Goal: Task Accomplishment & Management: Manage account settings

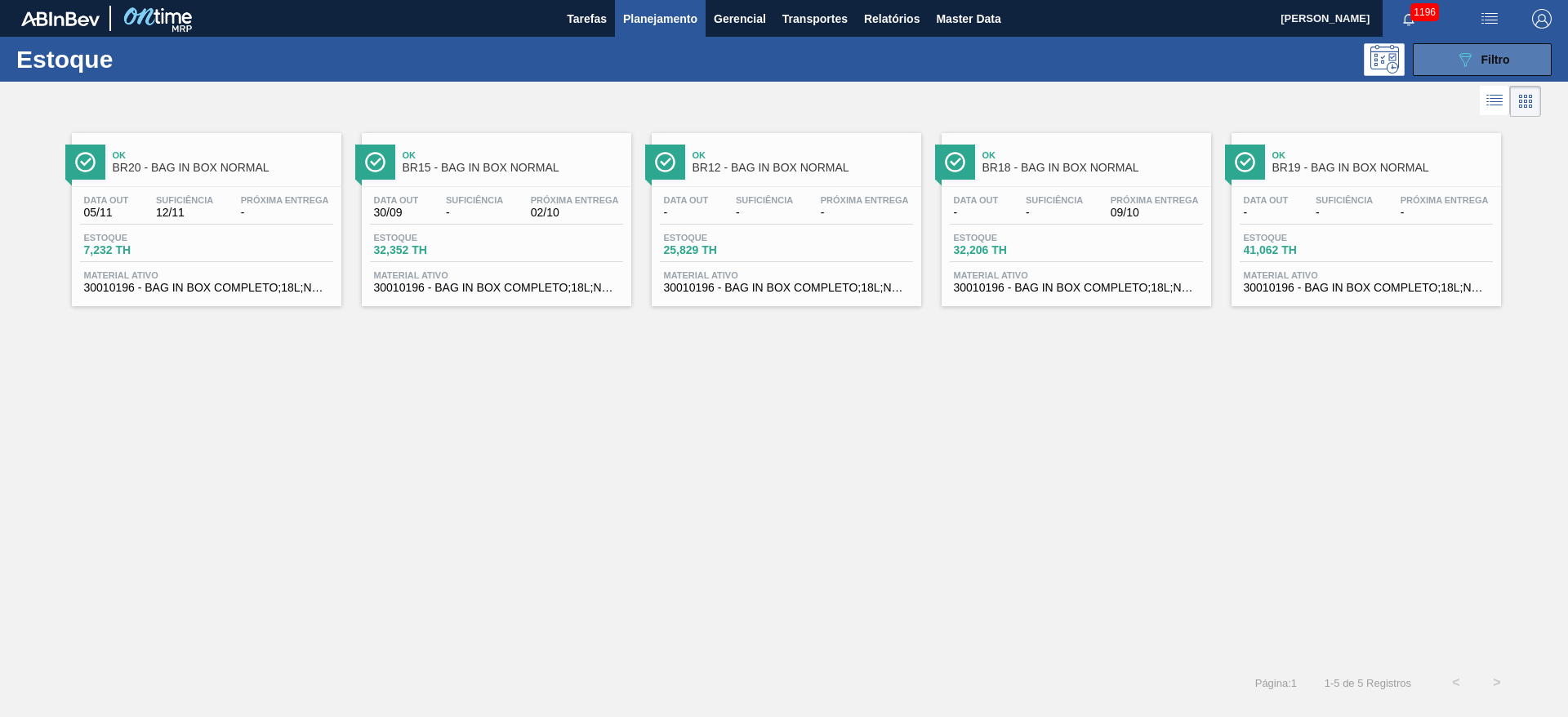
click at [1447, 57] on button "089F7B8B-B2A5-4AFE-B5C0-19BA573D28AC Filtro" at bounding box center [1482, 59] width 139 height 33
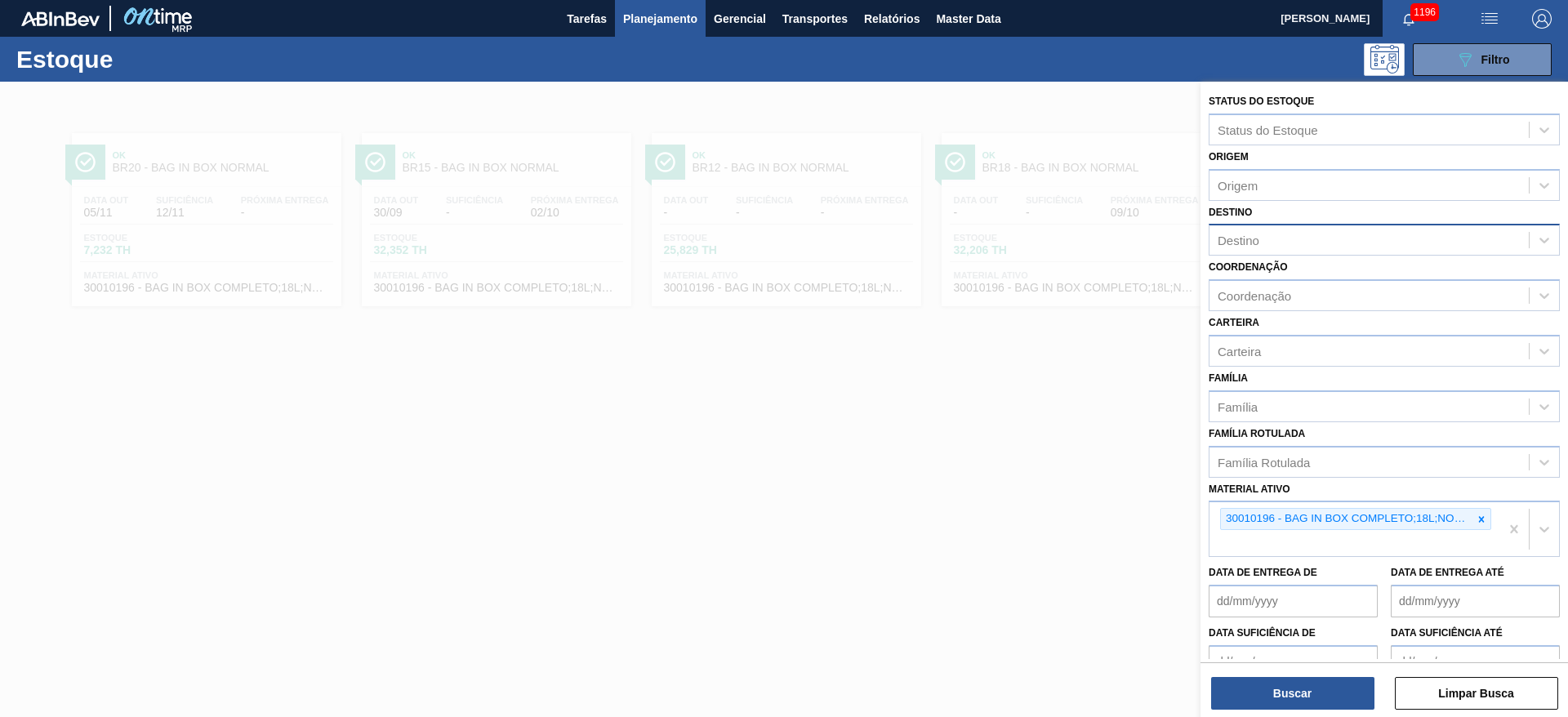
click at [1268, 236] on div "Destino" at bounding box center [1369, 241] width 319 height 24
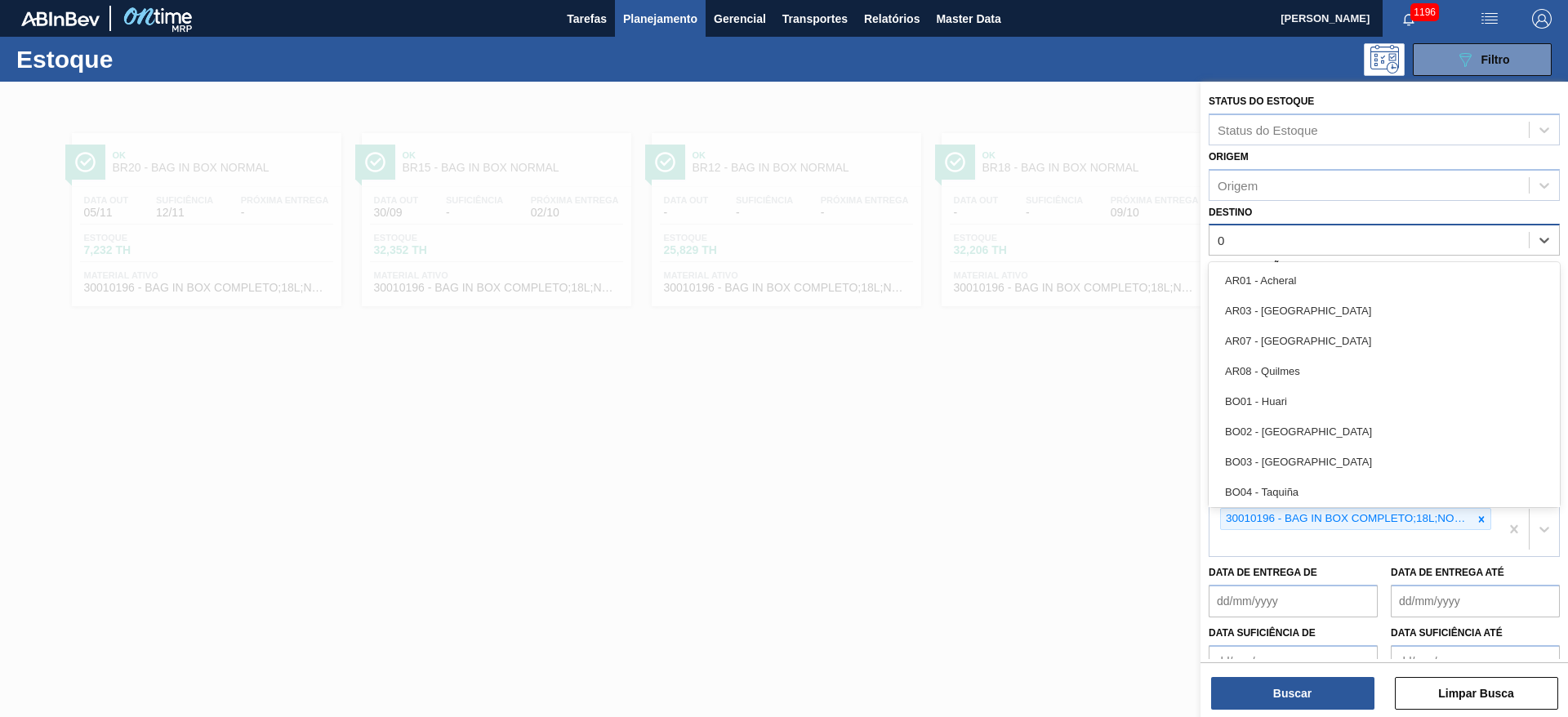
type input "03"
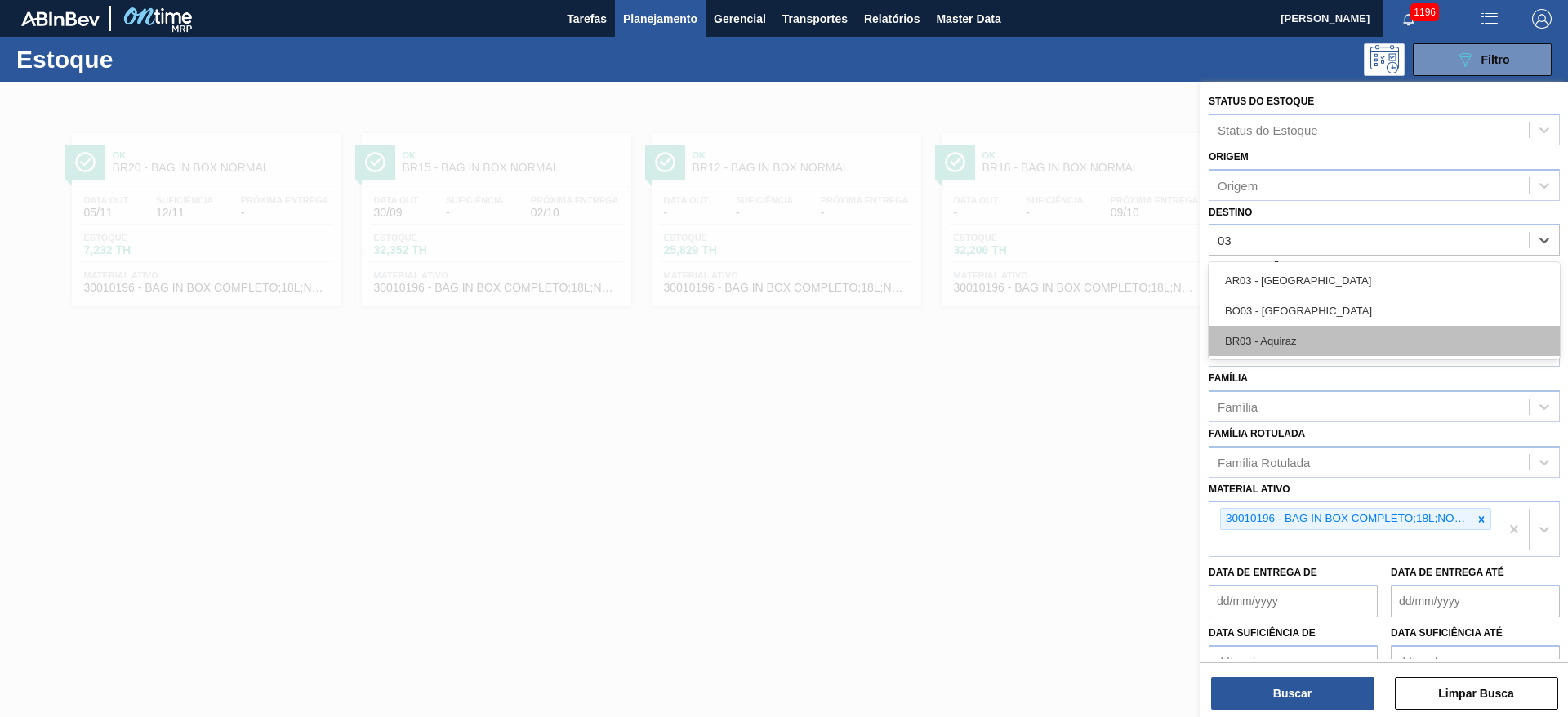
click at [1261, 344] on div "BR03 - Aquiraz" at bounding box center [1384, 340] width 351 height 30
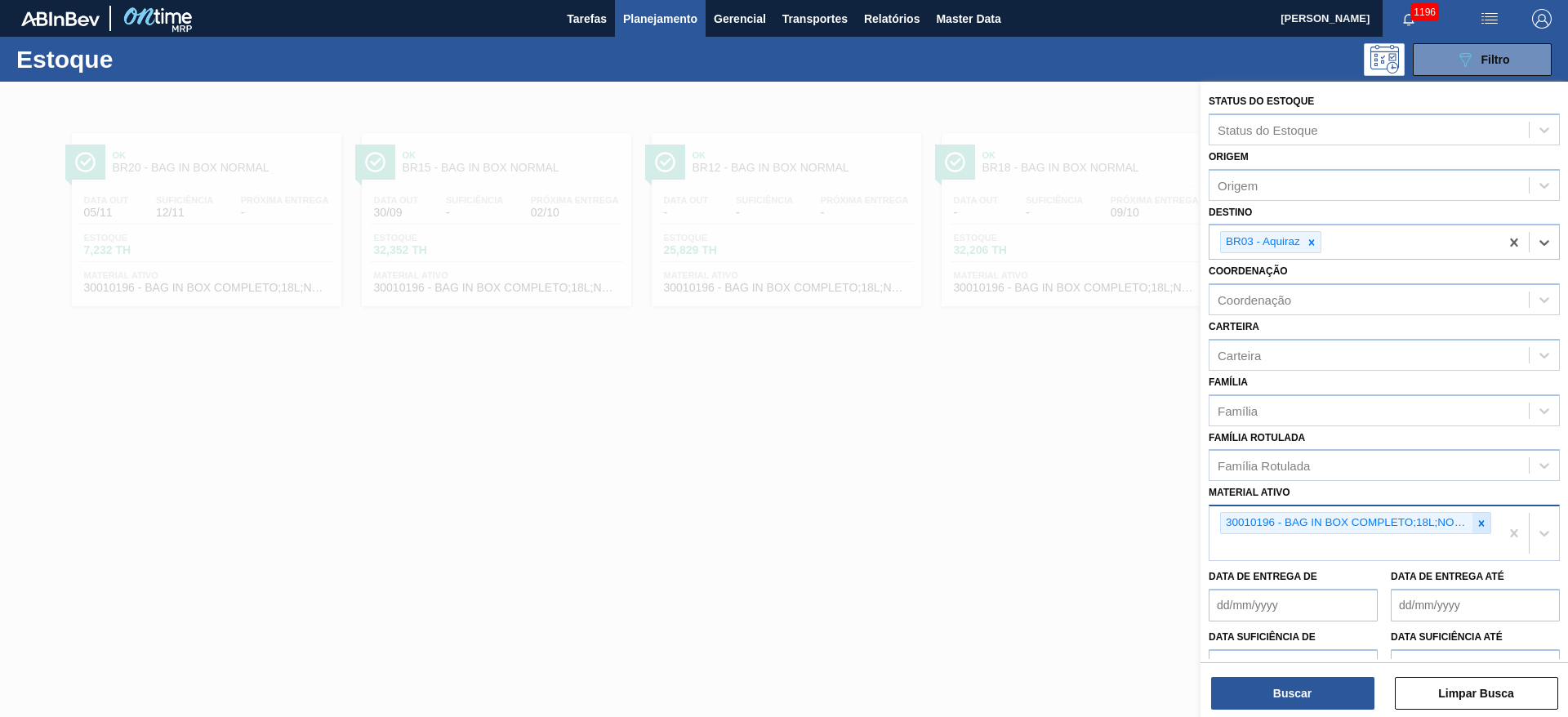
click at [1483, 521] on icon at bounding box center [1481, 524] width 12 height 12
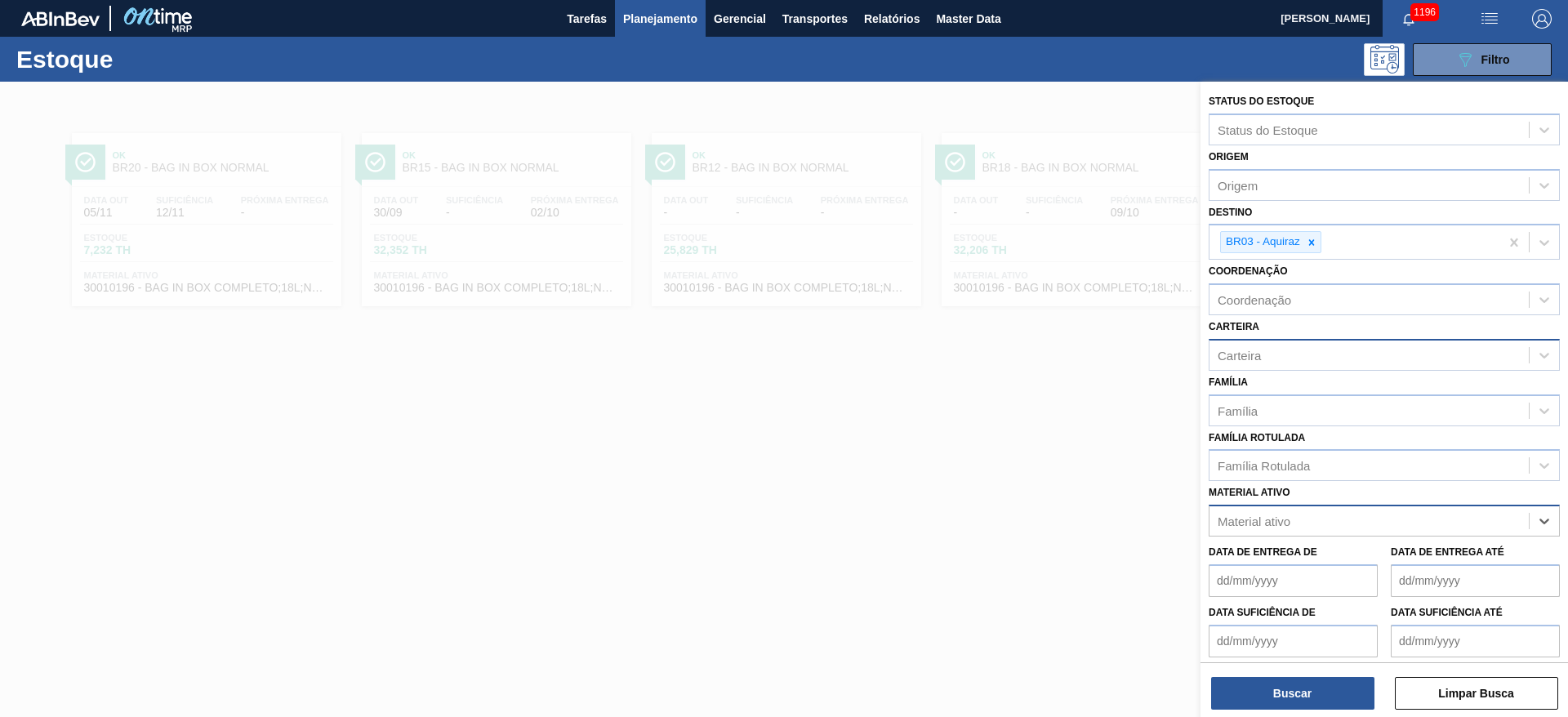
click at [1249, 362] on div "Carteira" at bounding box center [1369, 355] width 319 height 24
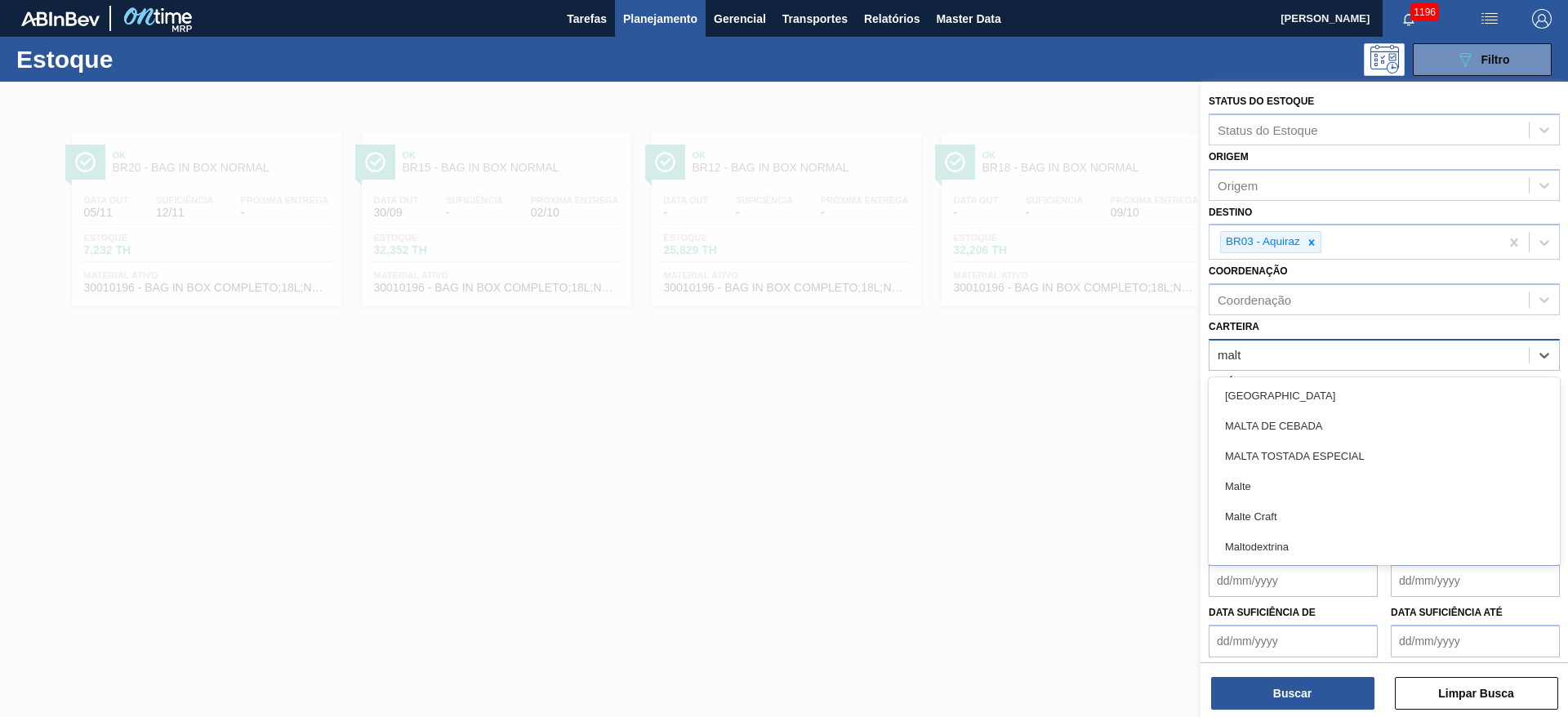
type input "malte"
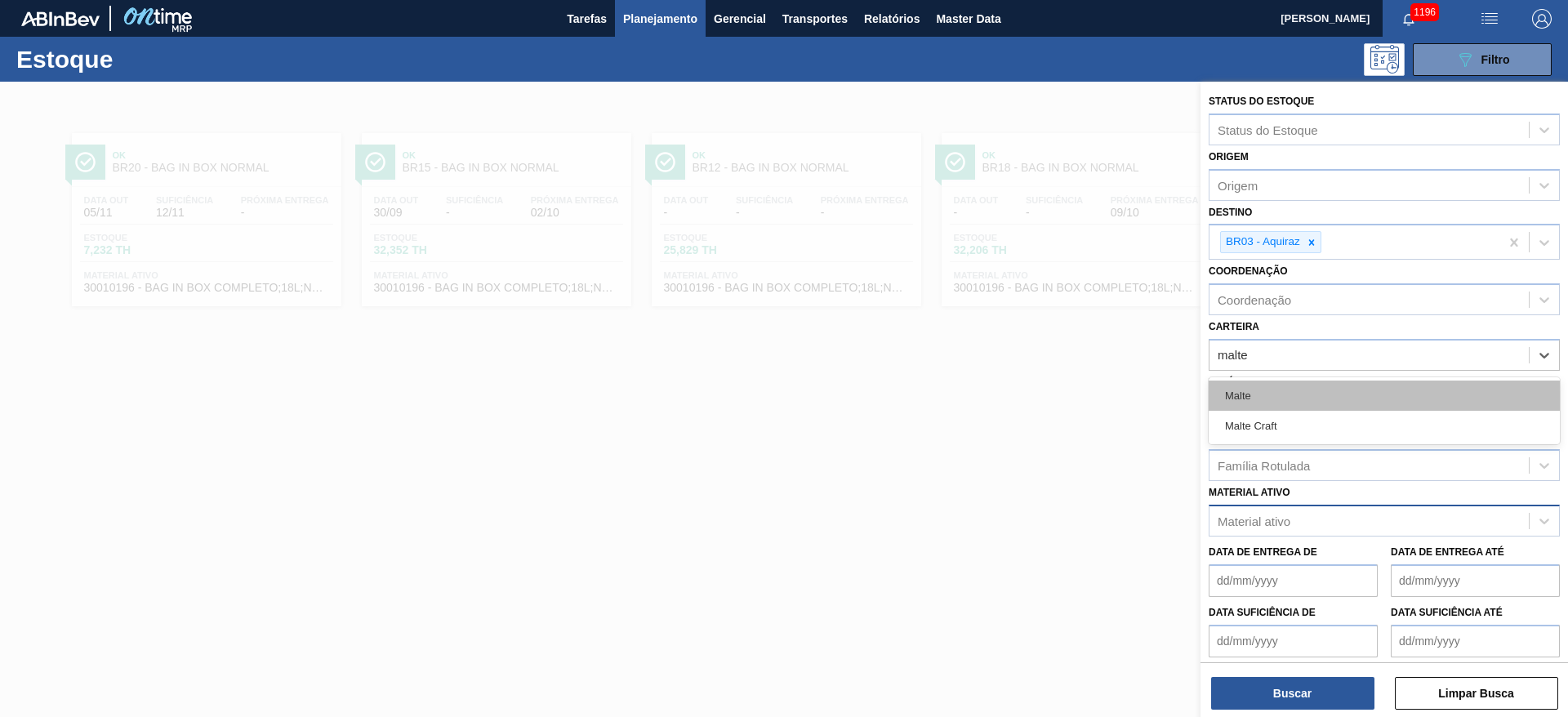
click at [1226, 395] on div "Malte" at bounding box center [1384, 395] width 351 height 30
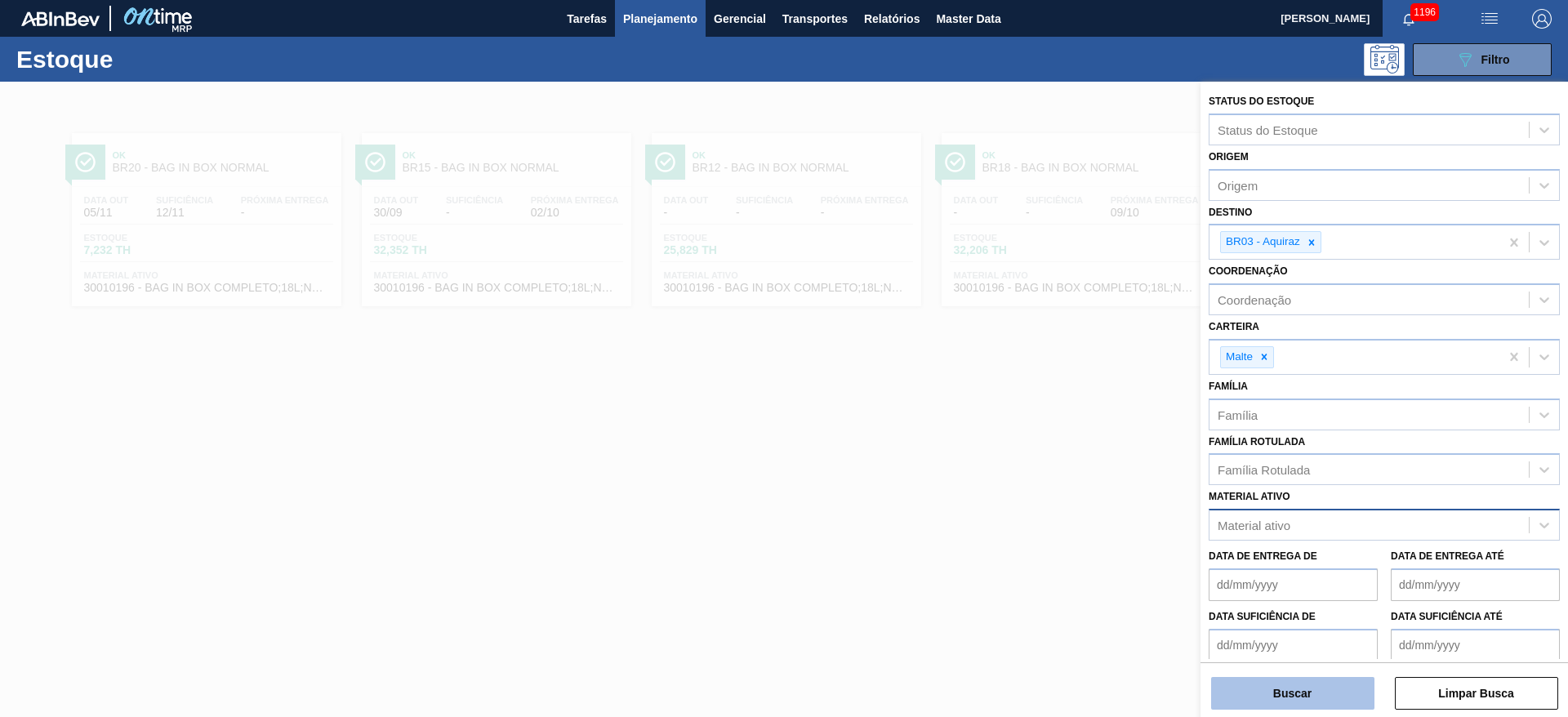
click at [1266, 705] on button "Buscar" at bounding box center [1293, 693] width 163 height 33
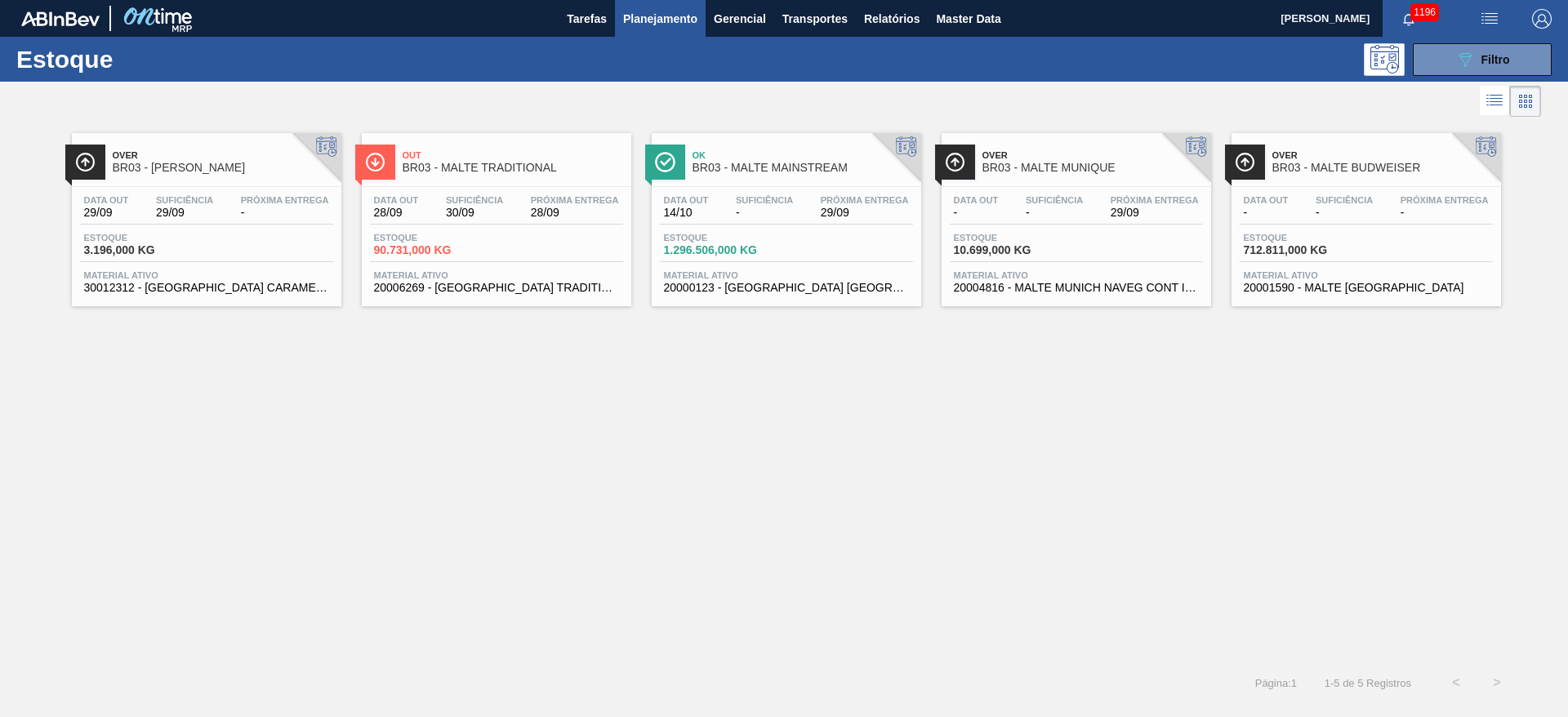
click at [462, 215] on span "30/09" at bounding box center [474, 212] width 57 height 12
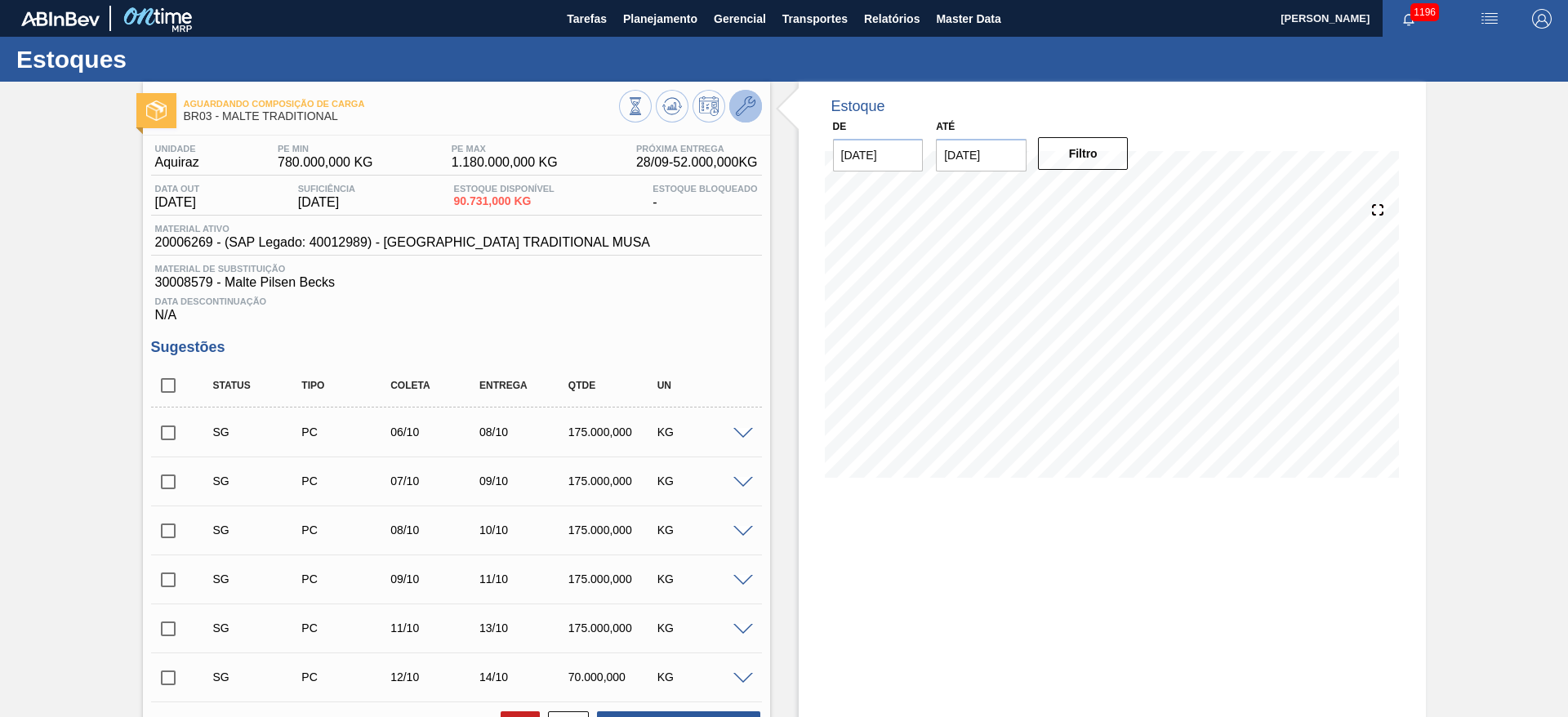
click at [745, 105] on icon at bounding box center [745, 106] width 19 height 19
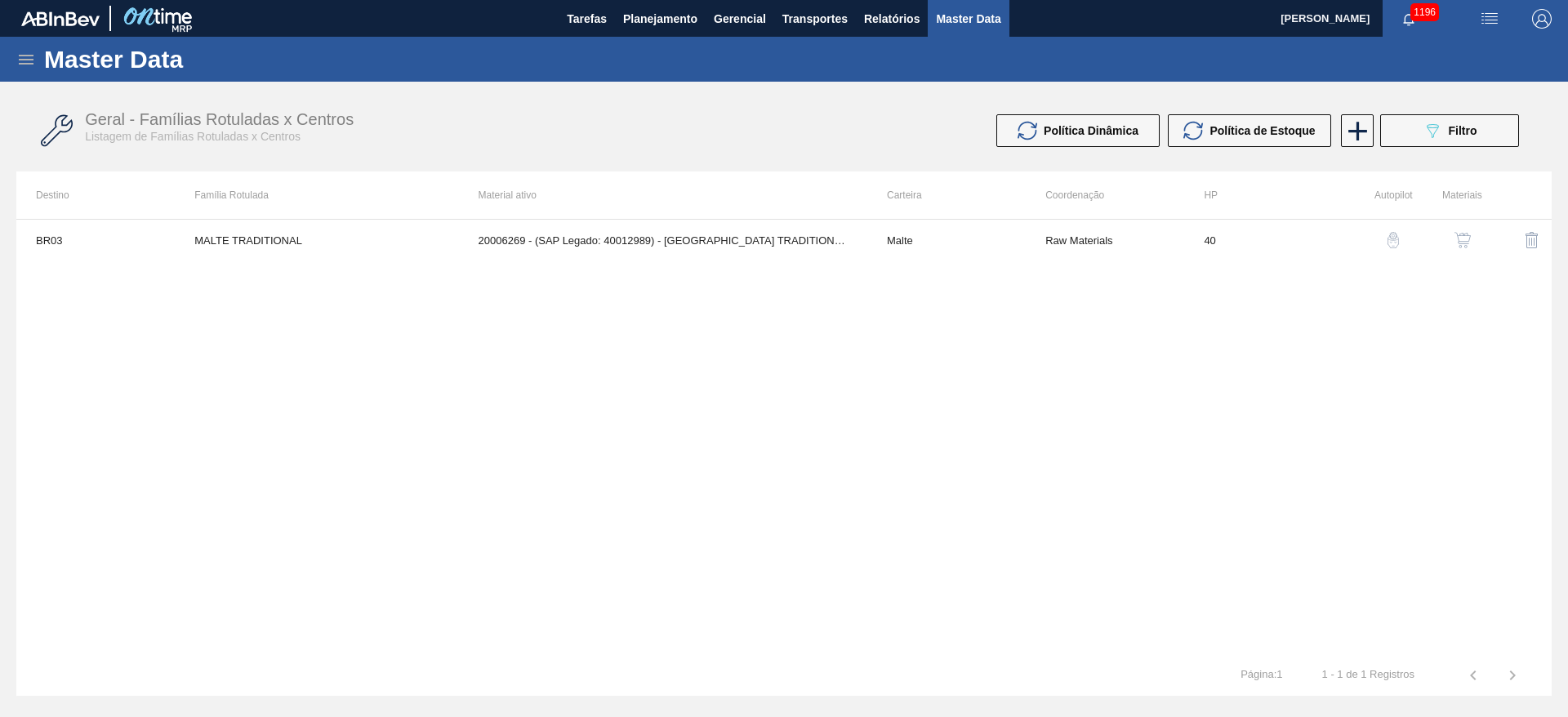
click at [1461, 239] on img "button" at bounding box center [1462, 240] width 16 height 16
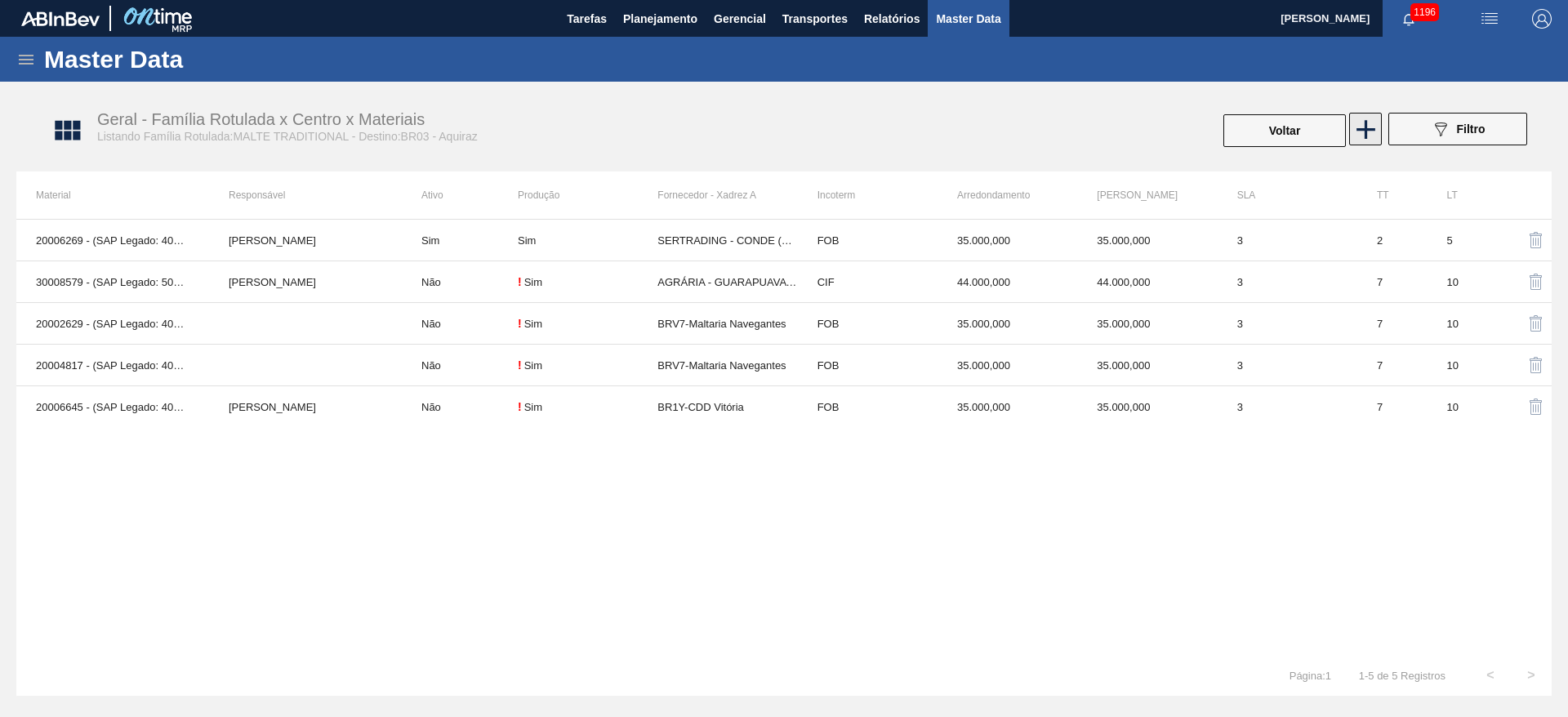
click at [1372, 122] on icon at bounding box center [1366, 129] width 32 height 32
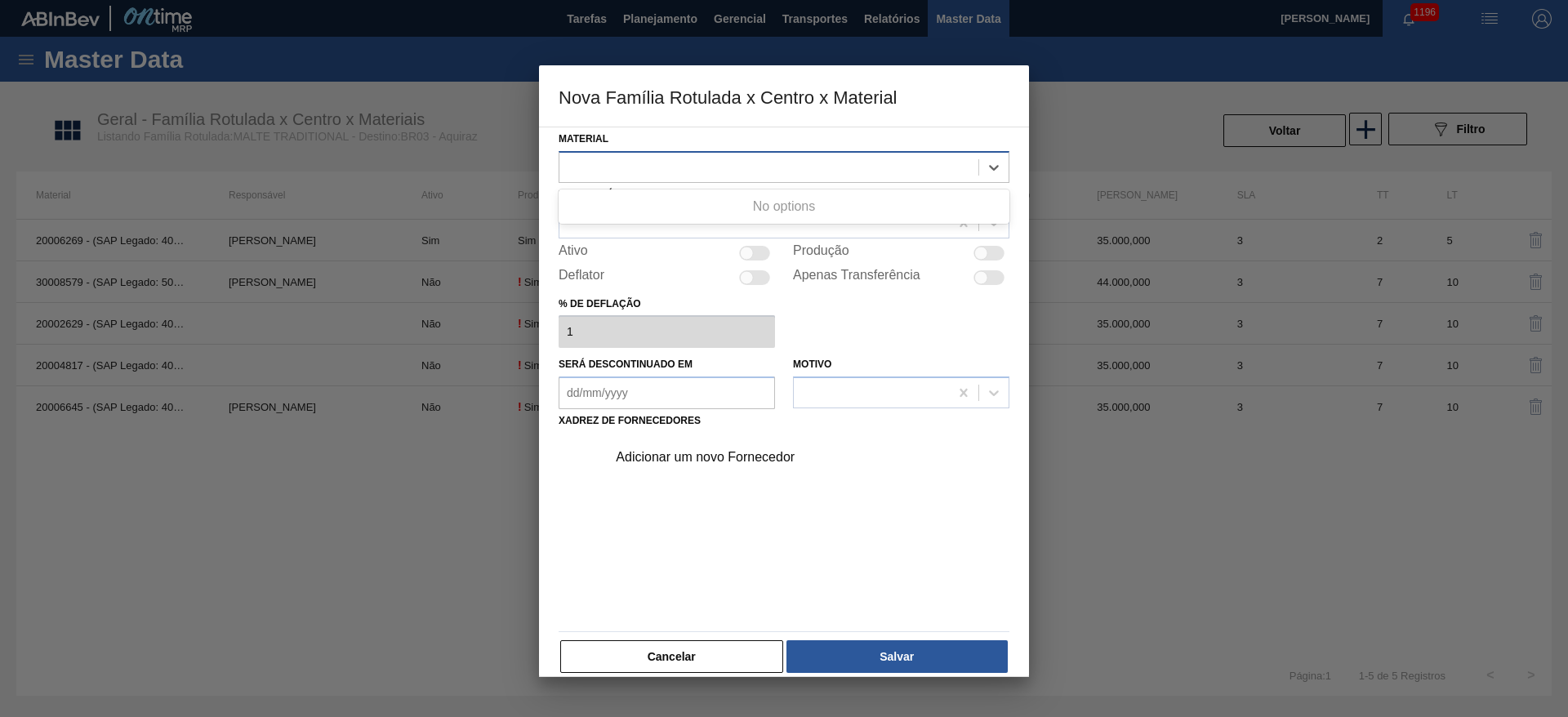
click at [705, 171] on div at bounding box center [768, 167] width 419 height 24
paste input "20006645"
type input "20006645"
click at [711, 662] on button "Cancelar" at bounding box center [671, 657] width 223 height 33
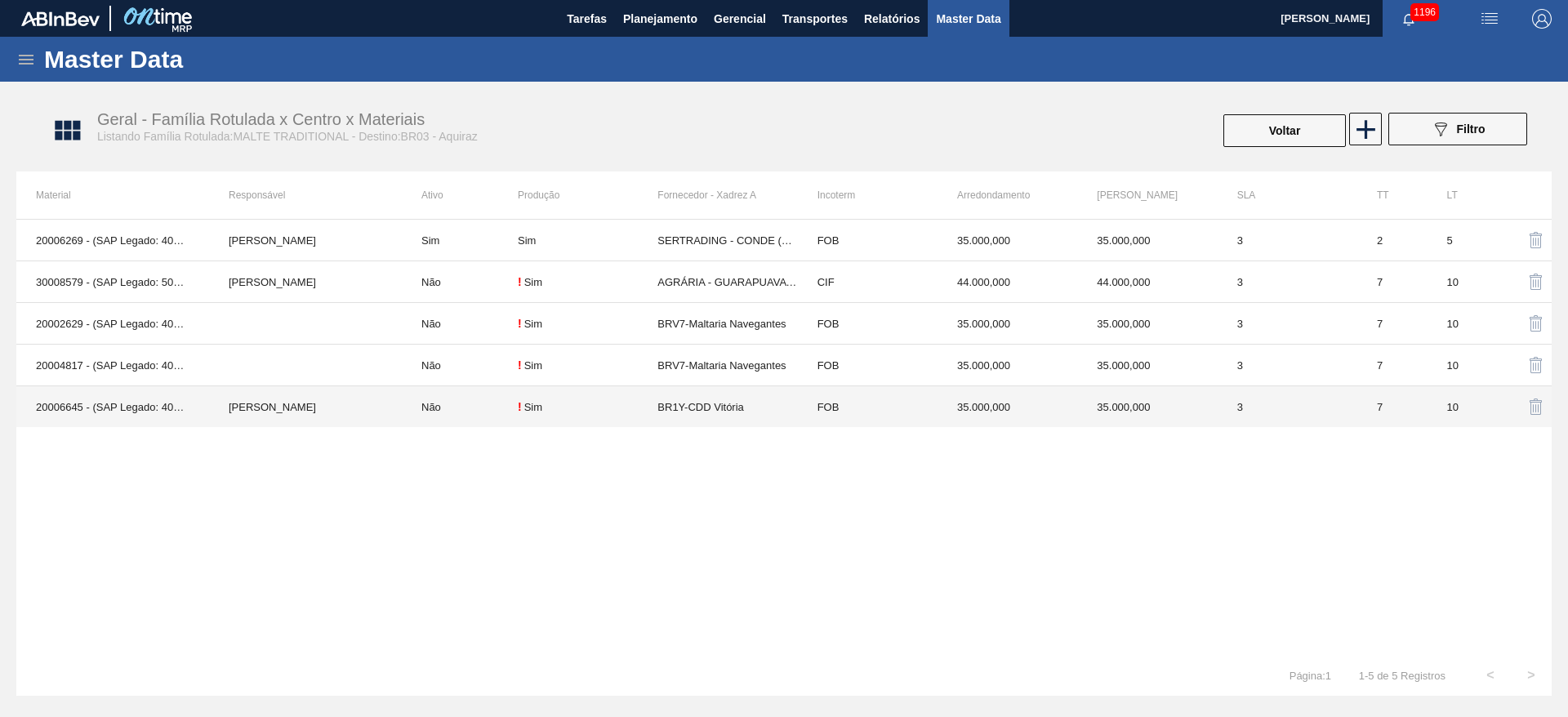
click at [452, 410] on td "Não" at bounding box center [459, 407] width 116 height 42
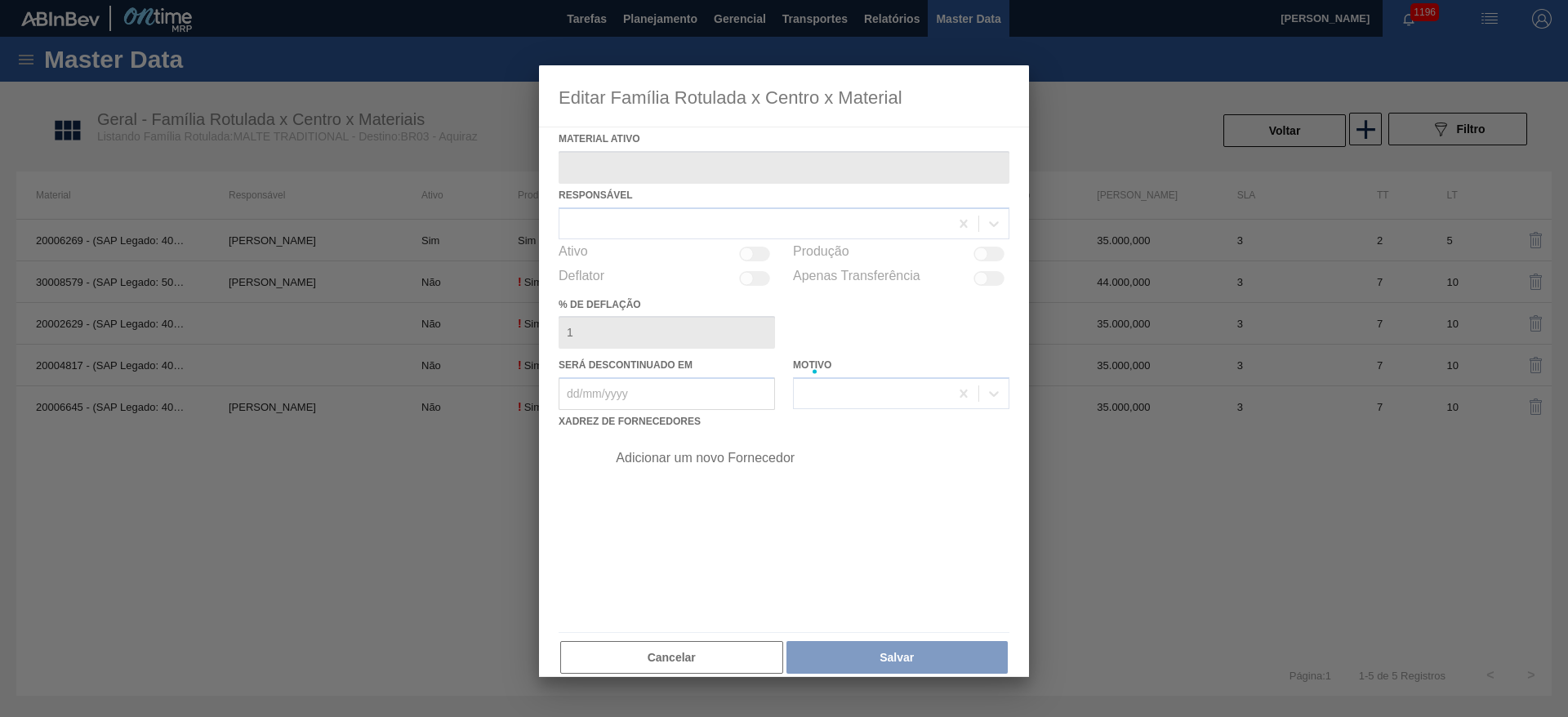
type ativo "20006645 - (SAP Legado: 40013333) - MALTA TRADICIONAL MTA"
checkbox input "true"
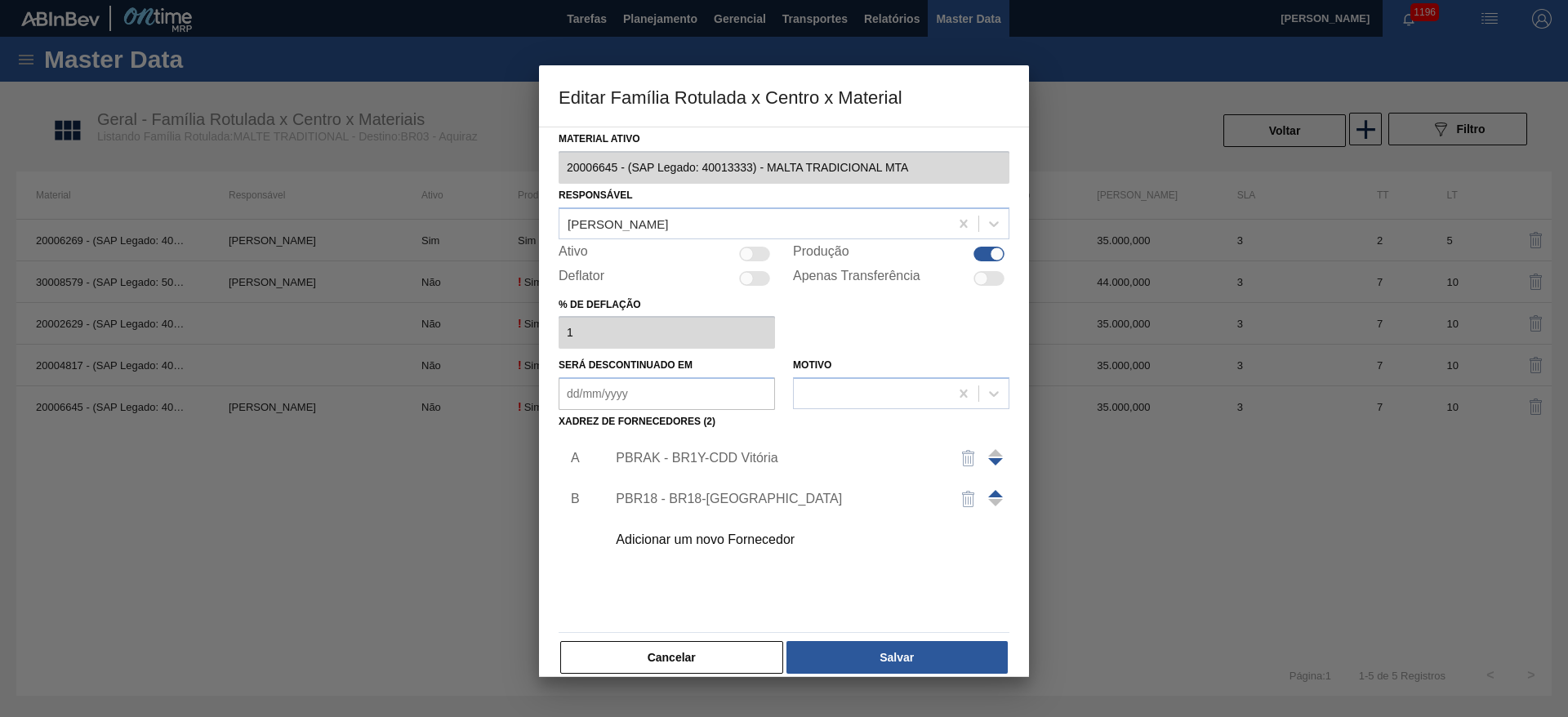
click at [673, 454] on div "PBRAK - BR1Y-CDD Vitória" at bounding box center [775, 458] width 320 height 15
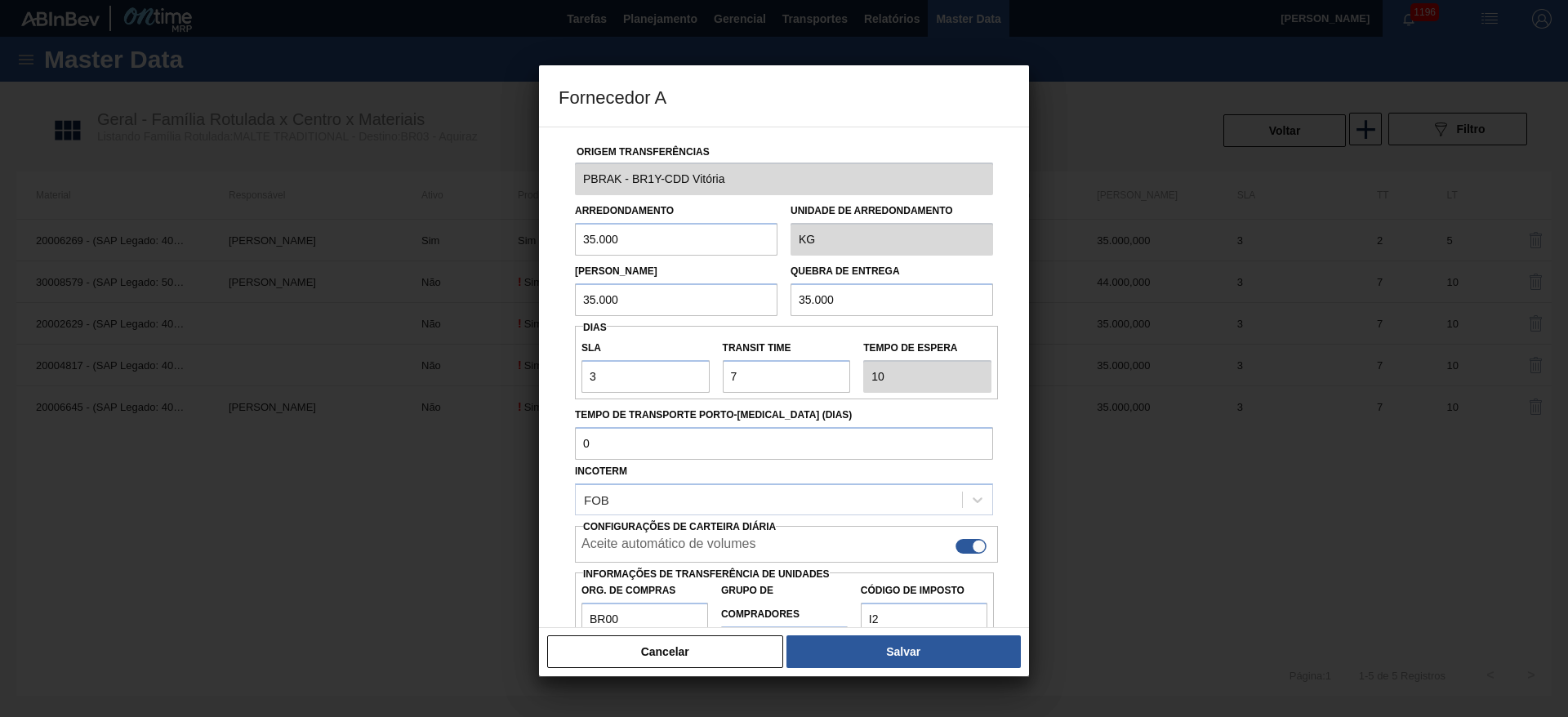
scroll to position [58, 0]
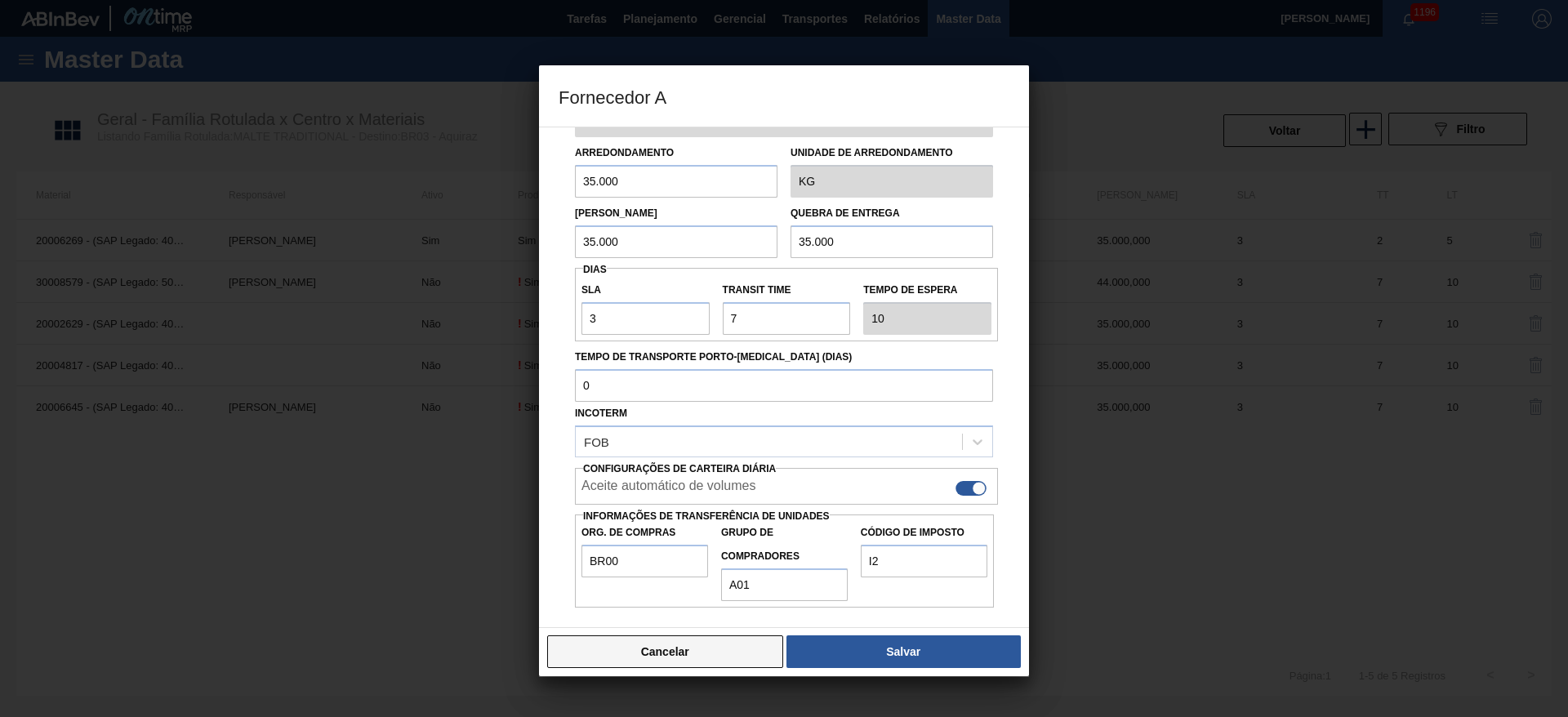
click at [702, 657] on button "Cancelar" at bounding box center [665, 651] width 236 height 33
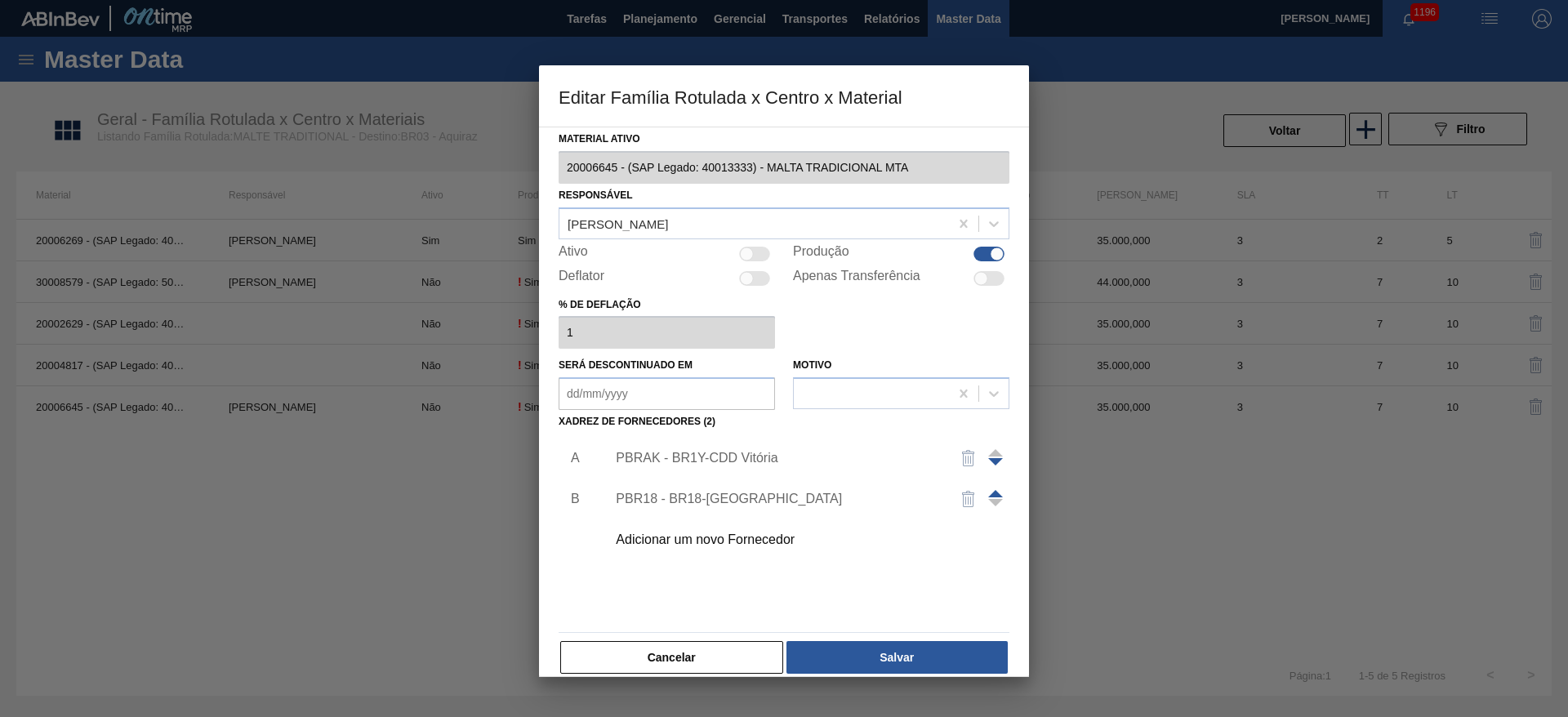
click at [706, 538] on div "Adicionar um novo Fornecedor" at bounding box center [775, 540] width 320 height 15
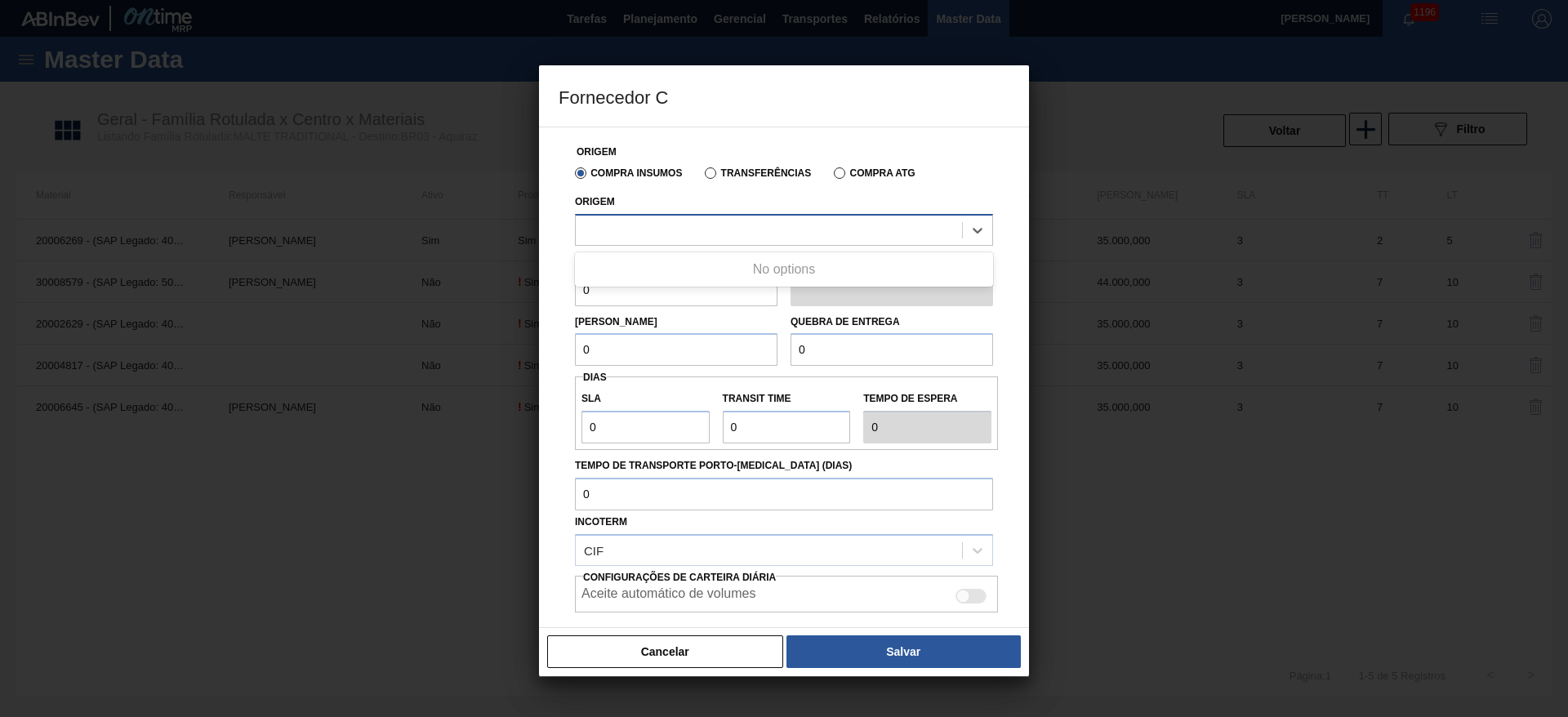
click at [650, 240] on div at bounding box center [768, 230] width 386 height 24
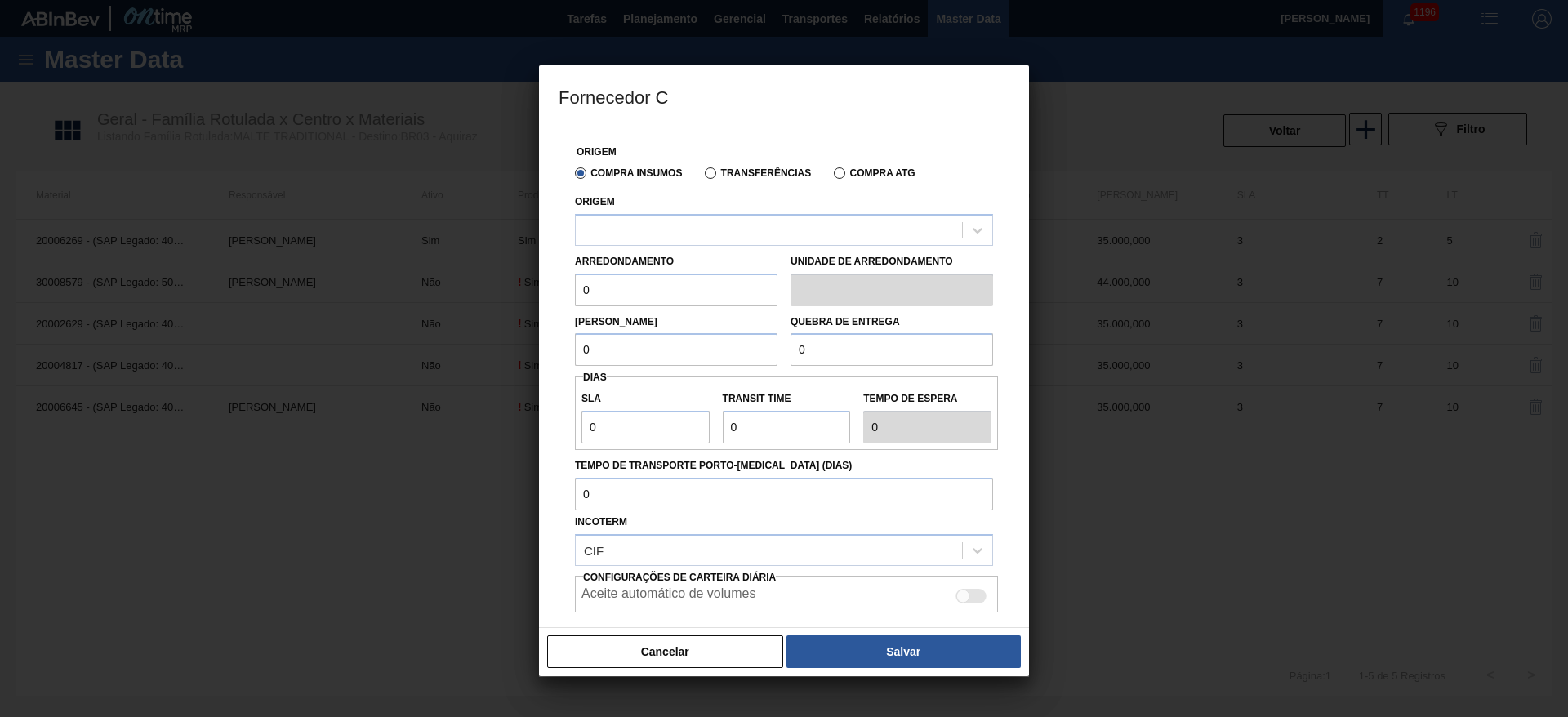
click at [709, 171] on label "Transferências" at bounding box center [758, 173] width 106 height 12
click at [702, 176] on input "Transferências" at bounding box center [702, 176] width 0 height 0
click at [619, 230] on div at bounding box center [768, 230] width 386 height 24
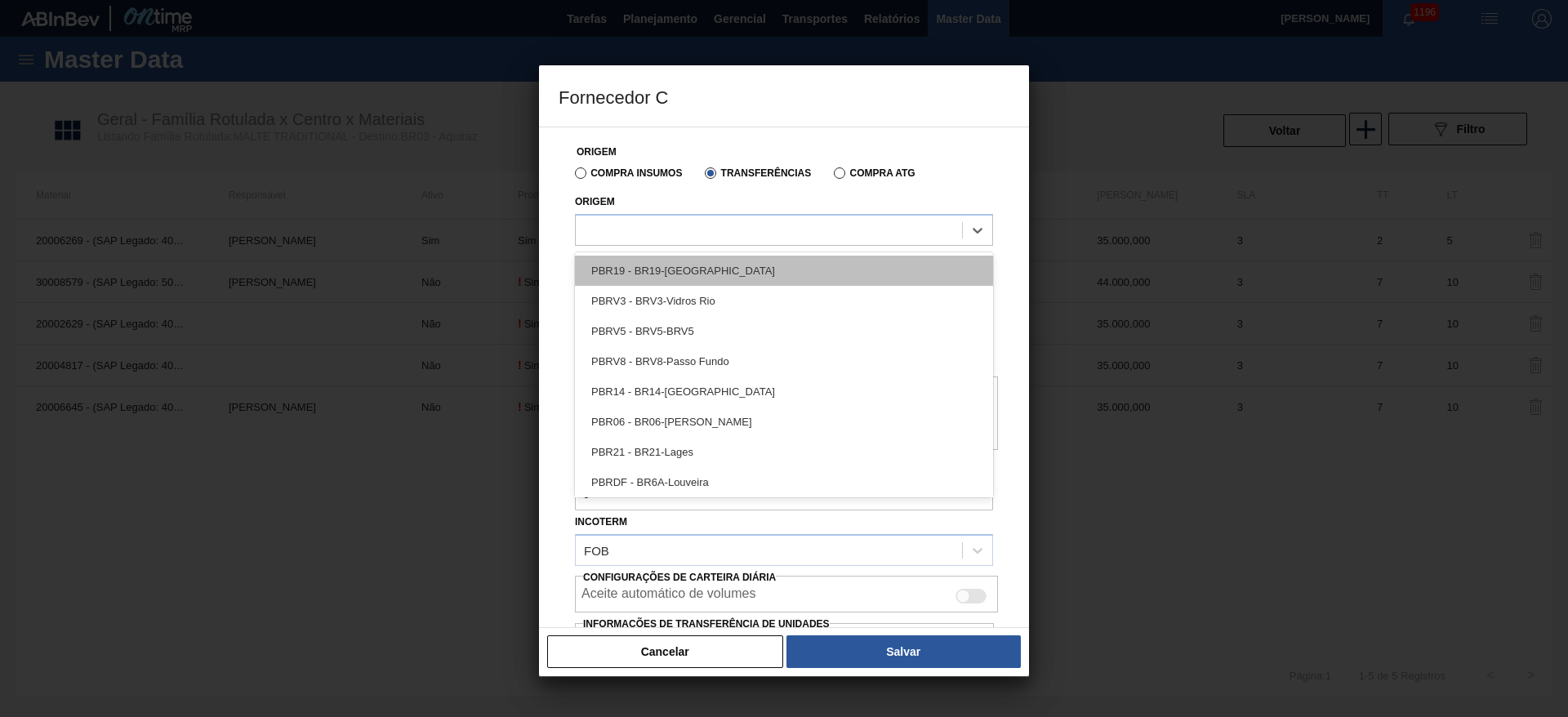
click at [623, 262] on div "PBR19 - BR19-Nova Rio" at bounding box center [784, 270] width 418 height 30
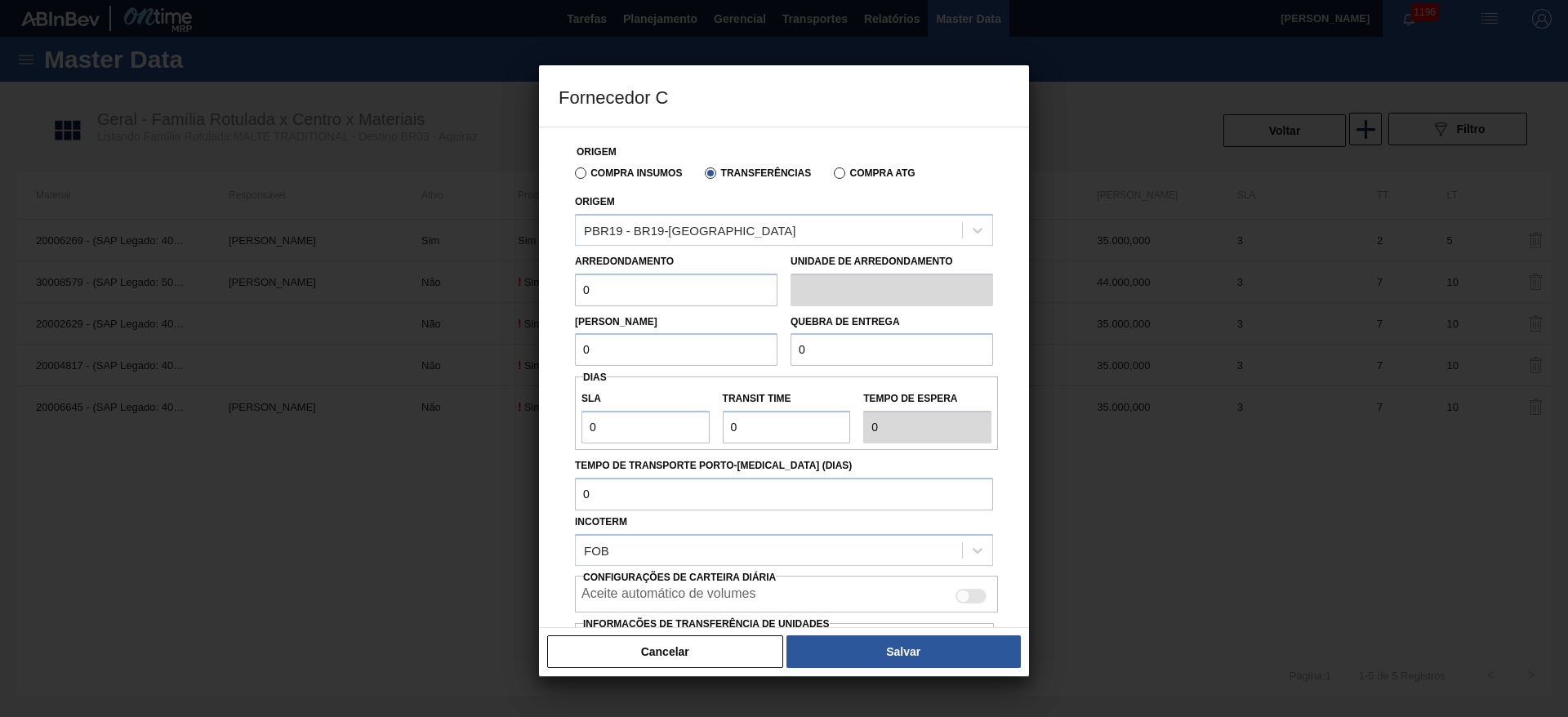
drag, startPoint x: 565, startPoint y: 293, endPoint x: 532, endPoint y: 295, distance: 33.1
click at [535, 294] on div "Fornecedor C Origem Compra Insumos Transferências Compra ATG Origem PBR19 - BR1…" at bounding box center [784, 358] width 1568 height 717
drag, startPoint x: 628, startPoint y: 292, endPoint x: 473, endPoint y: 302, distance: 155.3
click at [473, 302] on div "Fornecedor C Origem Compra Insumos Transferências Compra ATG Origem PBR19 - BR1…" at bounding box center [784, 358] width 1568 height 717
type input "35.000"
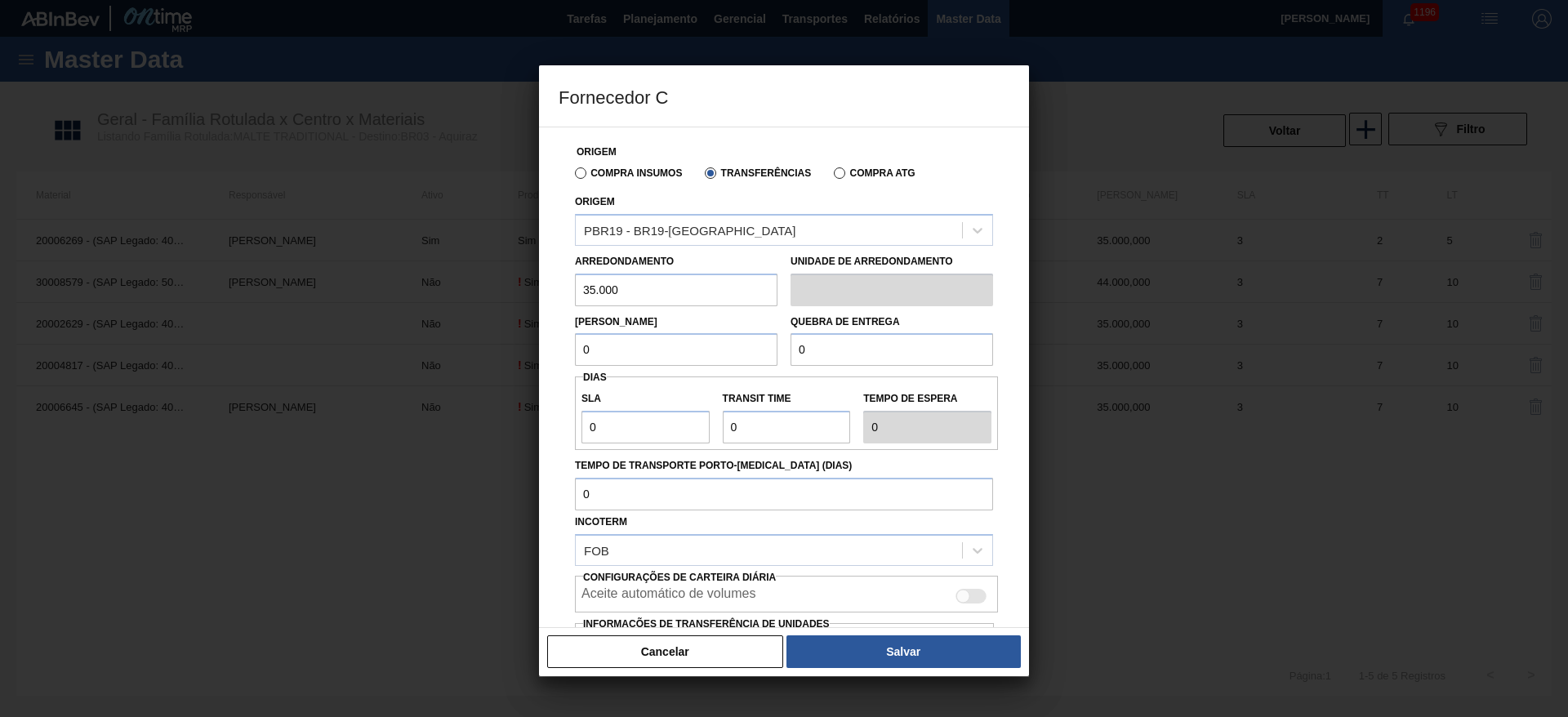
drag, startPoint x: 626, startPoint y: 345, endPoint x: 473, endPoint y: 364, distance: 154.2
click at [473, 364] on div "Fornecedor C Origem Compra Insumos Transferências Compra ATG Origem PBR19 - BR1…" at bounding box center [784, 358] width 1568 height 717
paste input "35.00"
type input "35.000"
drag, startPoint x: 872, startPoint y: 347, endPoint x: 690, endPoint y: 386, distance: 186.1
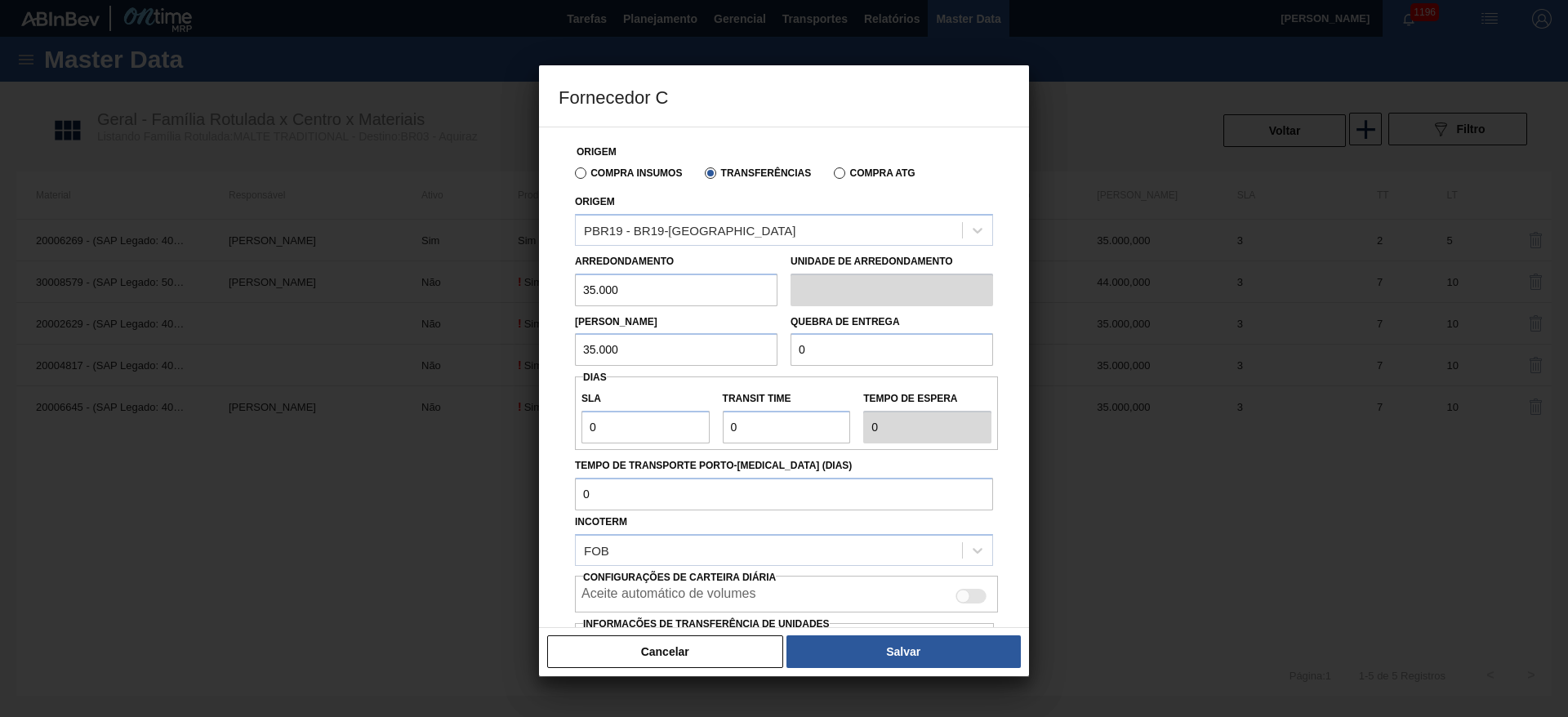
click at [690, 386] on div "Origem Compra Insumos Transferências Compra ATG Origem PBR19 - BR19-Nova Rio Ar…" at bounding box center [784, 421] width 451 height 588
paste input "35.00"
type input "35.000"
drag, startPoint x: 587, startPoint y: 432, endPoint x: 487, endPoint y: 435, distance: 100.0
click at [487, 435] on div "Fornecedor C Origem Compra Insumos Transferências Compra ATG Origem PBR19 - BR1…" at bounding box center [784, 358] width 1568 height 717
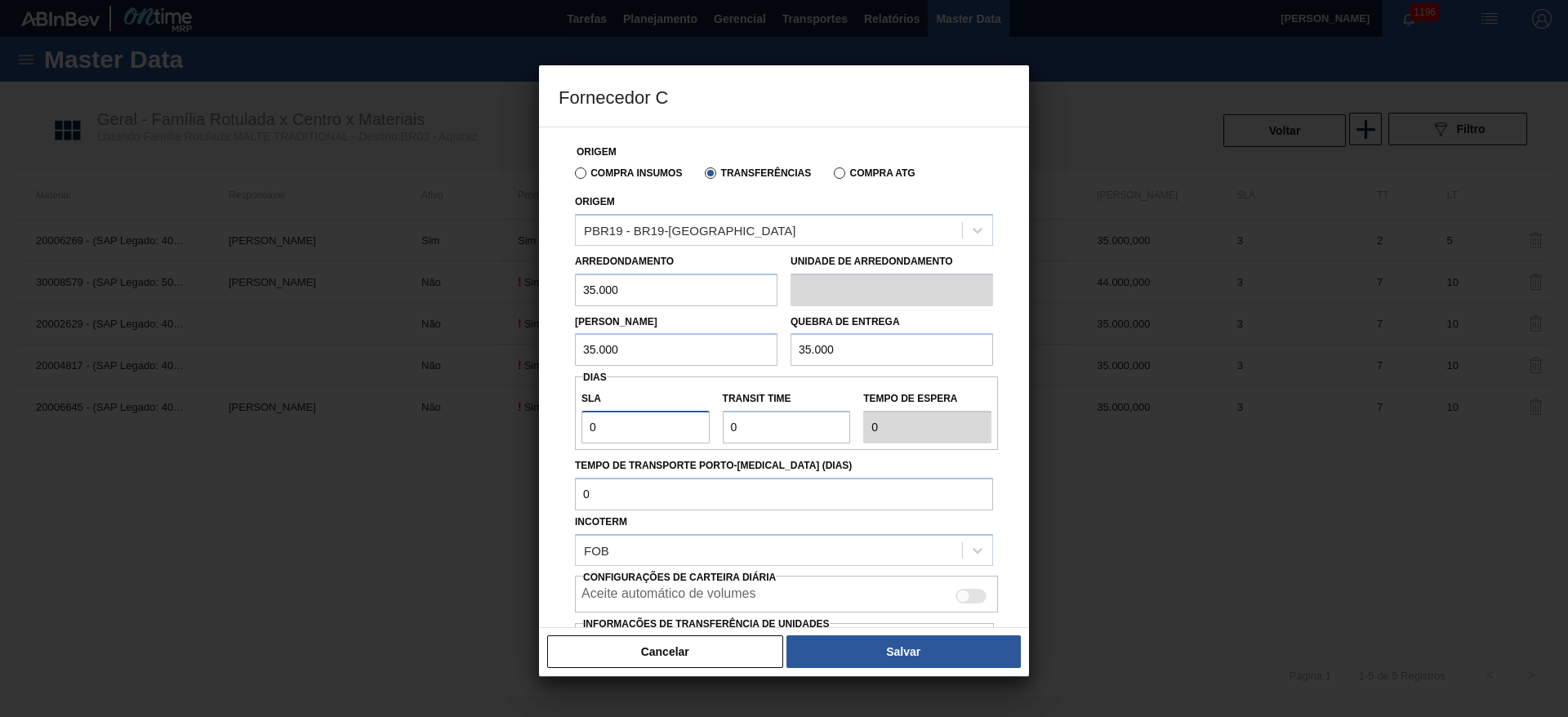
type input "3"
type input "7"
type input "10"
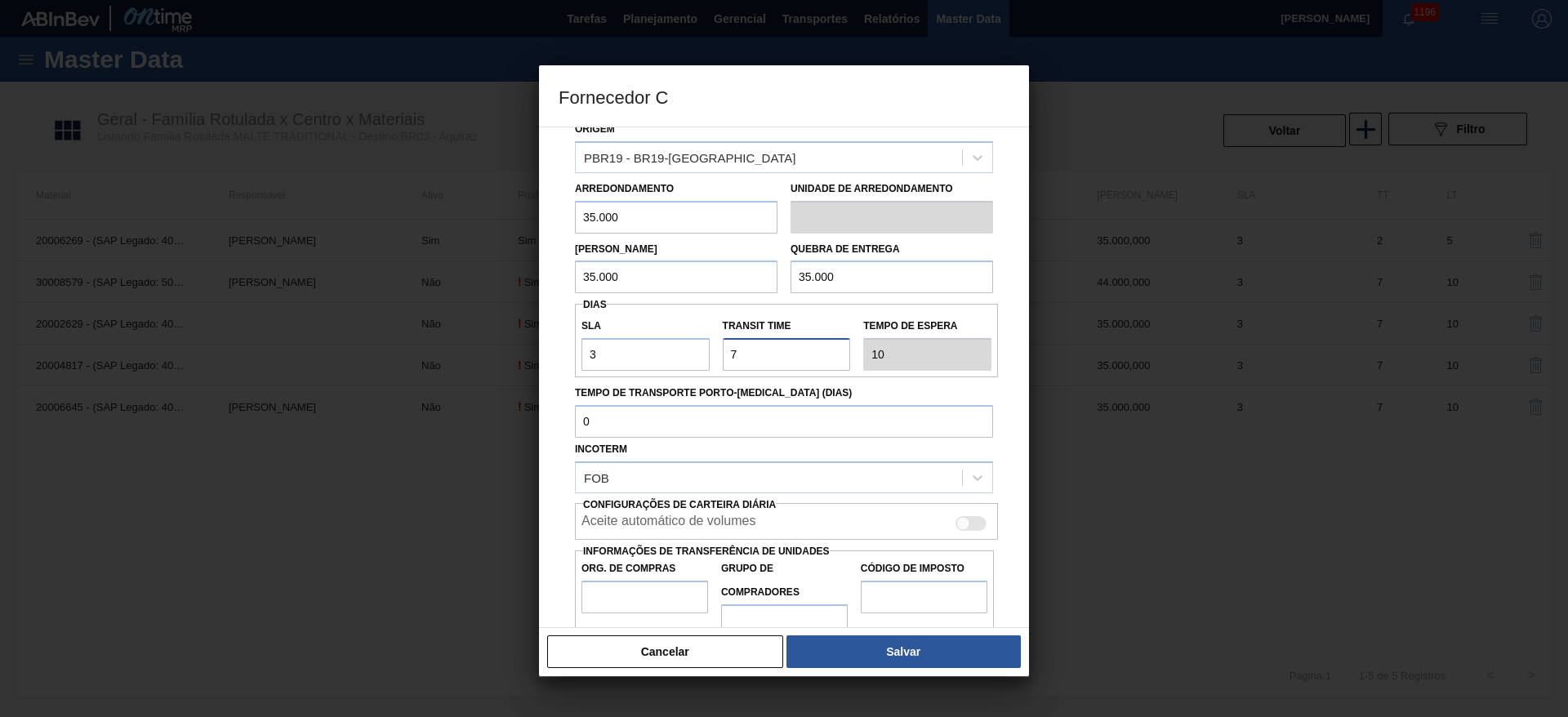
scroll to position [109, 0]
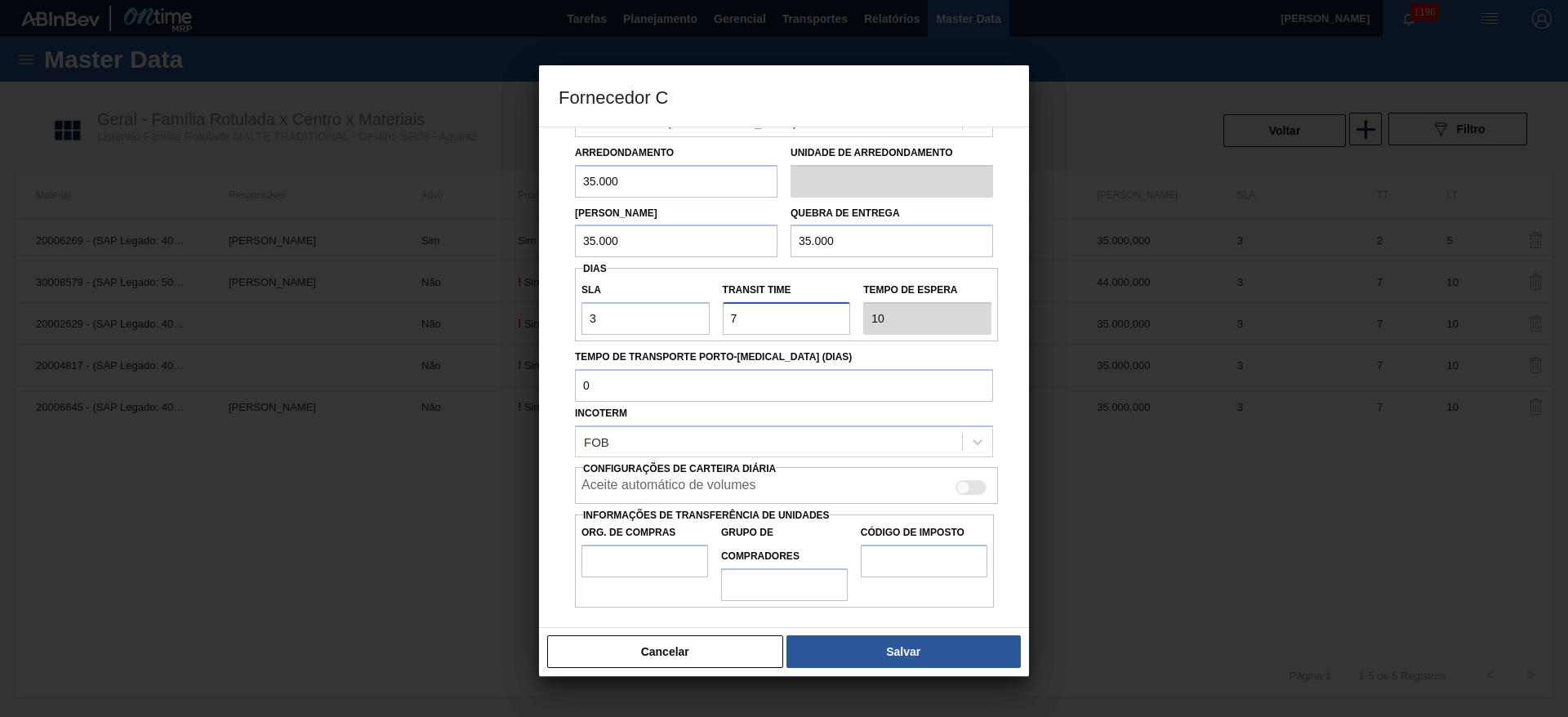
type input "7"
drag, startPoint x: 971, startPoint y: 483, endPoint x: 952, endPoint y: 488, distance: 19.6
click at [971, 483] on div at bounding box center [971, 487] width 31 height 15
checkbox input "true"
click at [611, 569] on input "Org. de Compras" at bounding box center [644, 561] width 127 height 33
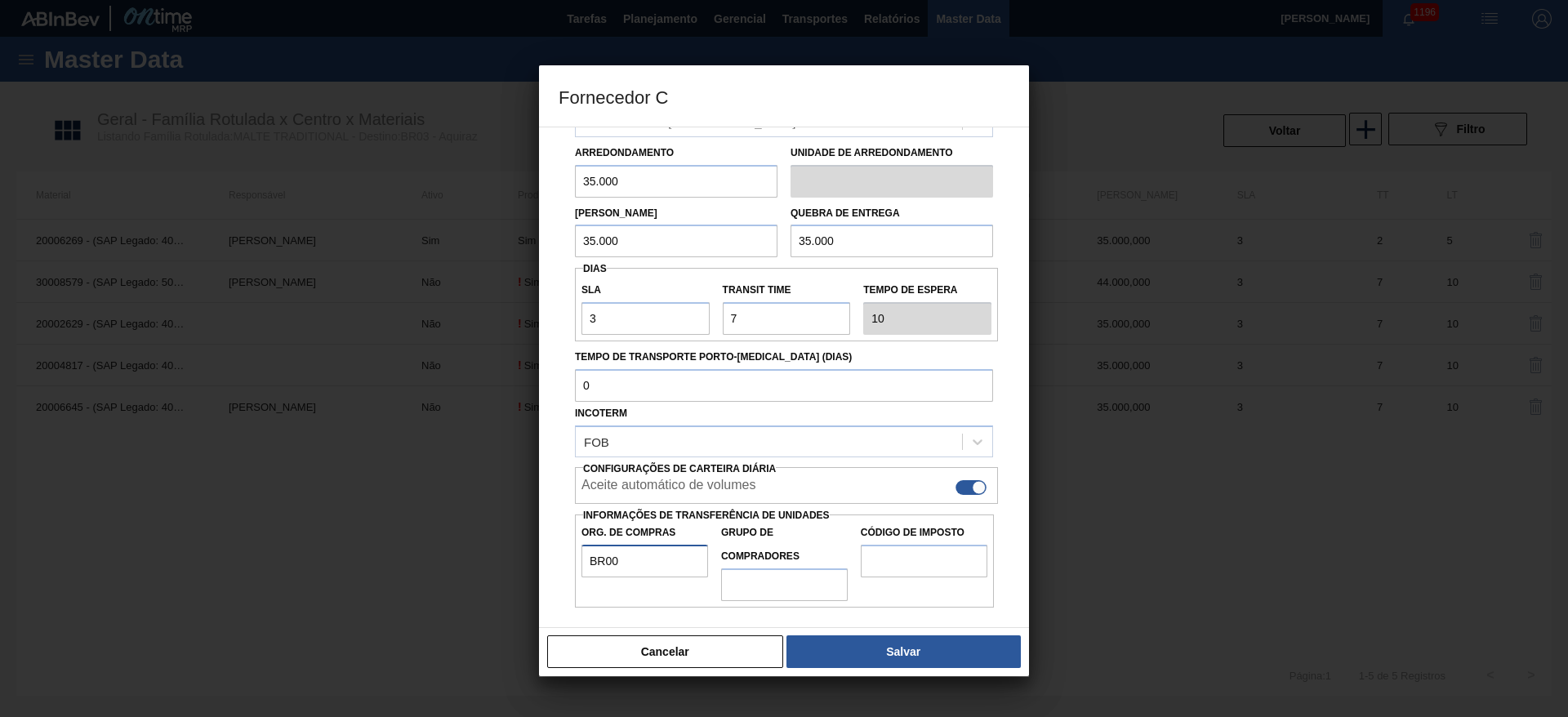
type input "BR00"
type input "A01"
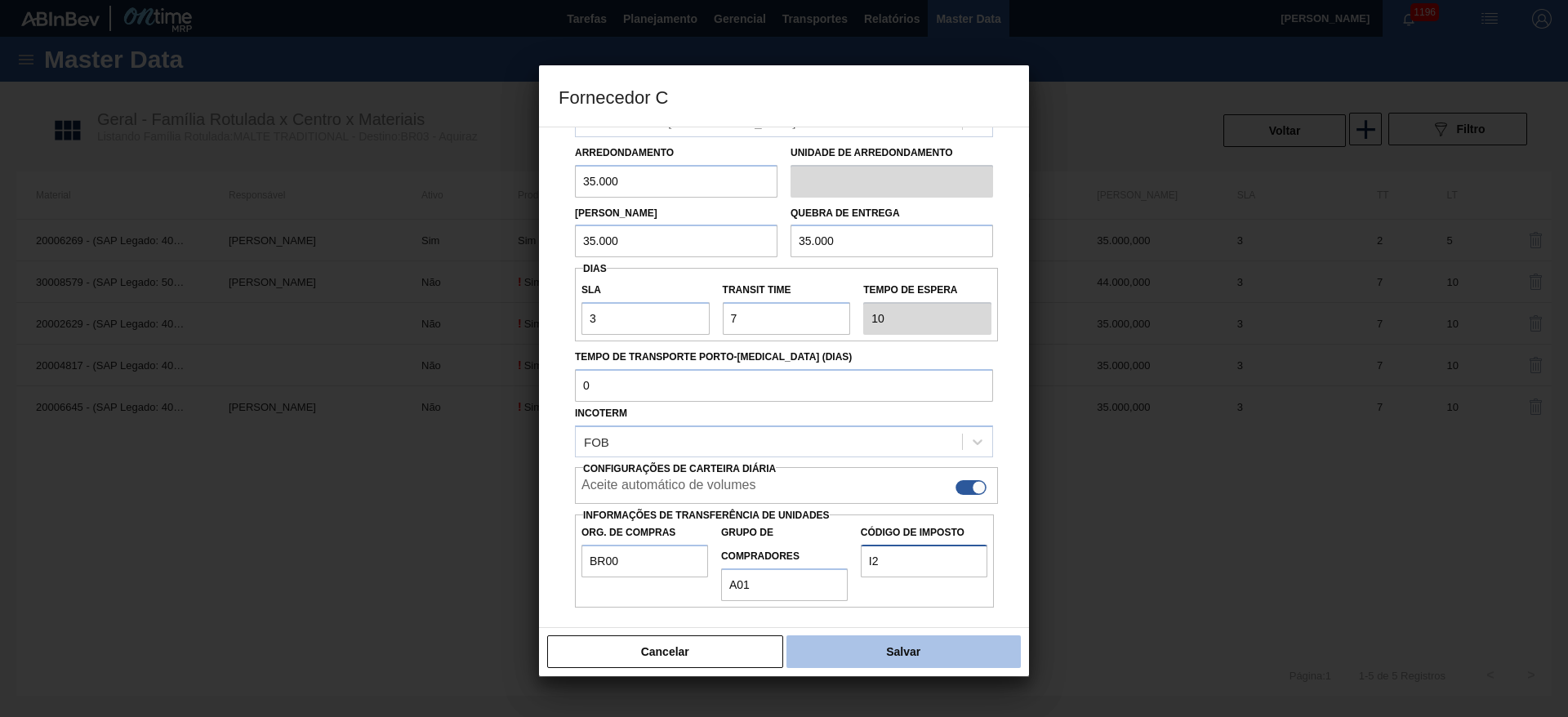
type input "I2"
click at [885, 655] on button "Salvar" at bounding box center [903, 651] width 234 height 33
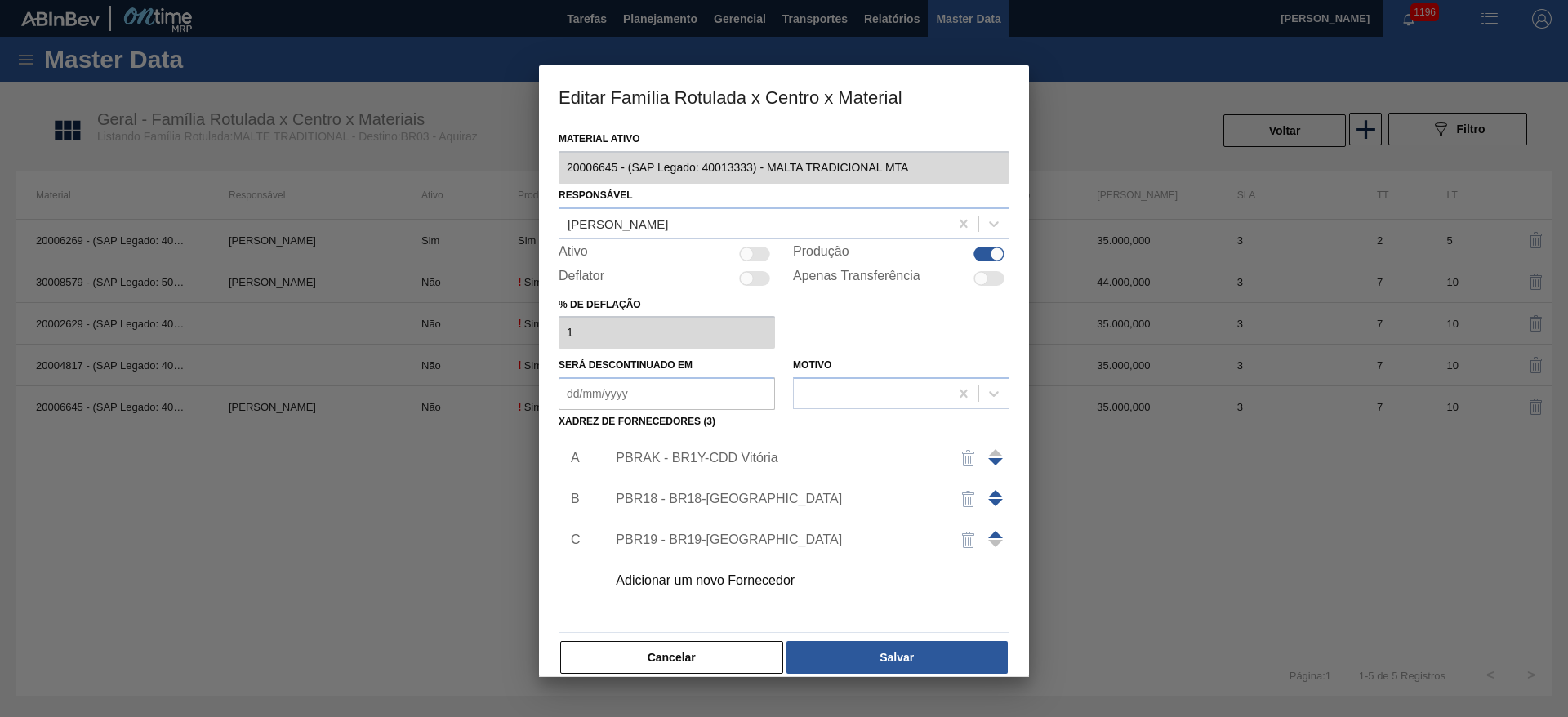
click at [687, 549] on div "PBR19 - BR19-Nova Rio" at bounding box center [803, 539] width 412 height 41
click at [695, 533] on div "PBR19 - BR19-Nova Rio" at bounding box center [775, 540] width 320 height 15
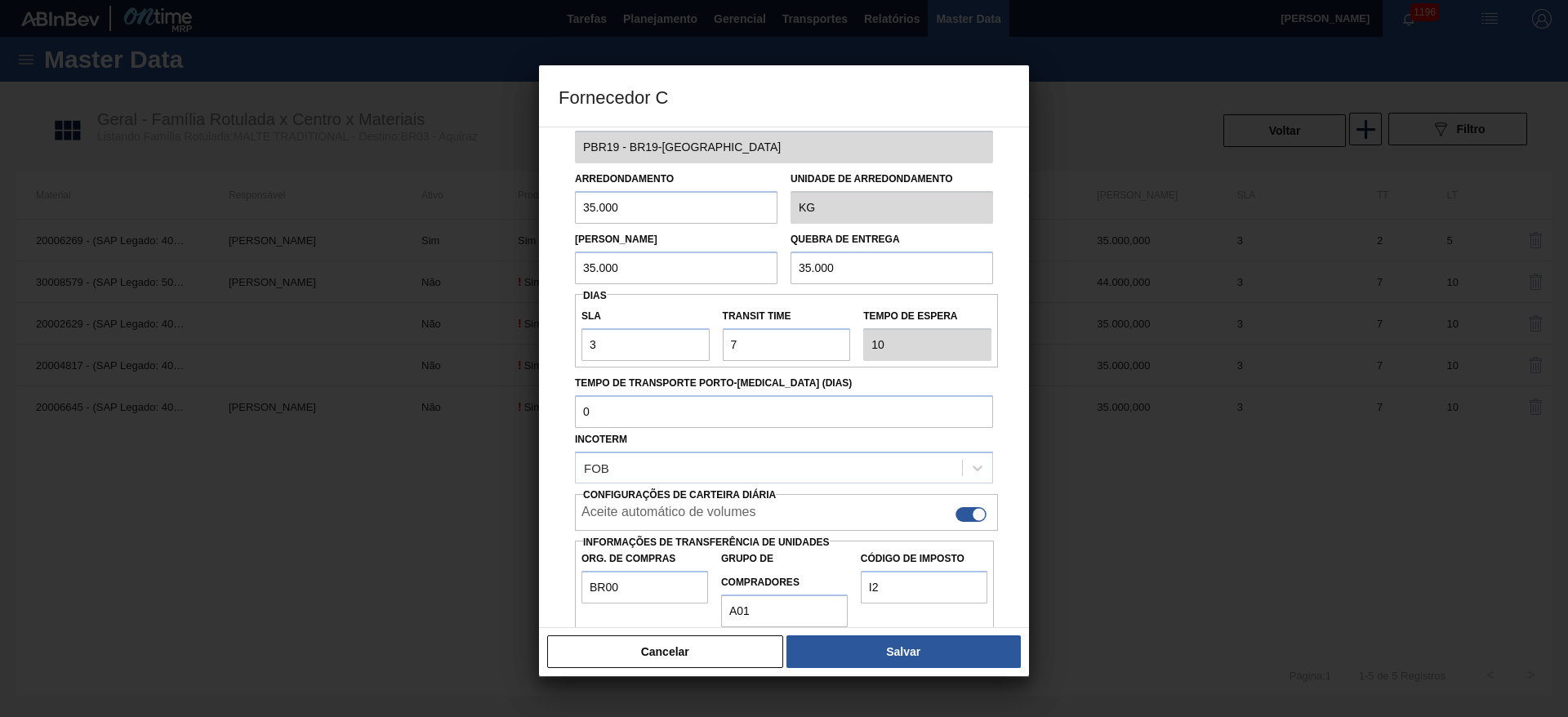
scroll to position [58, 0]
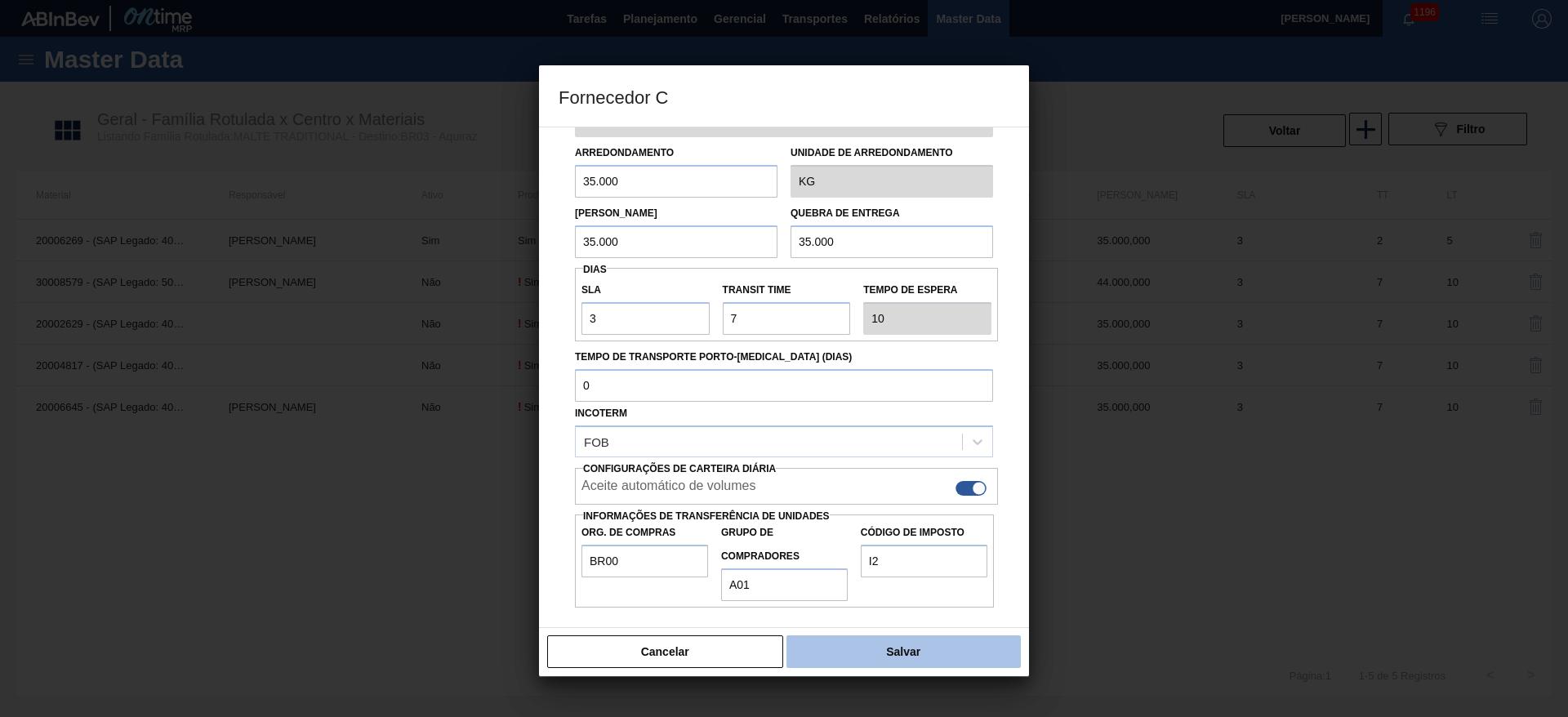
click at [892, 650] on button "Salvar" at bounding box center [903, 651] width 234 height 33
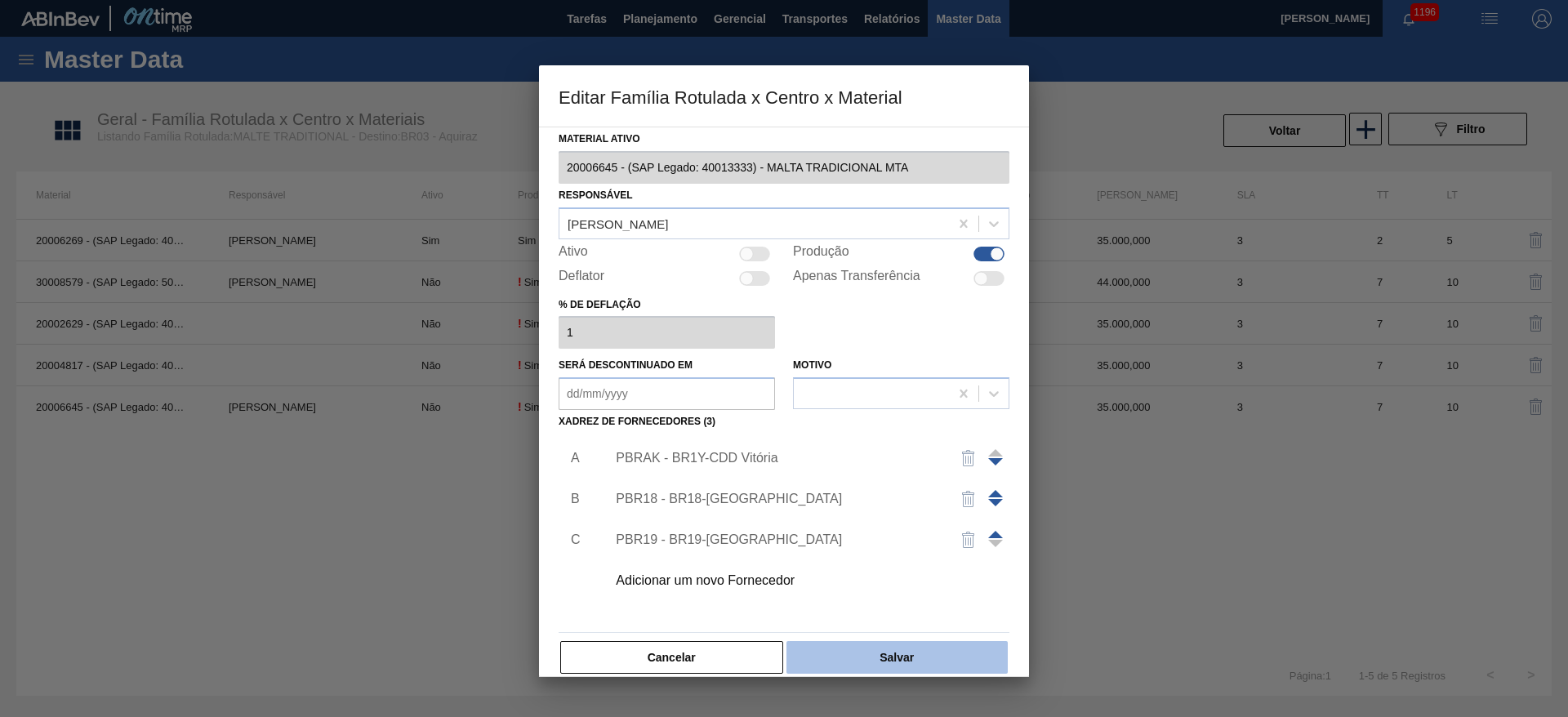
click at [899, 652] on button "Salvar" at bounding box center [897, 658] width 222 height 33
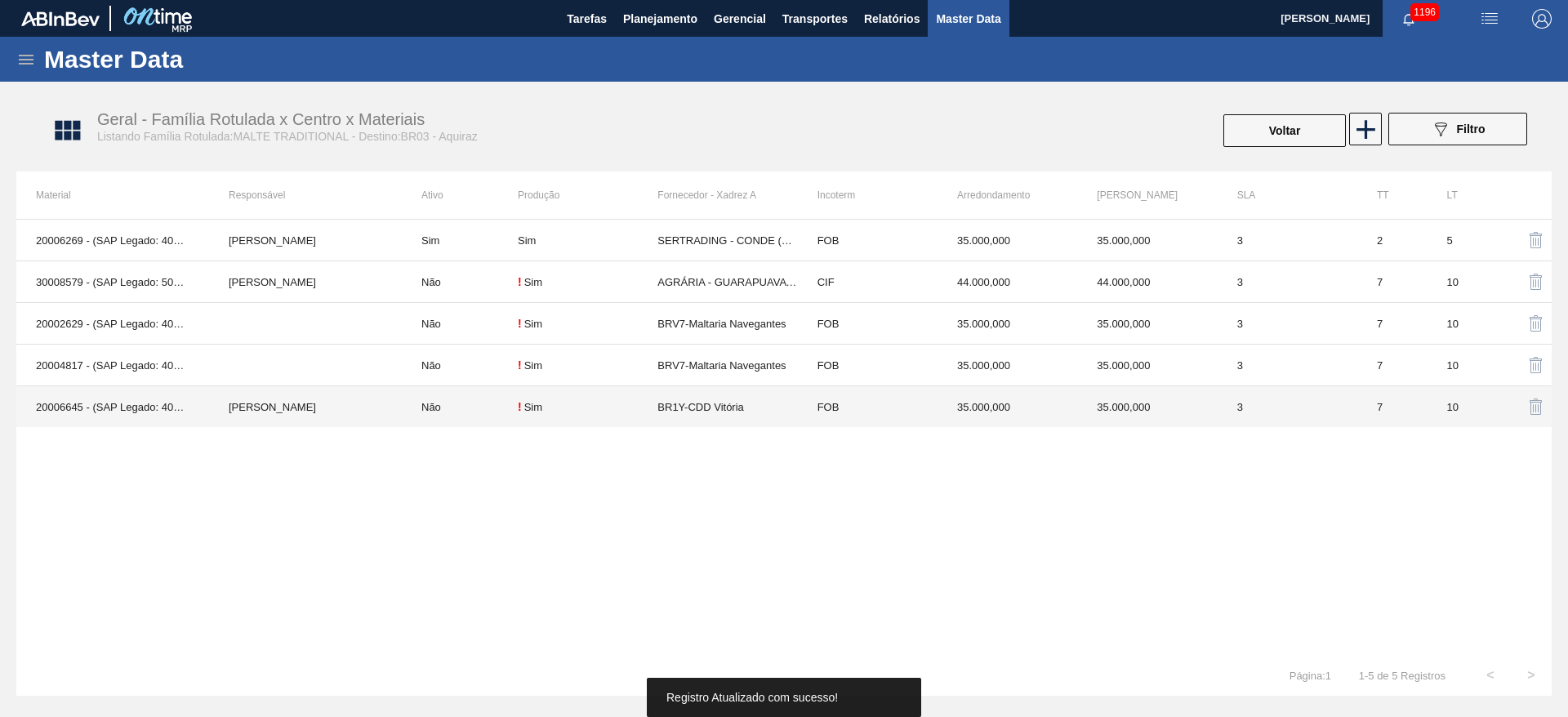
click at [498, 414] on td "Não" at bounding box center [459, 407] width 116 height 42
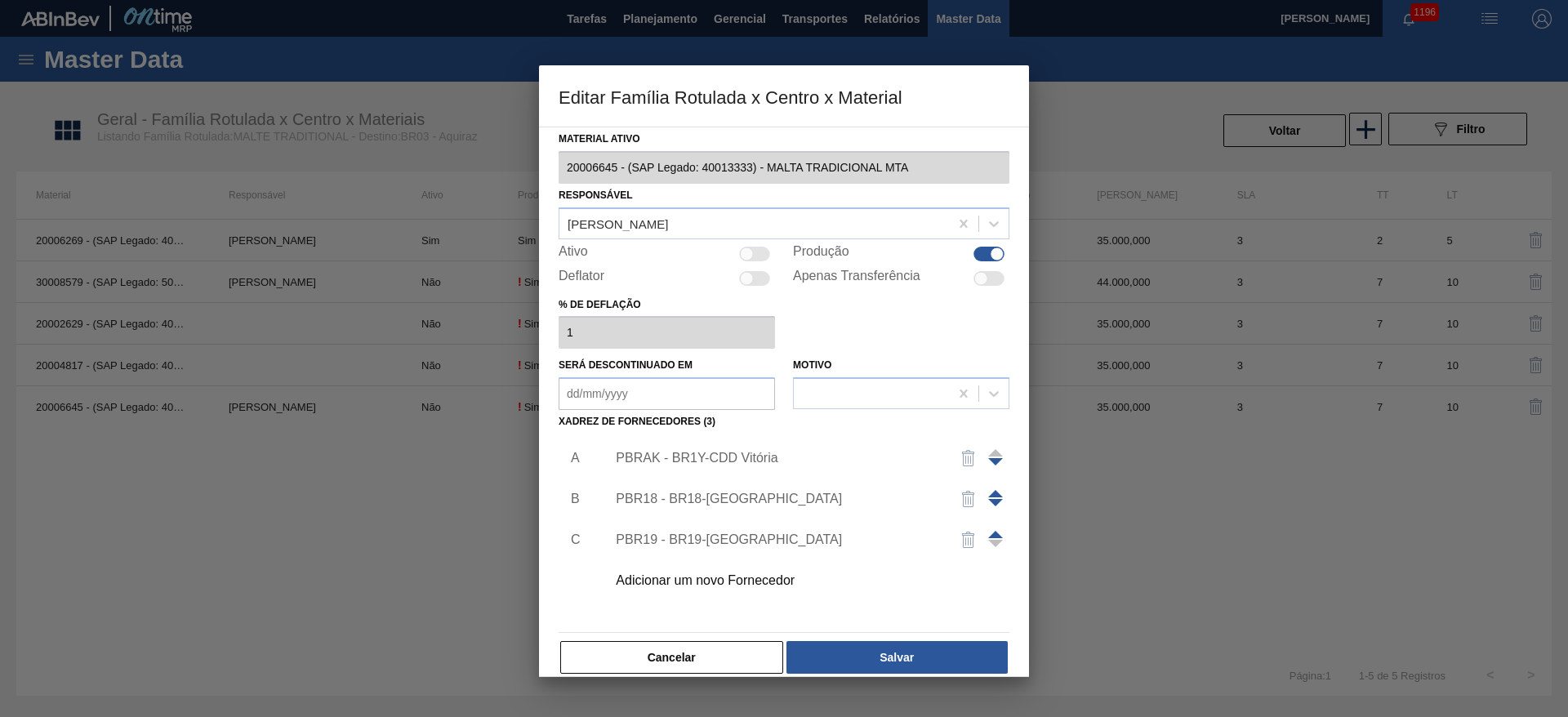
click at [721, 538] on div "PBR19 - BR19-Nova Rio" at bounding box center [775, 540] width 320 height 15
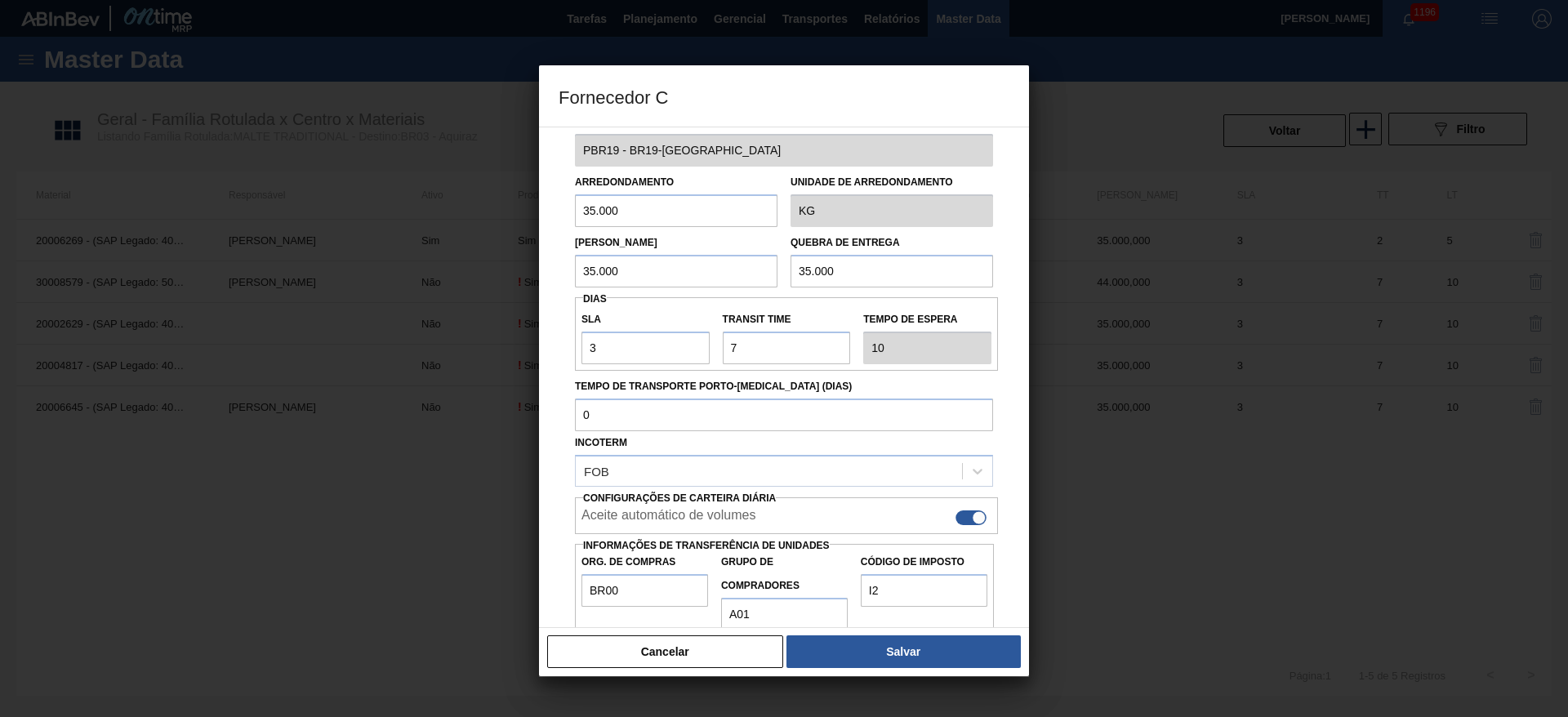
scroll to position [0, 0]
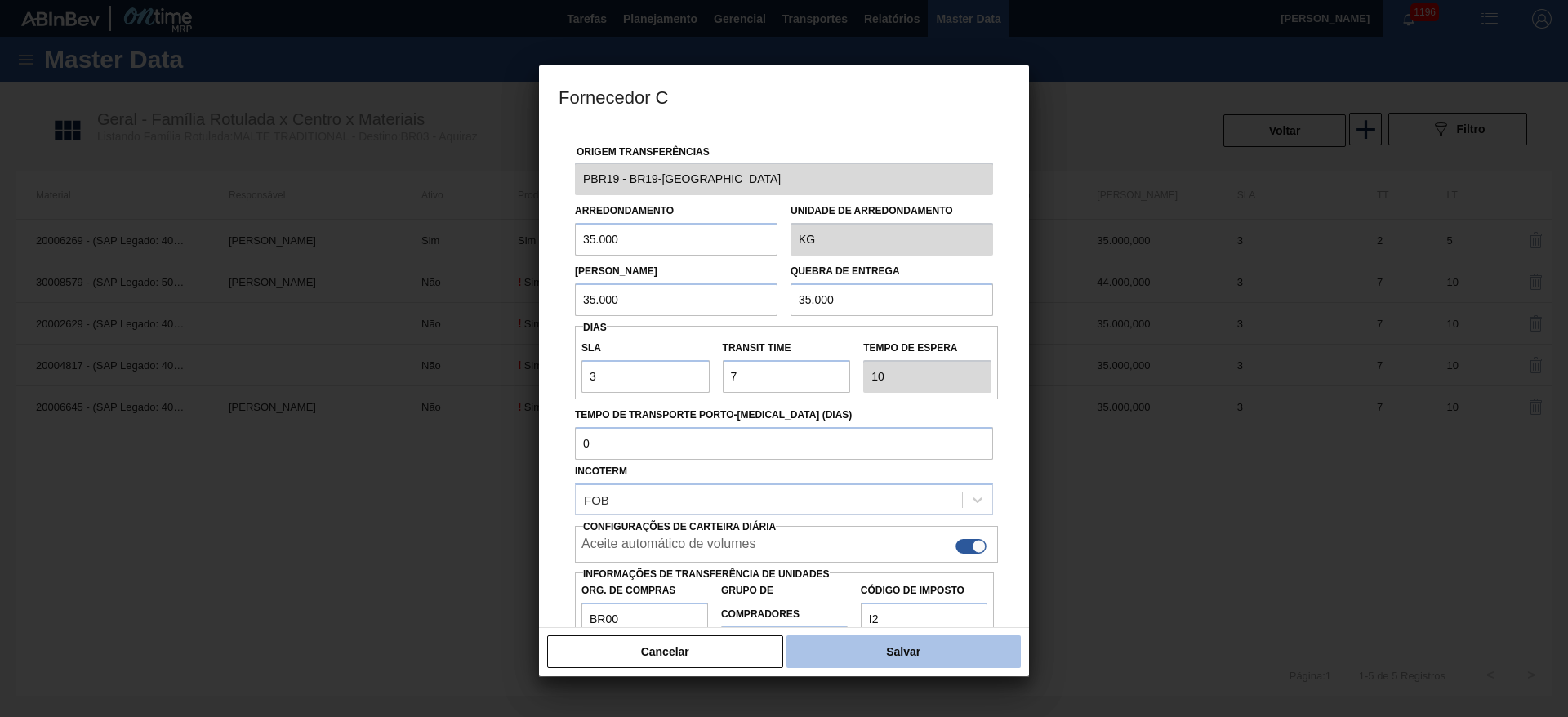
click at [880, 649] on button "Salvar" at bounding box center [903, 651] width 234 height 33
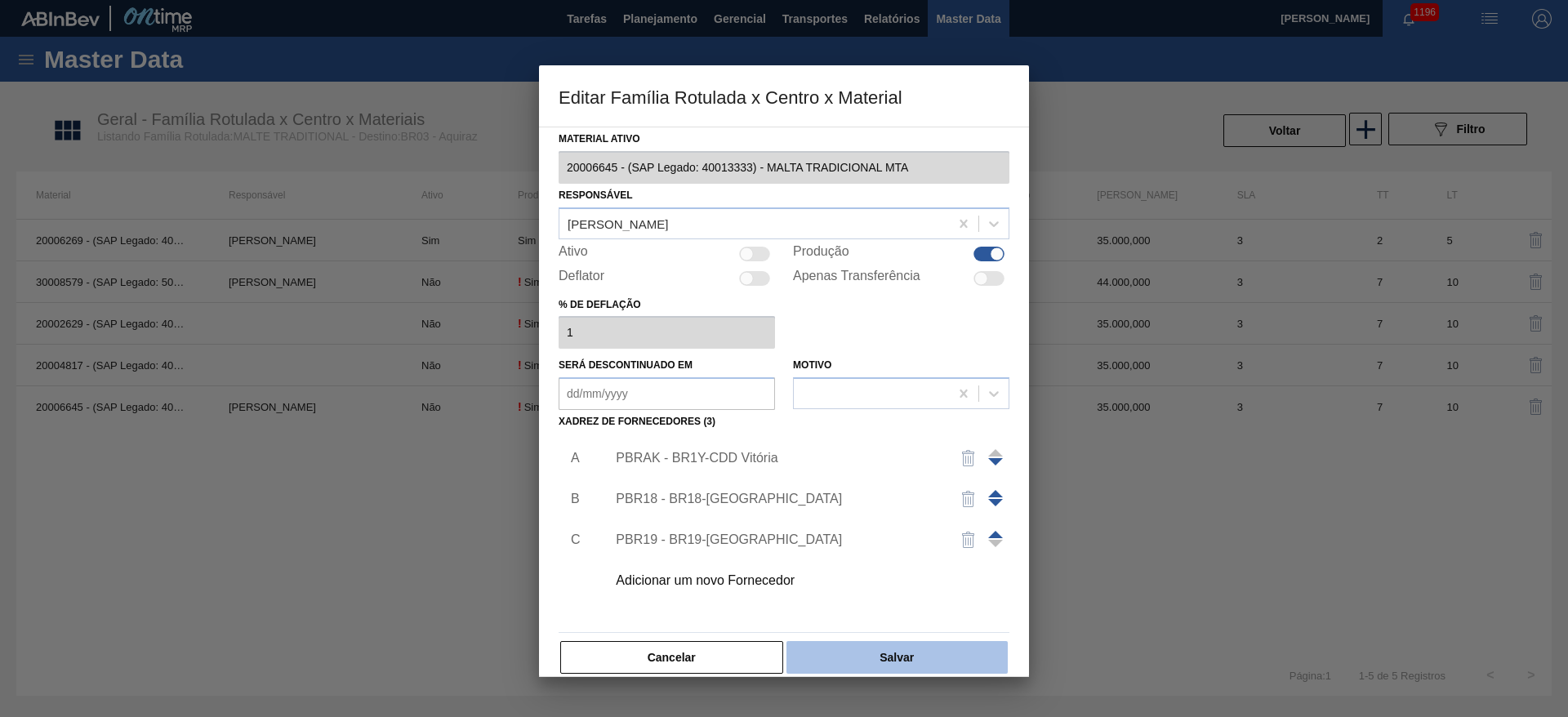
click at [904, 658] on button "Salvar" at bounding box center [897, 658] width 222 height 33
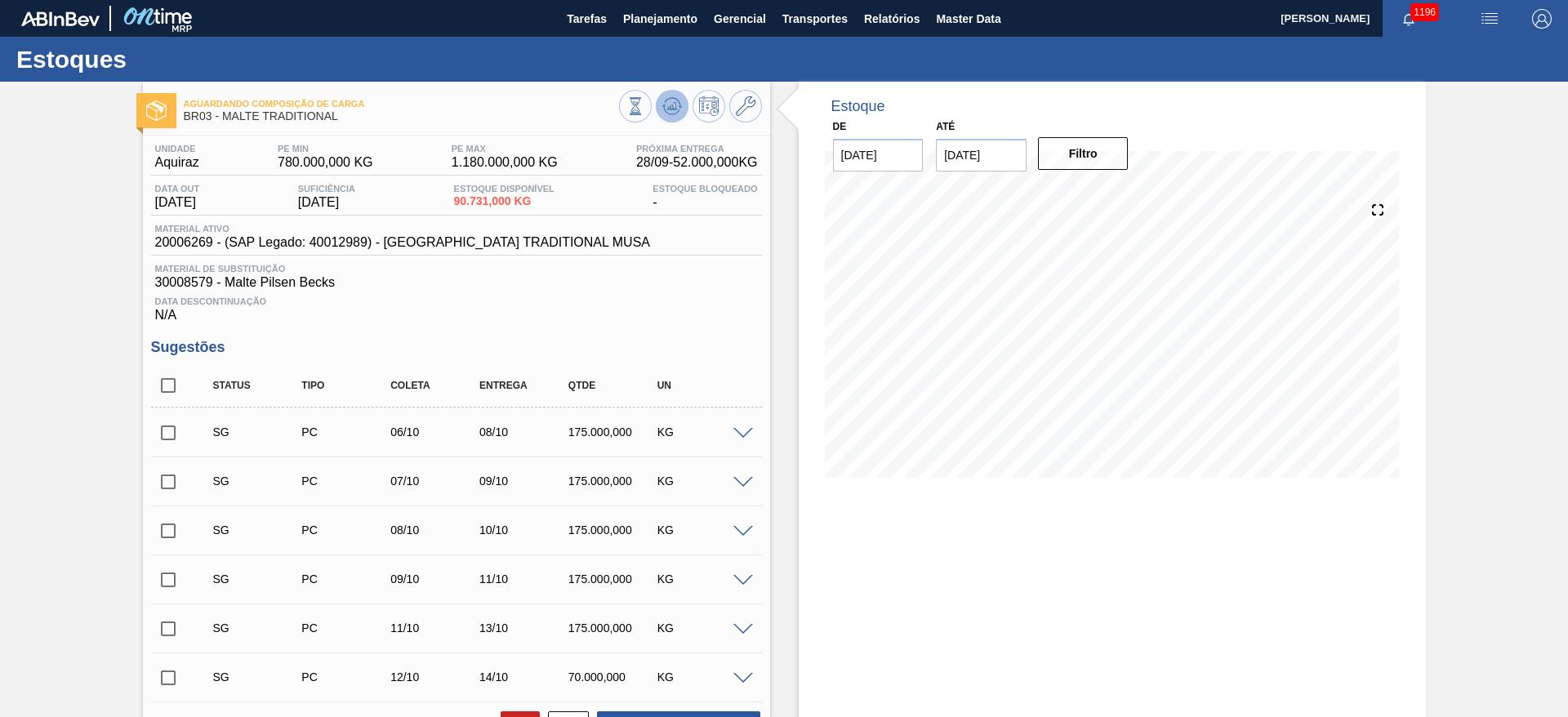
click at [663, 104] on icon at bounding box center [671, 106] width 19 height 19
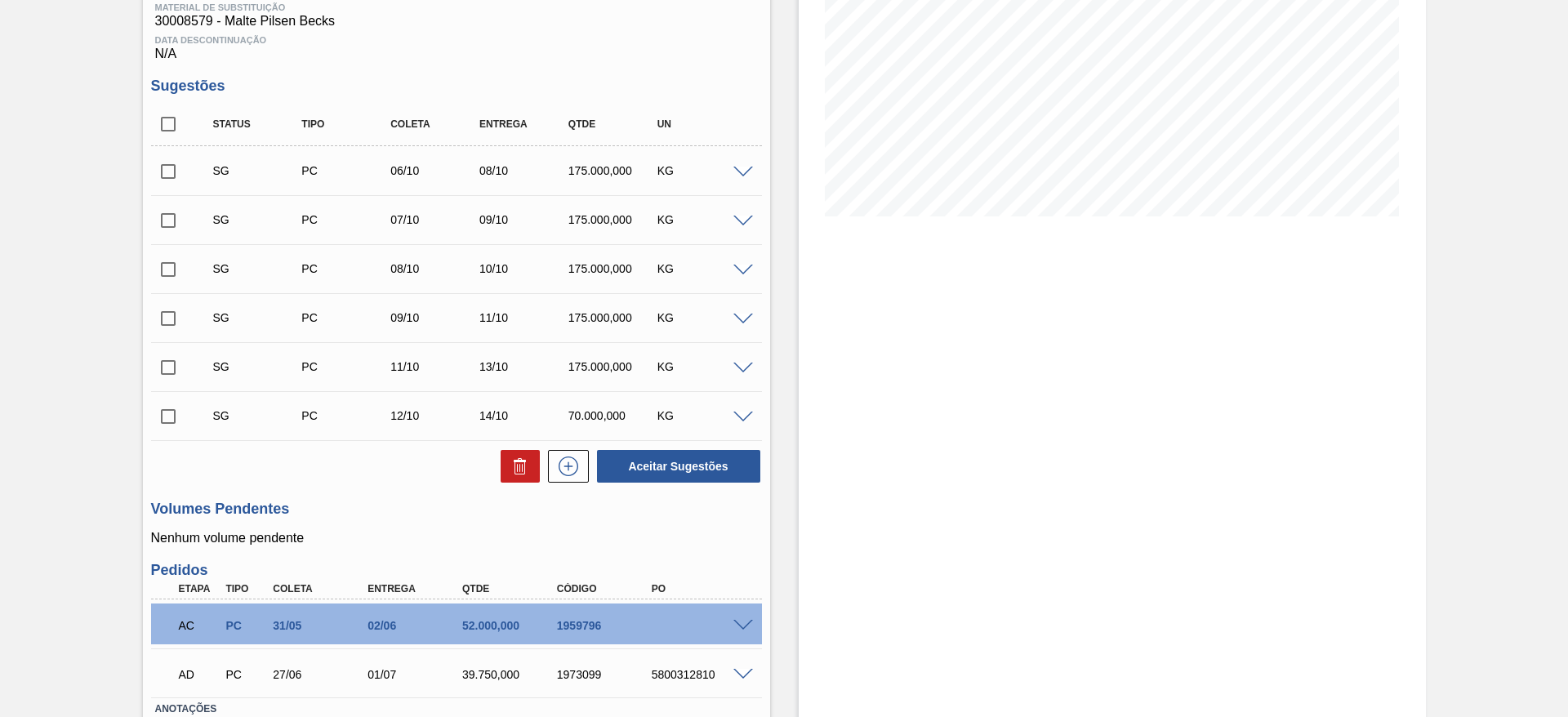
scroll to position [368, 0]
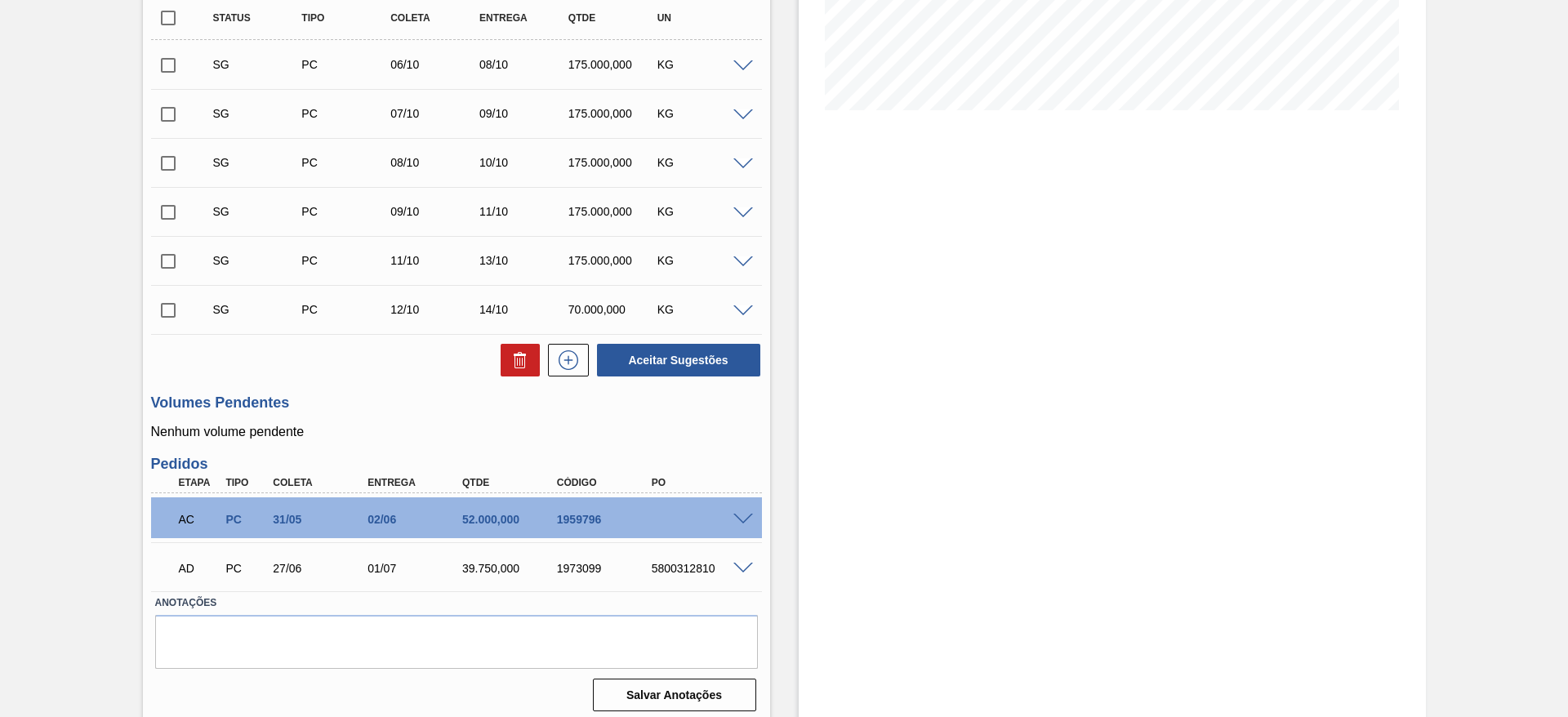
click at [744, 518] on span at bounding box center [742, 519] width 19 height 12
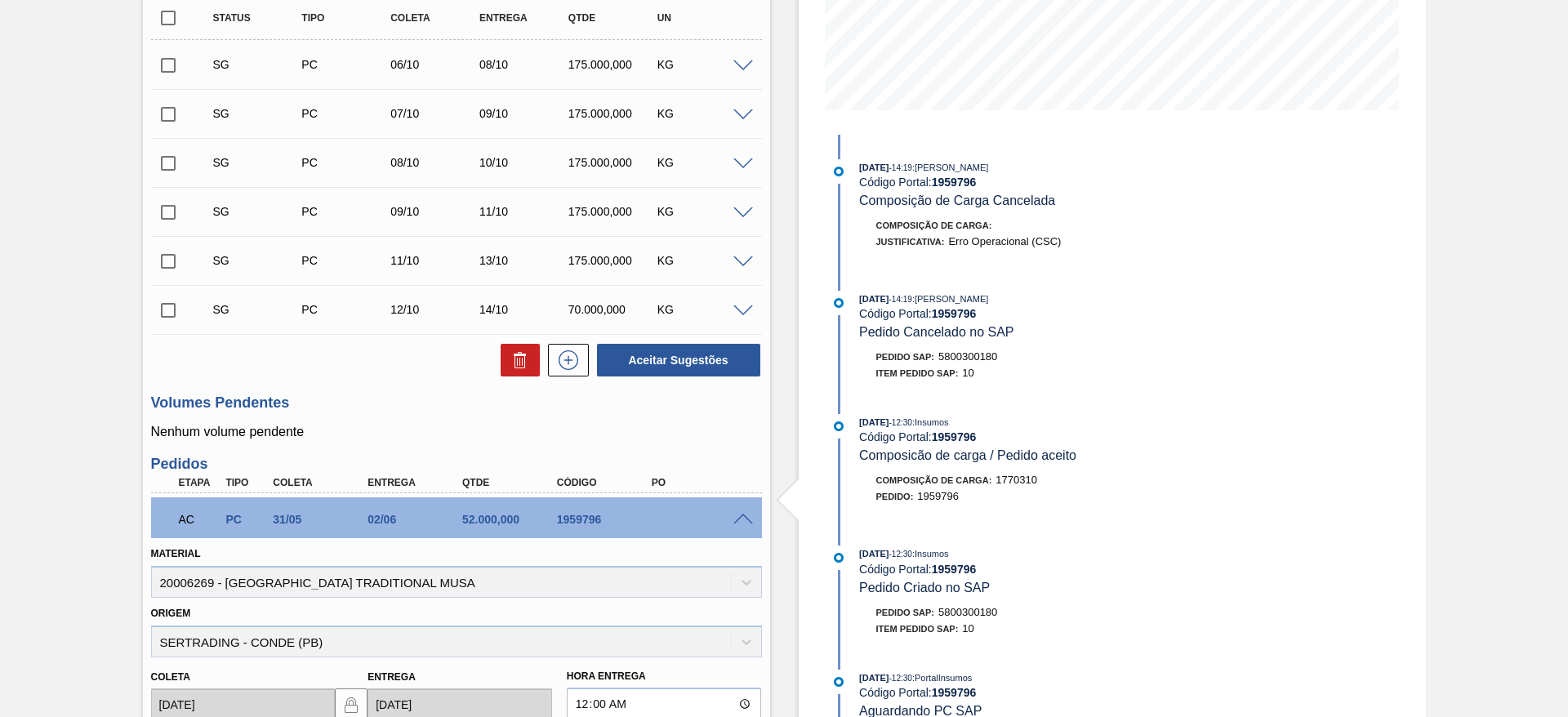
scroll to position [772, 0]
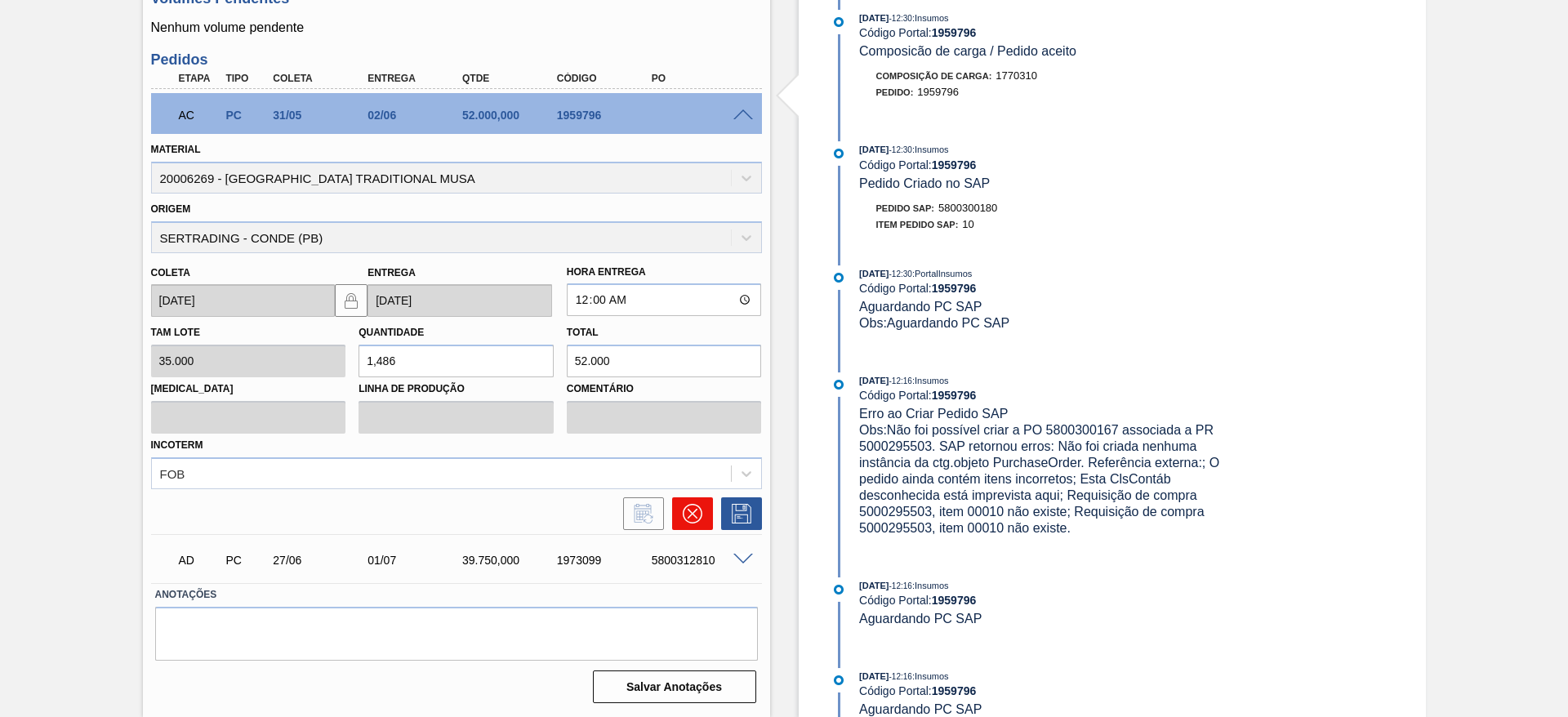
click at [691, 513] on icon at bounding box center [691, 514] width 10 height 10
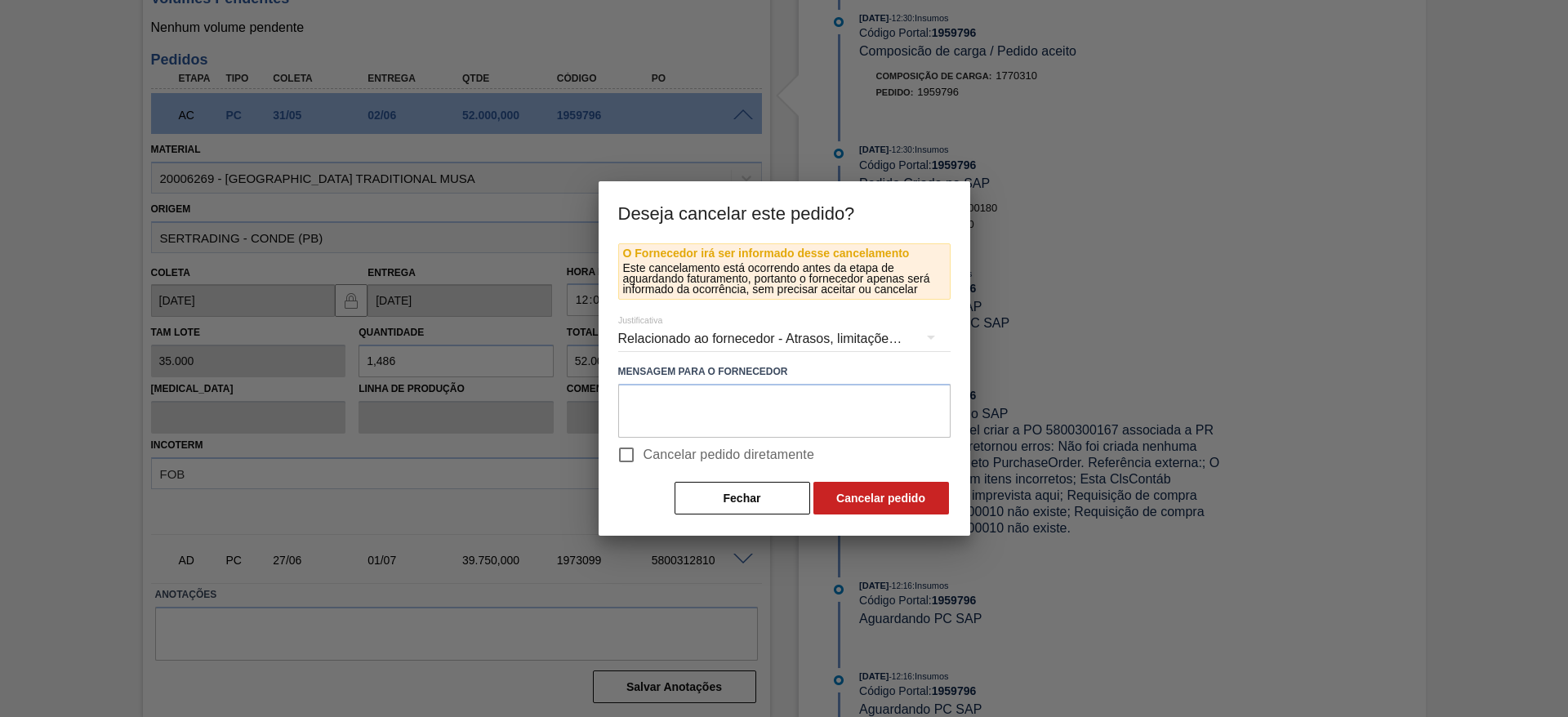
click at [628, 455] on input "Cancelar pedido diretamente" at bounding box center [627, 455] width 35 height 35
checkbox input "true"
click at [869, 498] on button "Cancelar pedido" at bounding box center [881, 498] width 136 height 33
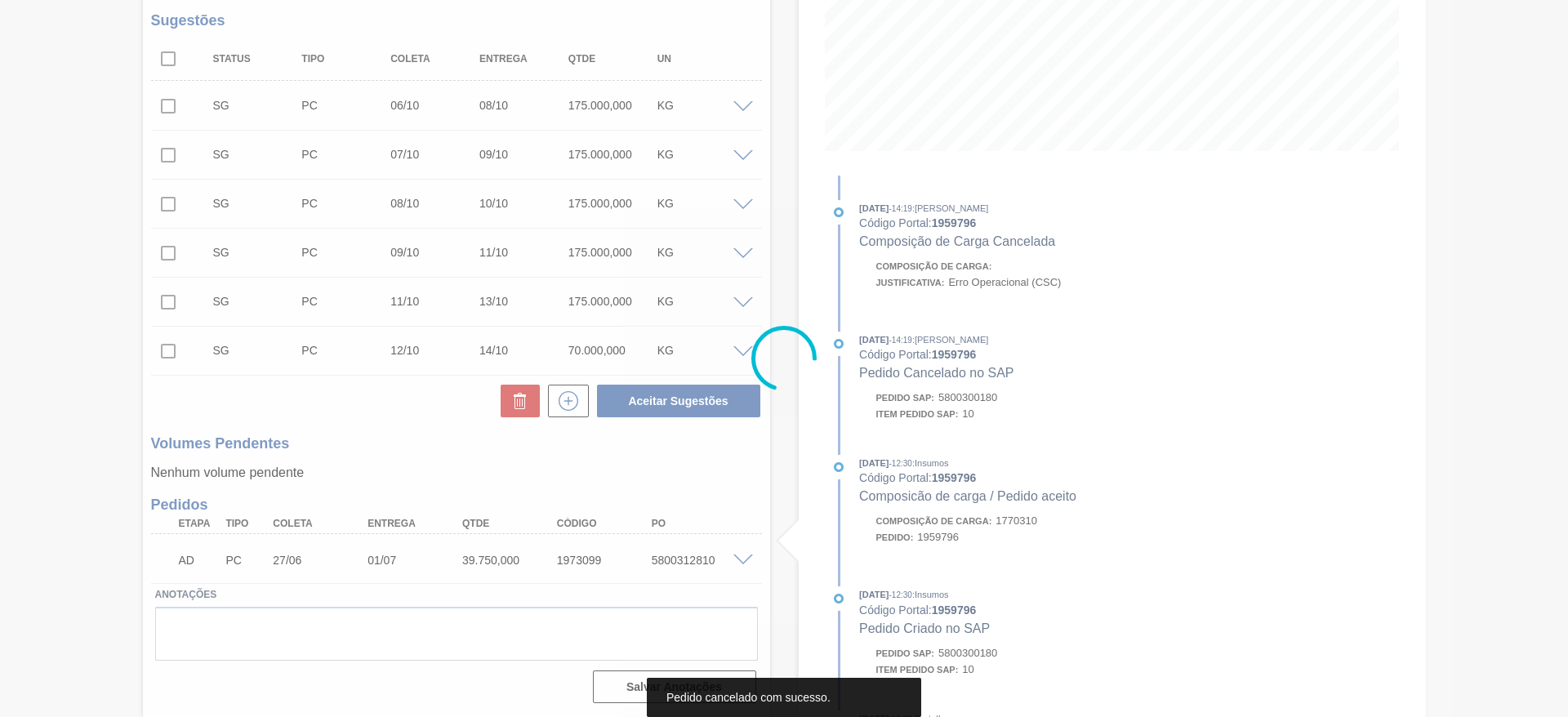
scroll to position [327, 0]
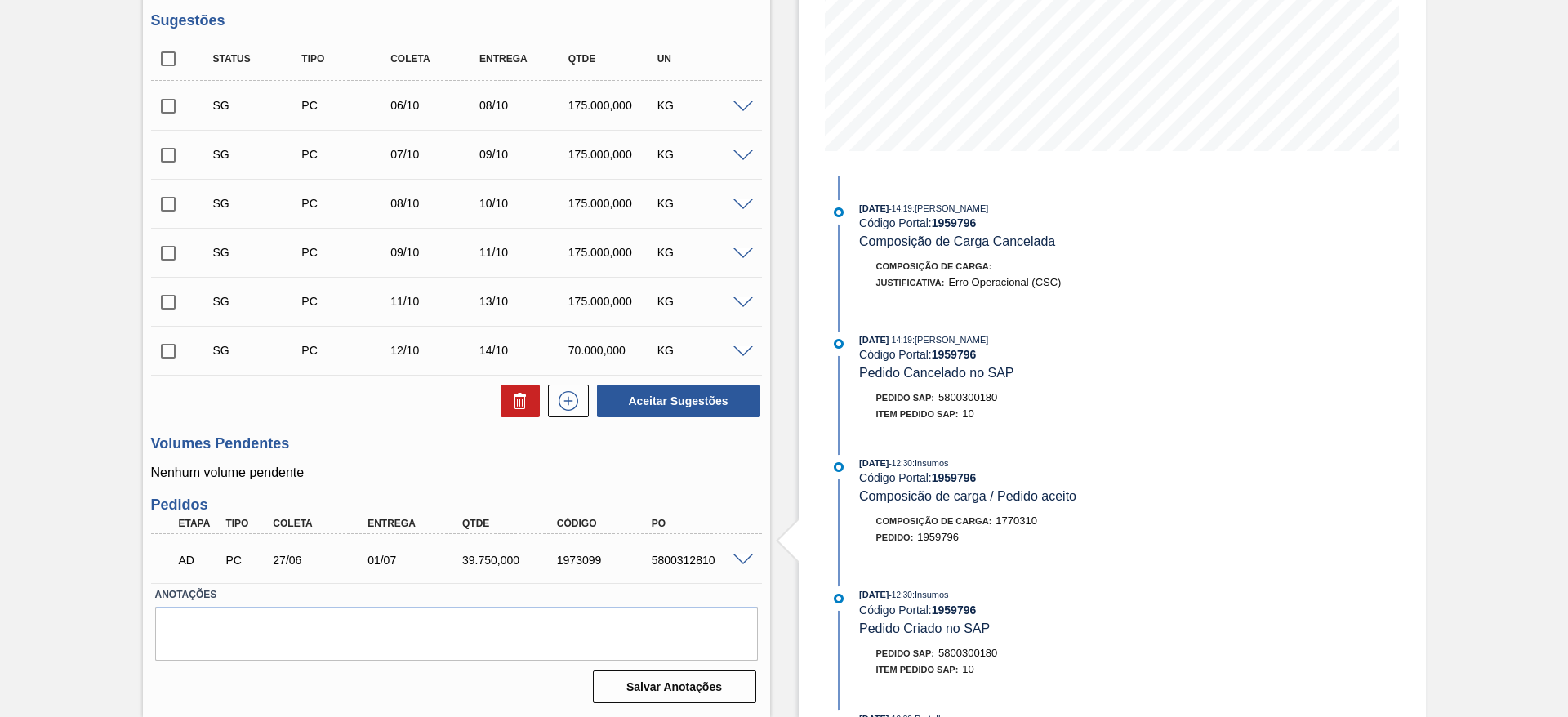
click at [742, 558] on span at bounding box center [742, 560] width 19 height 12
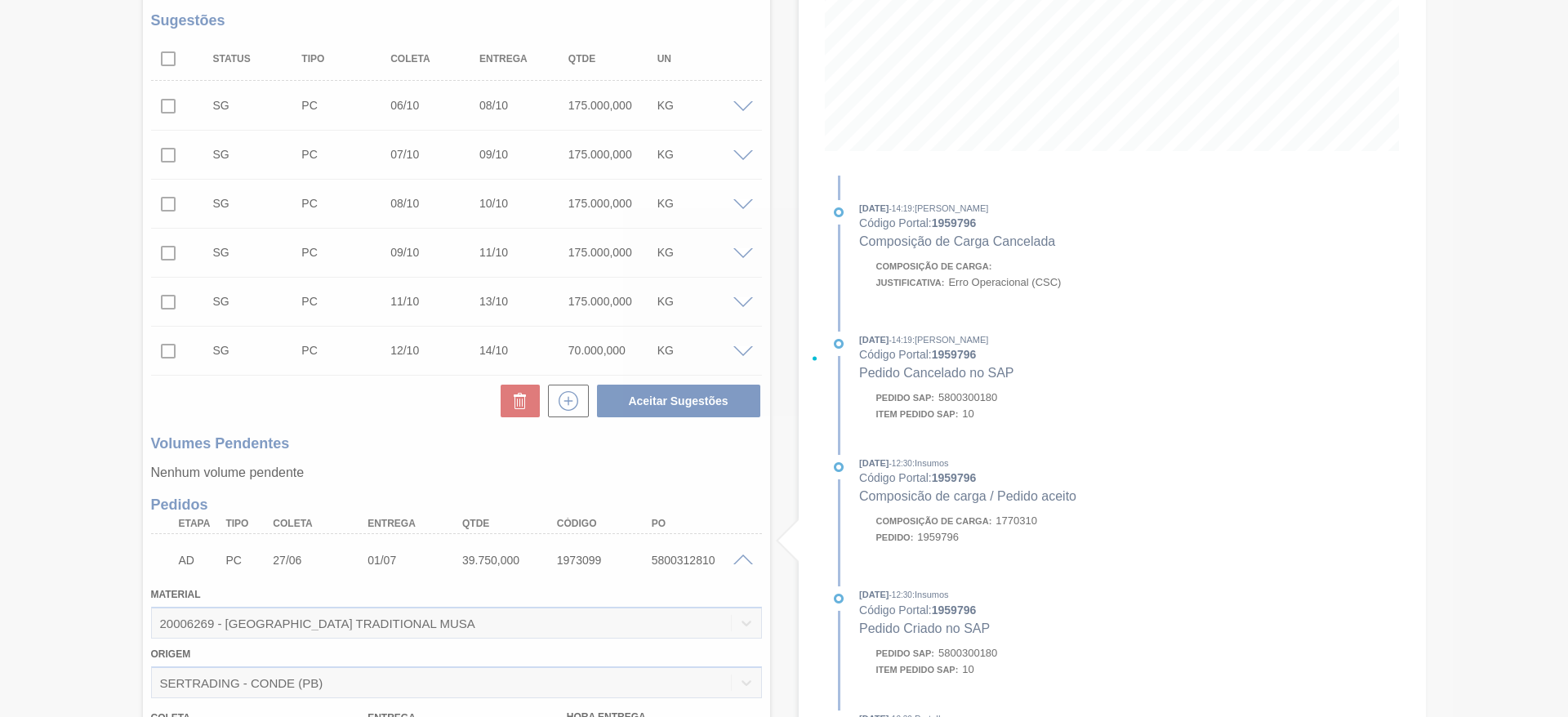
scroll to position [722, 0]
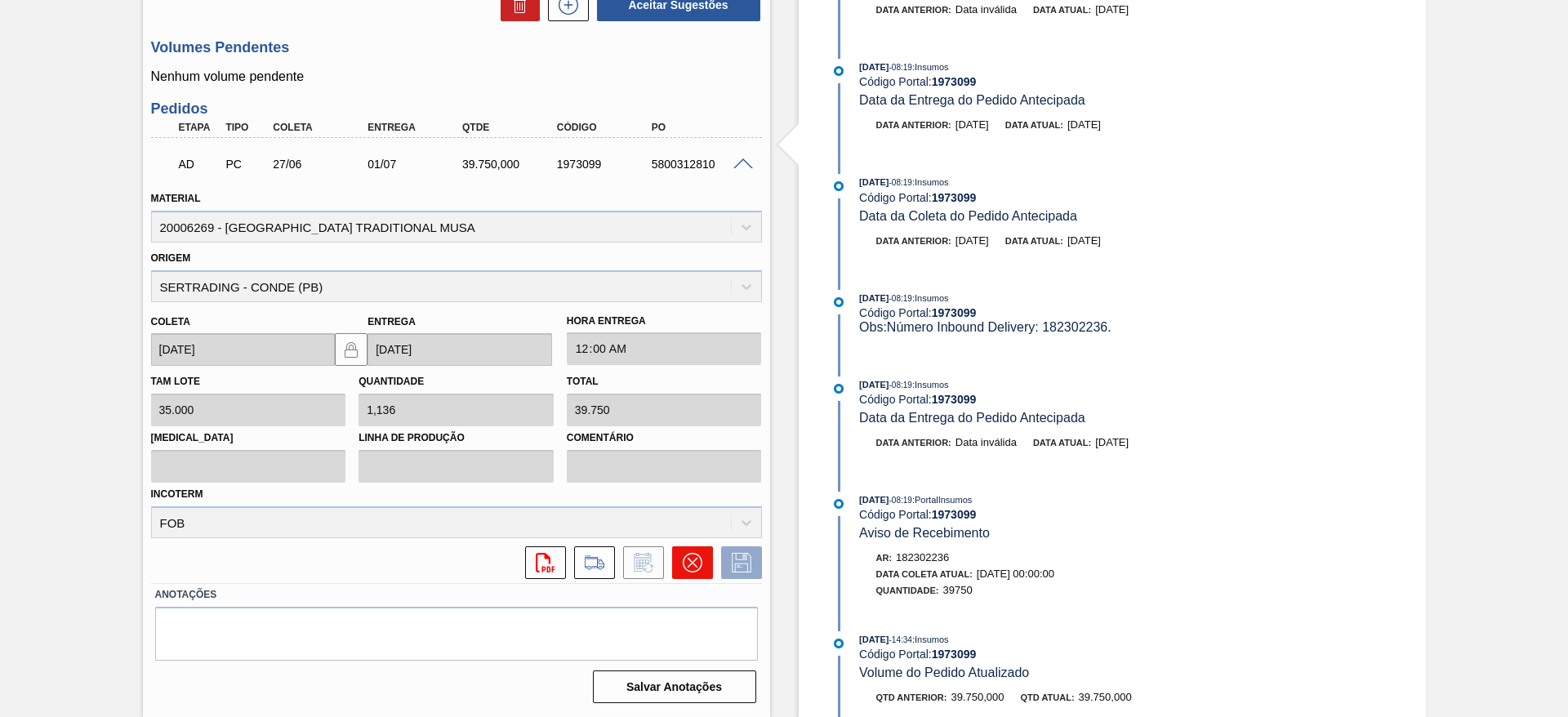
click at [685, 558] on icon at bounding box center [691, 562] width 19 height 19
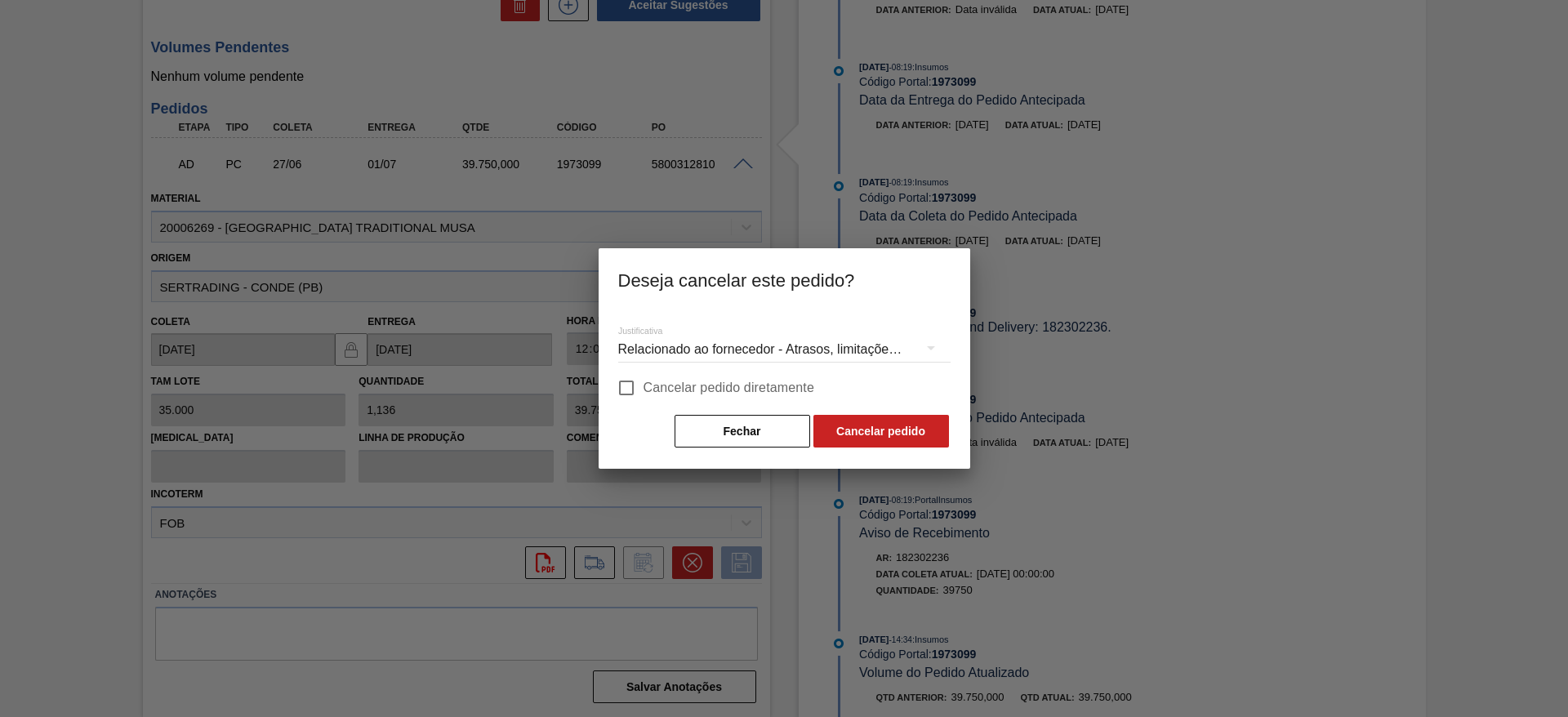
click at [620, 386] on input "Cancelar pedido diretamente" at bounding box center [627, 388] width 35 height 35
checkbox input "true"
click at [871, 432] on button "Cancelar pedido" at bounding box center [881, 431] width 136 height 33
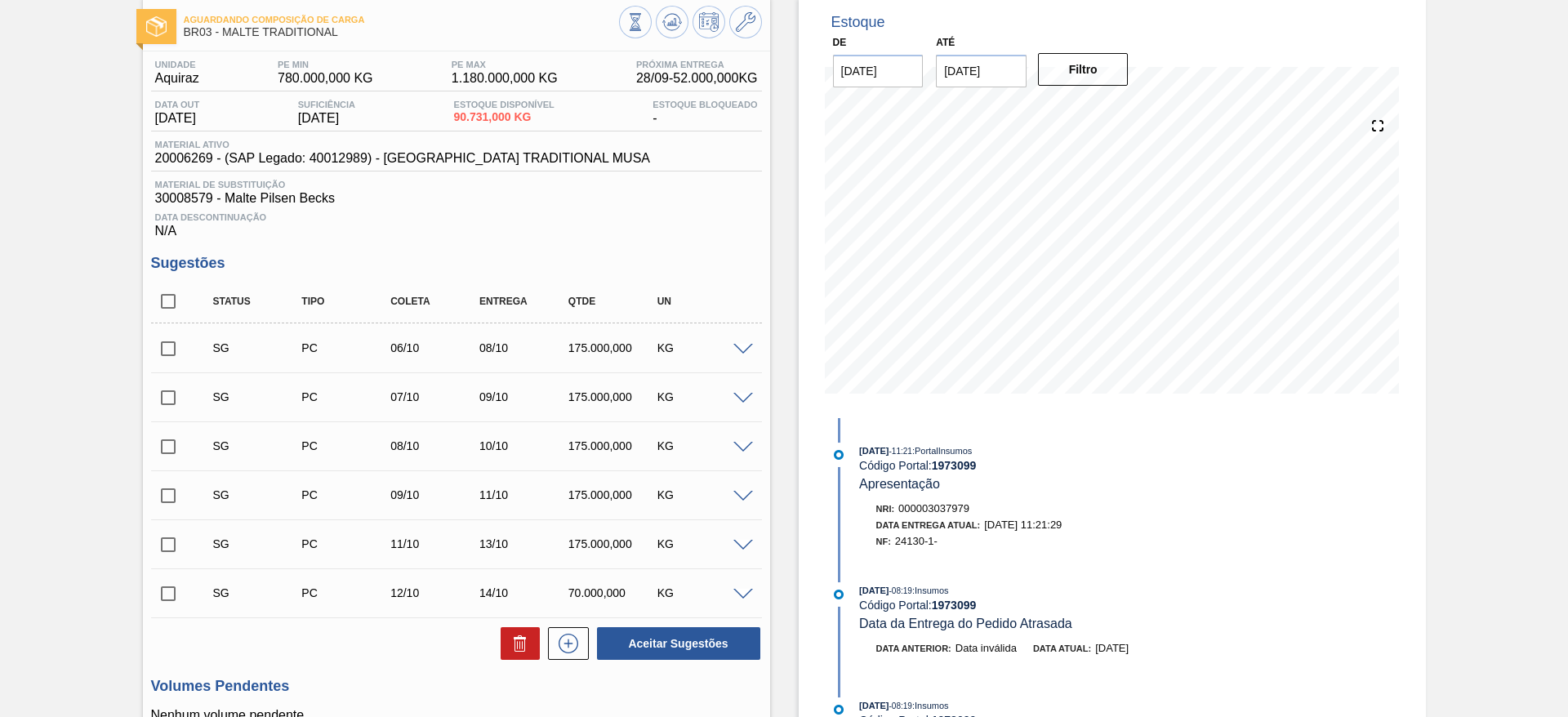
scroll to position [122, 0]
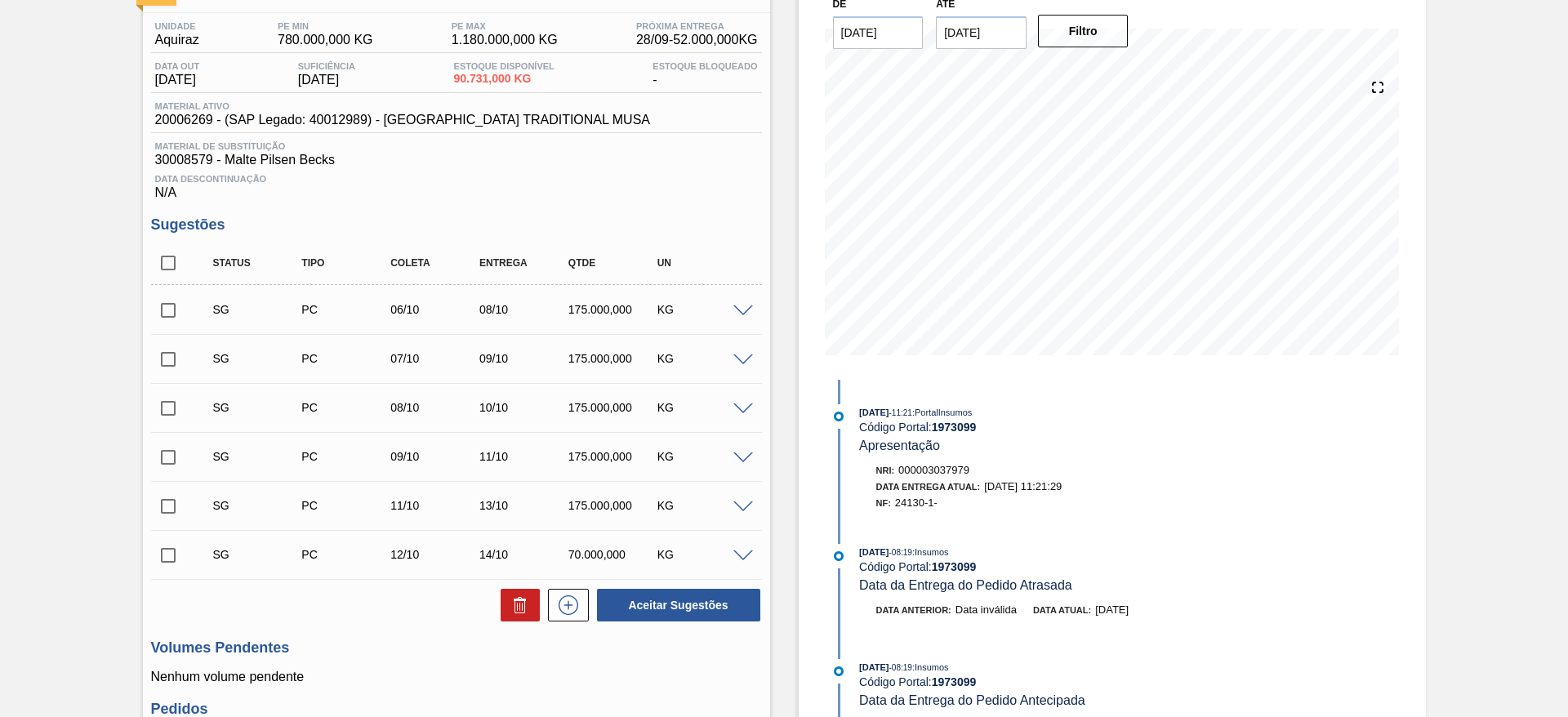
click at [741, 309] on span at bounding box center [742, 311] width 19 height 12
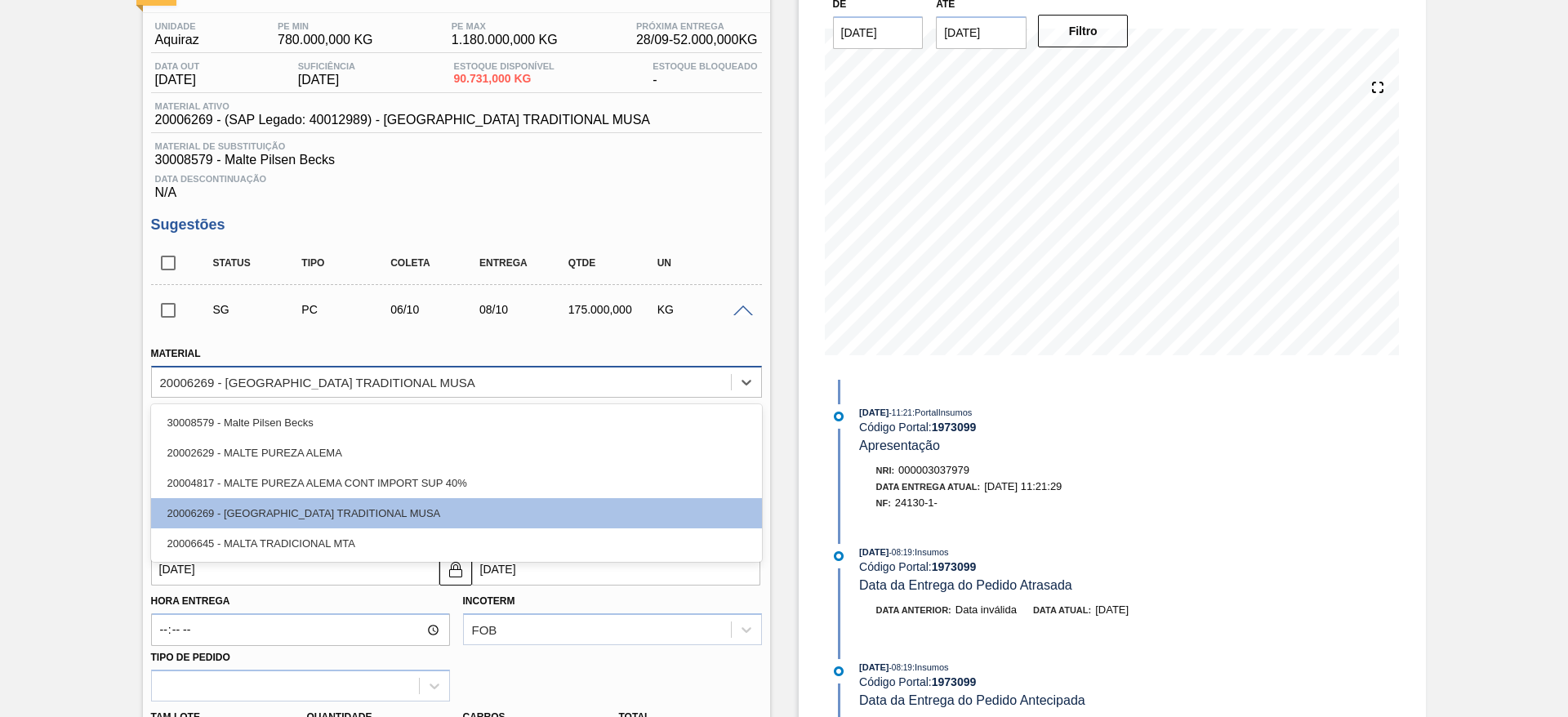
click at [244, 381] on div "20006269 - [GEOGRAPHIC_DATA] TRADITIONAL MUSA" at bounding box center [317, 381] width 316 height 14
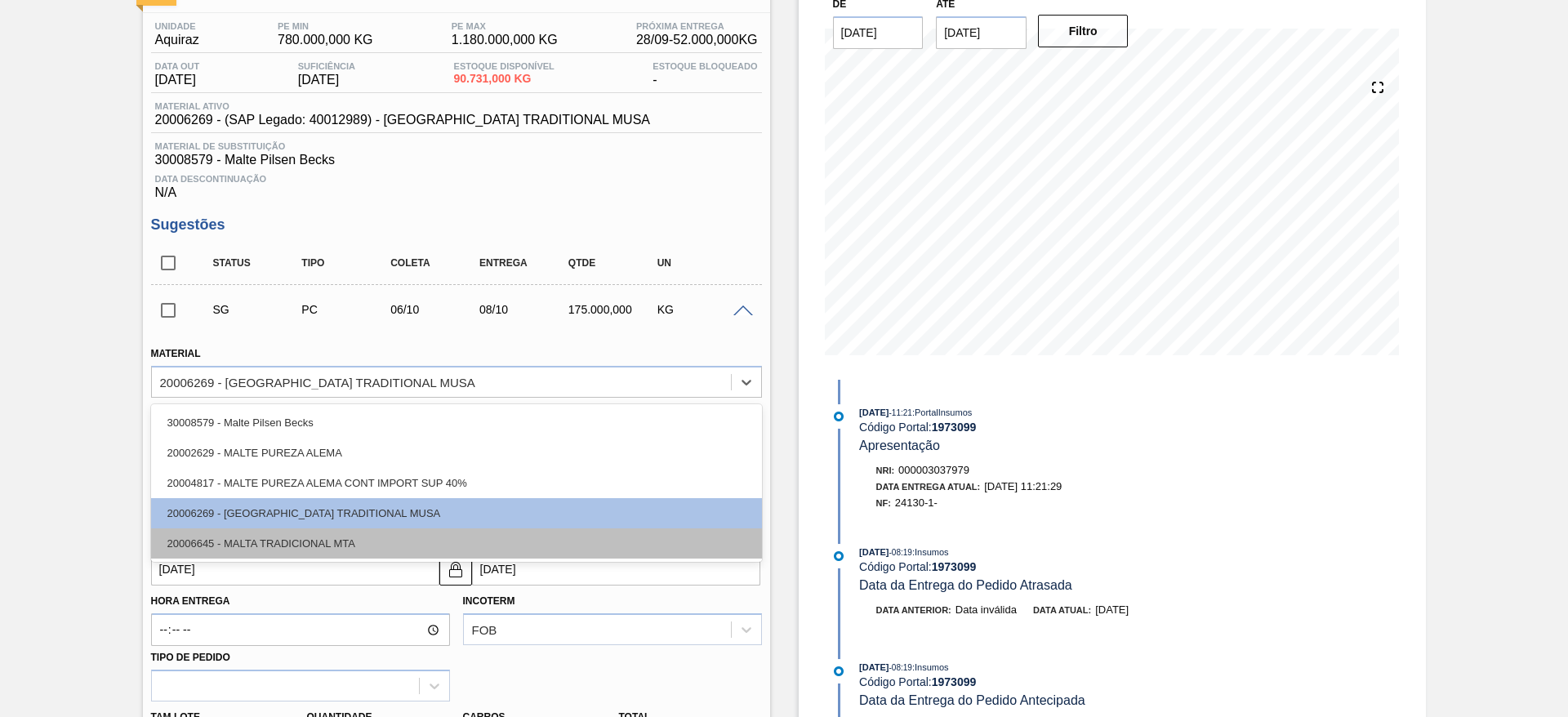
click at [264, 544] on div "20006645 - MALTA TRADICIONAL MTA" at bounding box center [457, 543] width 611 height 30
type input "13/10/2025"
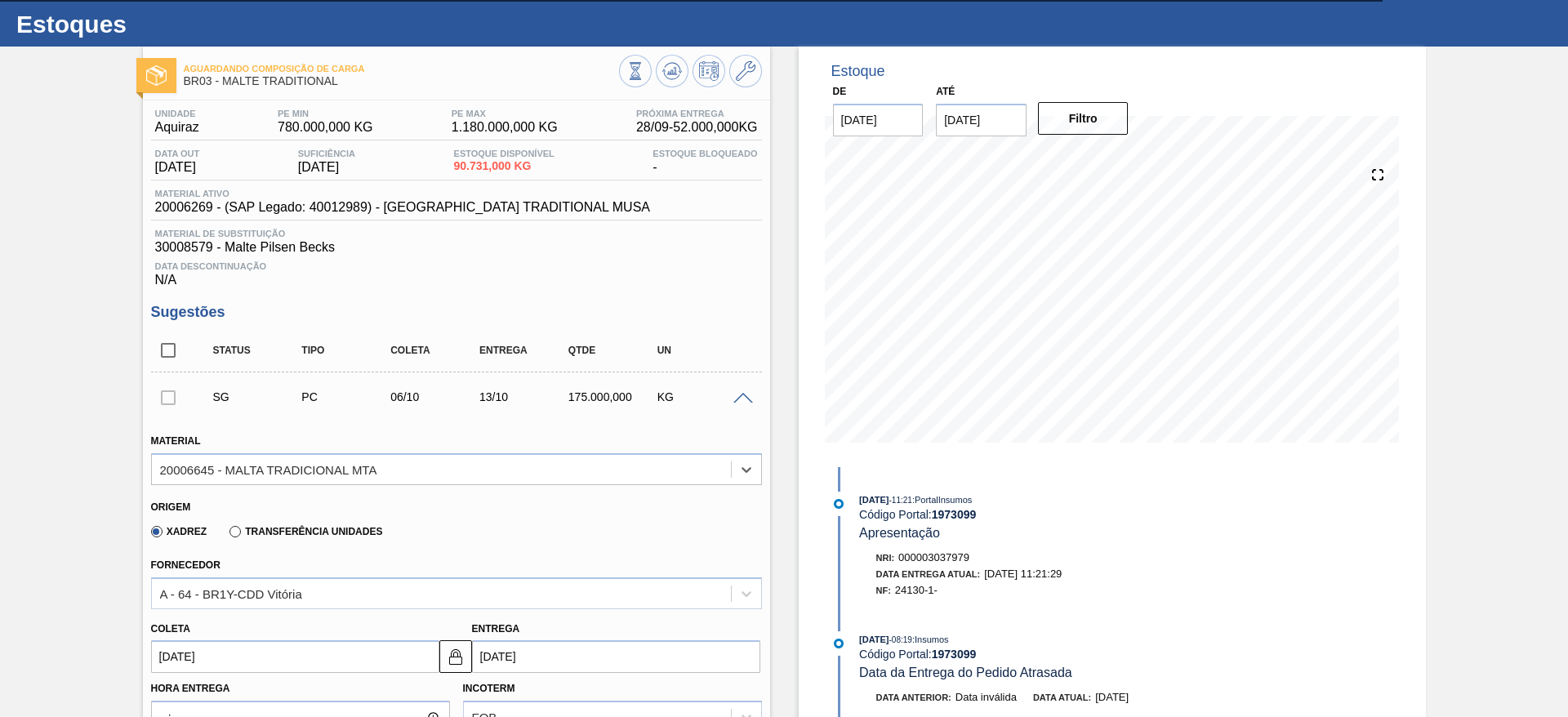
scroll to position [0, 0]
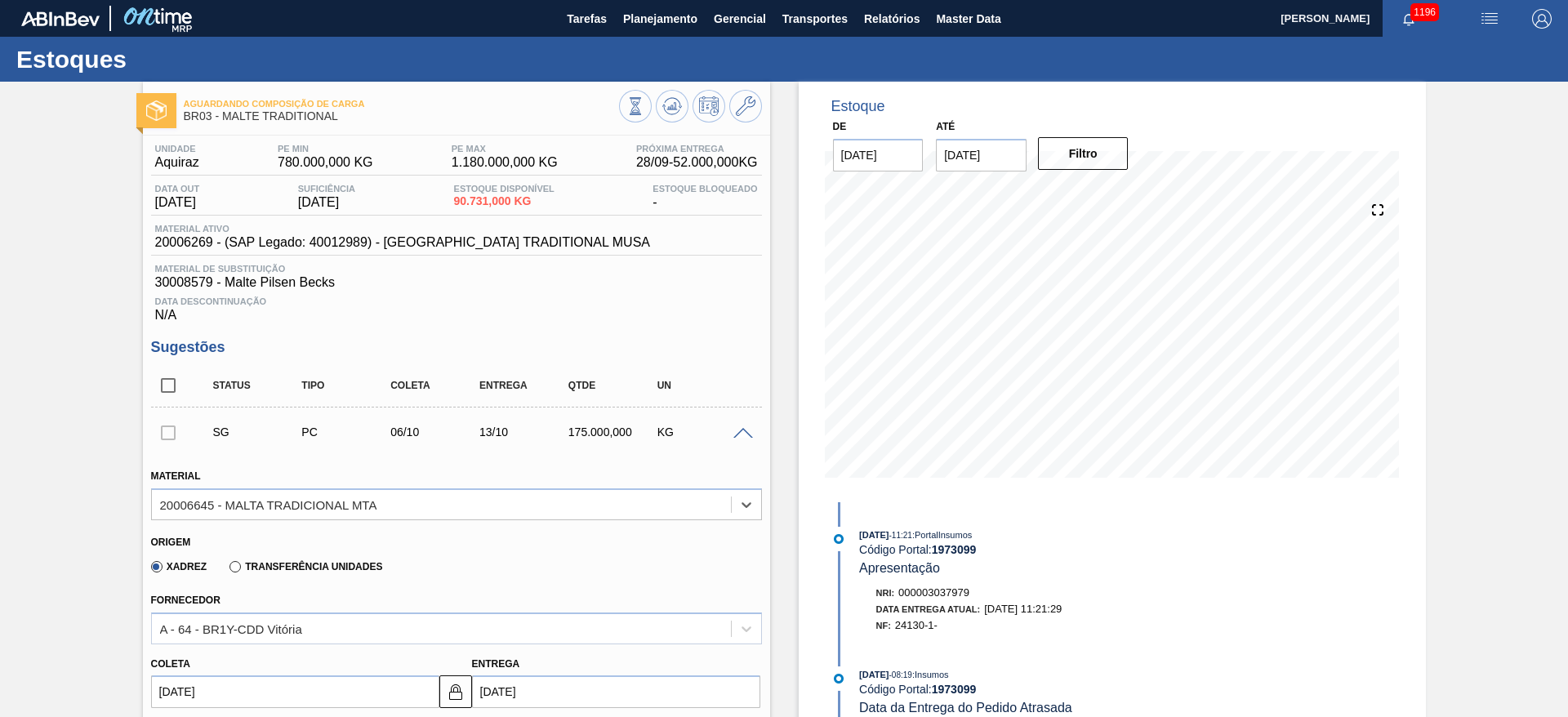
click at [733, 116] on button at bounding box center [745, 106] width 33 height 33
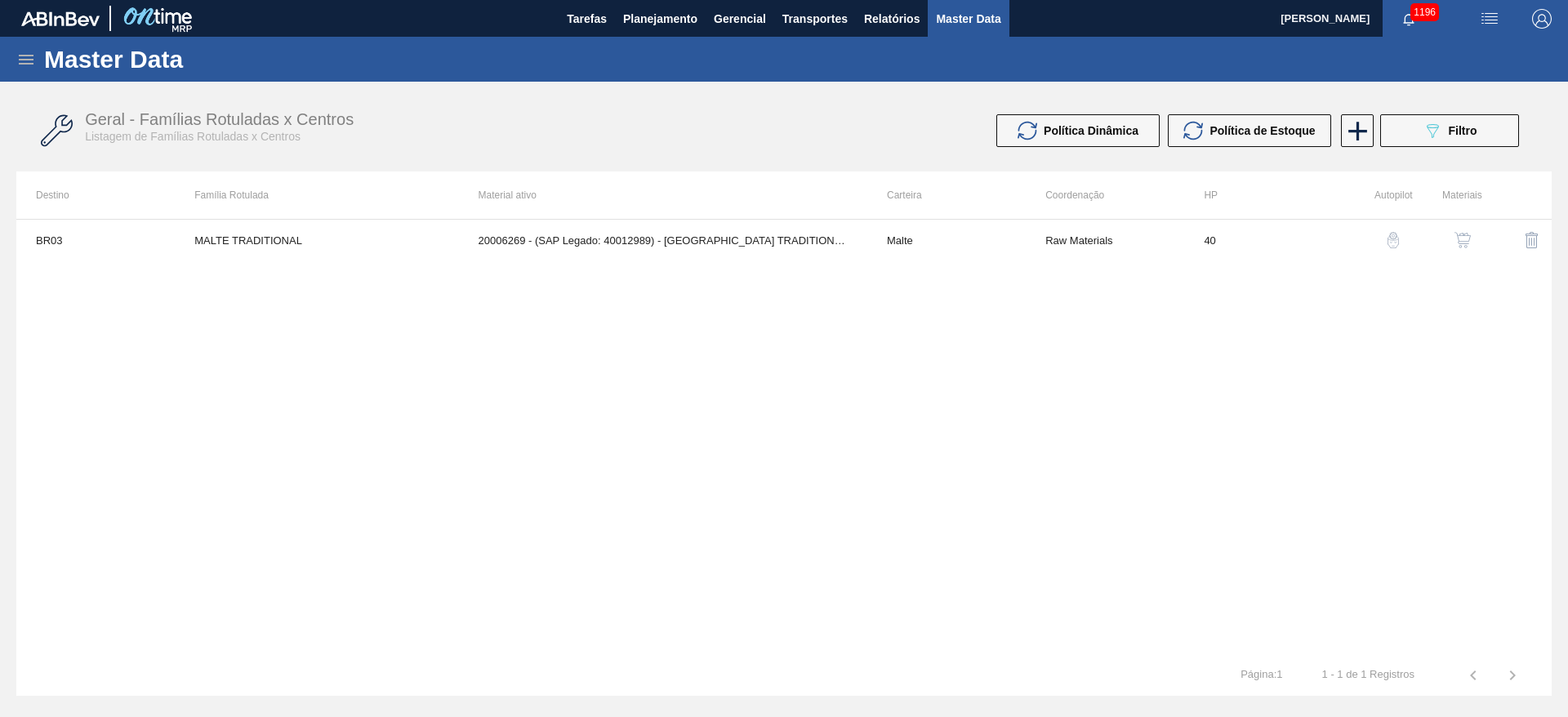
click at [1473, 234] on button "button" at bounding box center [1462, 240] width 39 height 39
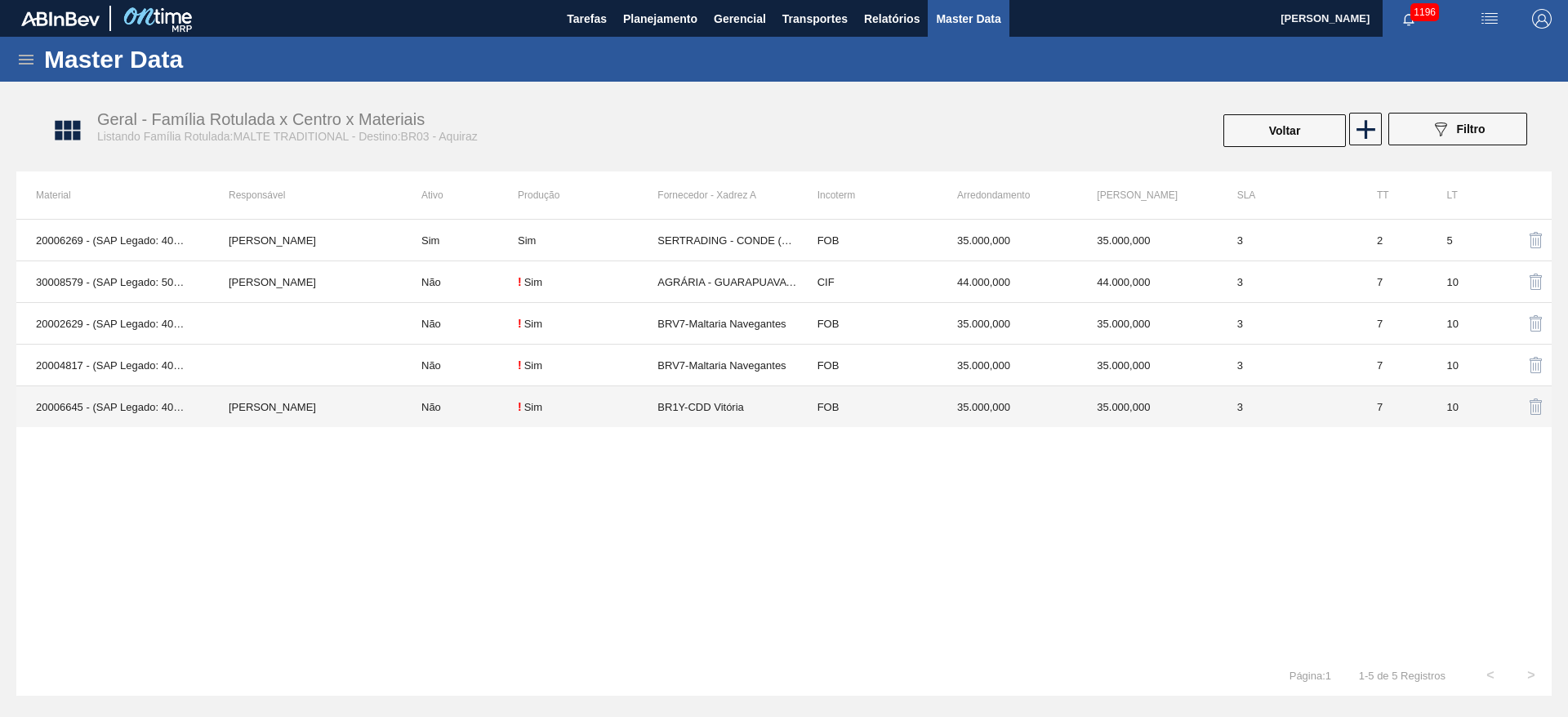
click at [513, 424] on td "Não" at bounding box center [459, 407] width 116 height 42
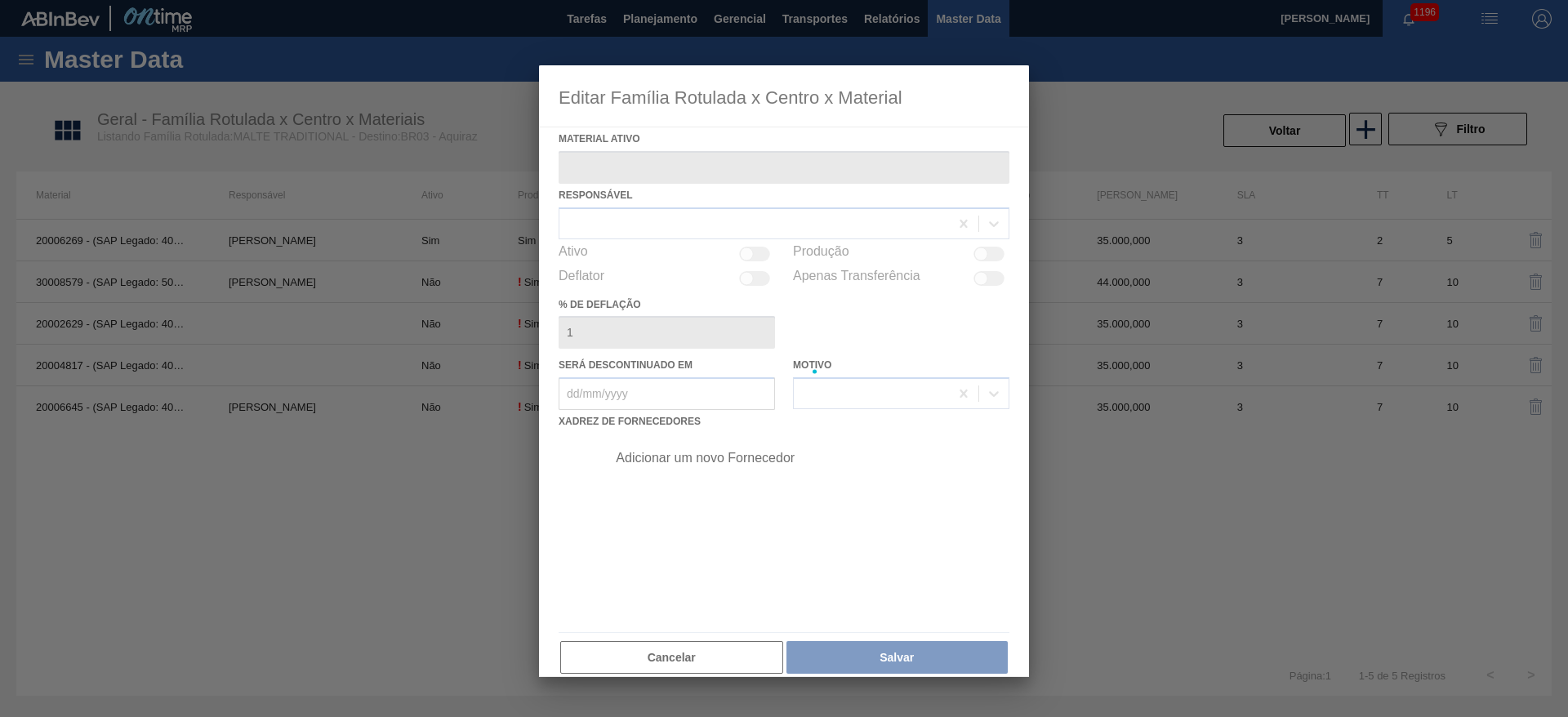
type ativo "20006645 - (SAP Legado: 40013333) - MALTA TRADICIONAL MTA"
checkbox input "true"
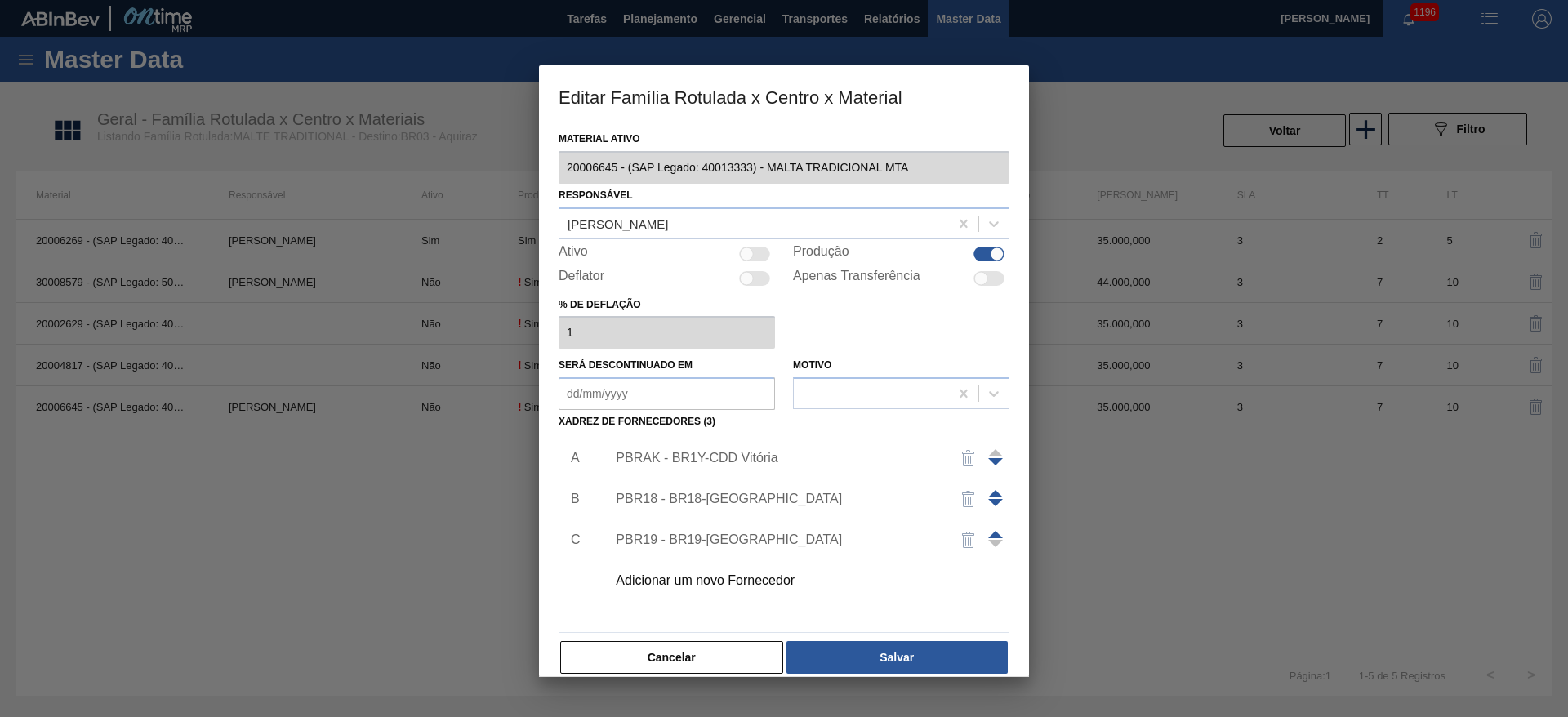
click at [991, 535] on span at bounding box center [995, 535] width 15 height 7
click at [993, 492] on span at bounding box center [995, 494] width 15 height 7
click at [993, 534] on span at bounding box center [995, 535] width 15 height 7
click at [861, 654] on button "Salvar" at bounding box center [897, 658] width 222 height 33
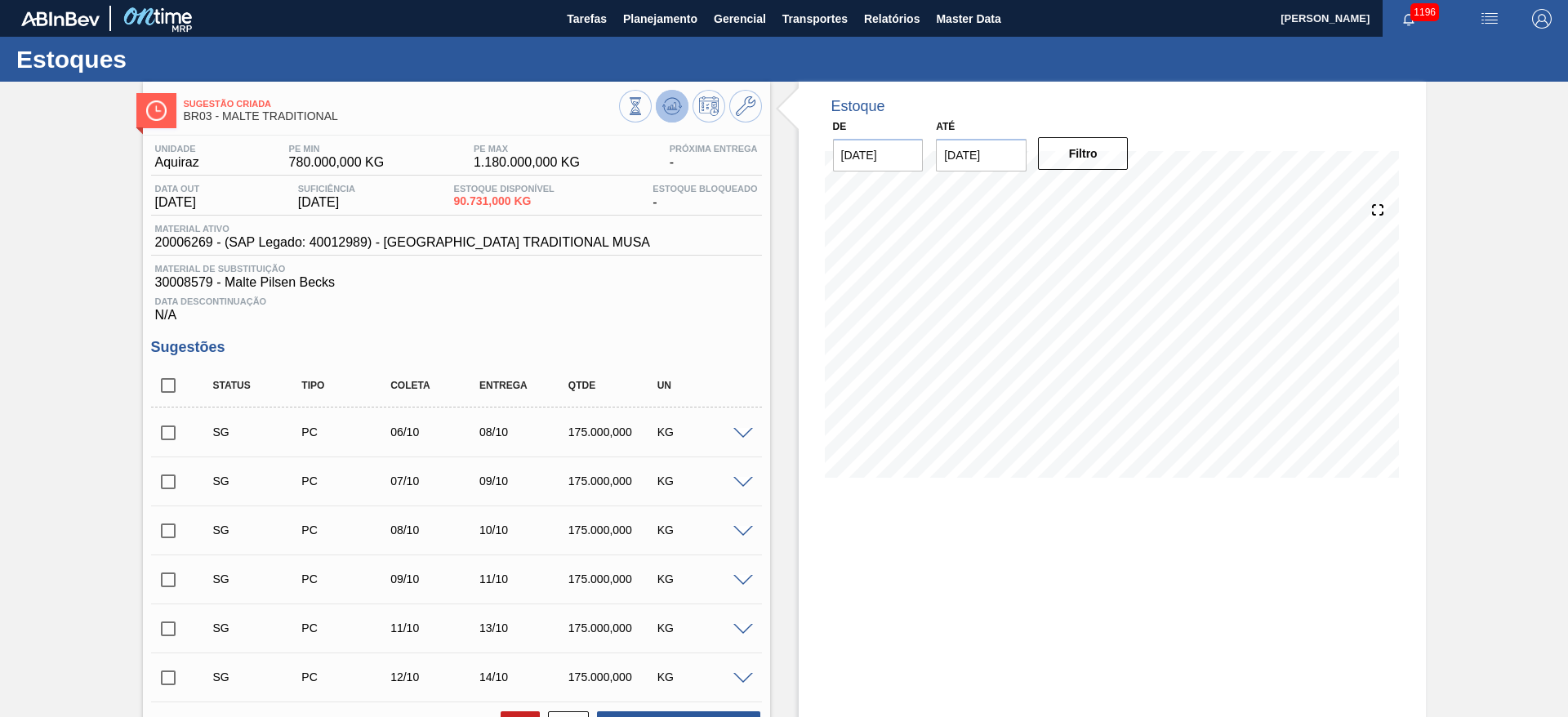
click at [673, 97] on icon at bounding box center [671, 106] width 19 height 19
drag, startPoint x: 739, startPoint y: 429, endPoint x: 715, endPoint y: 429, distance: 24.0
click at [739, 429] on span at bounding box center [742, 433] width 19 height 12
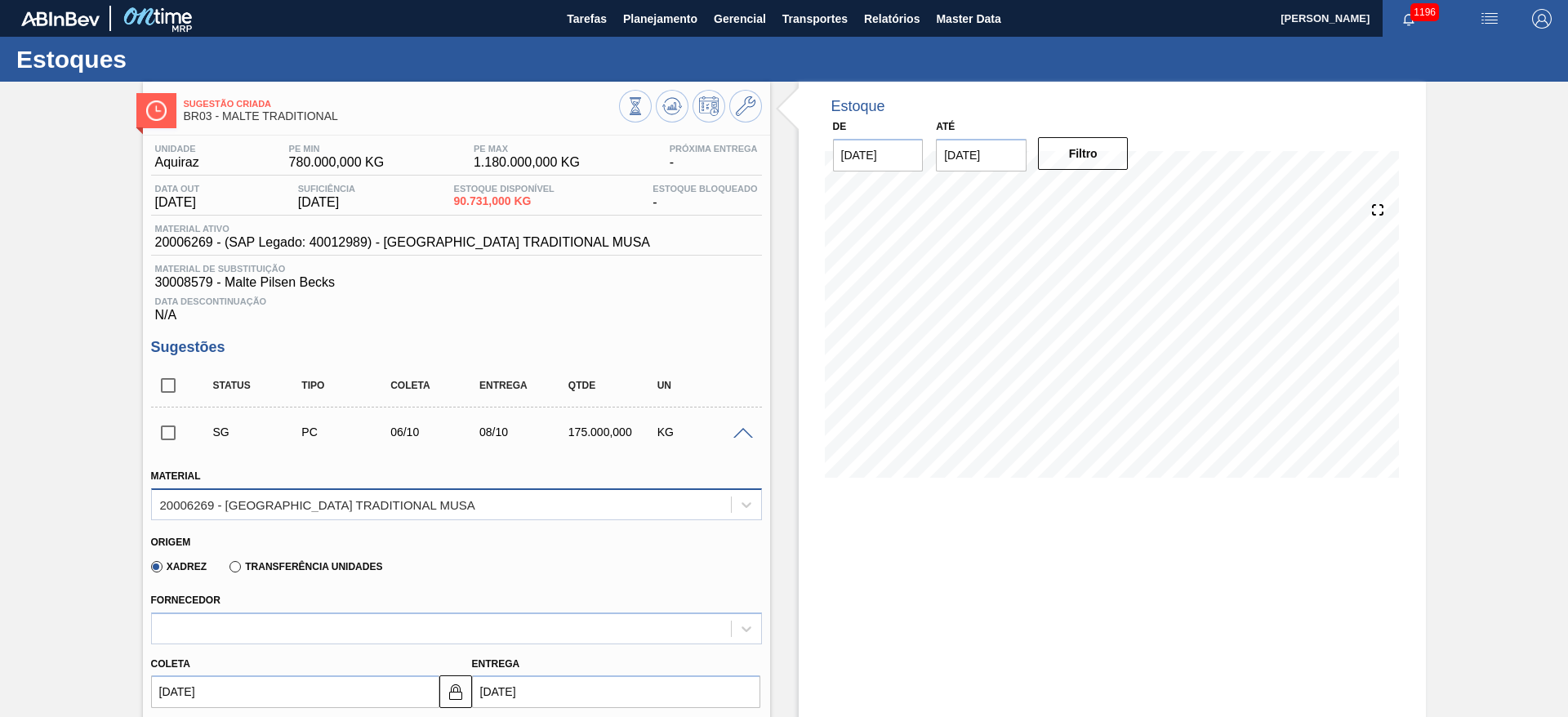
click at [190, 506] on div "20006269 - [GEOGRAPHIC_DATA] TRADITIONAL MUSA" at bounding box center [317, 504] width 316 height 14
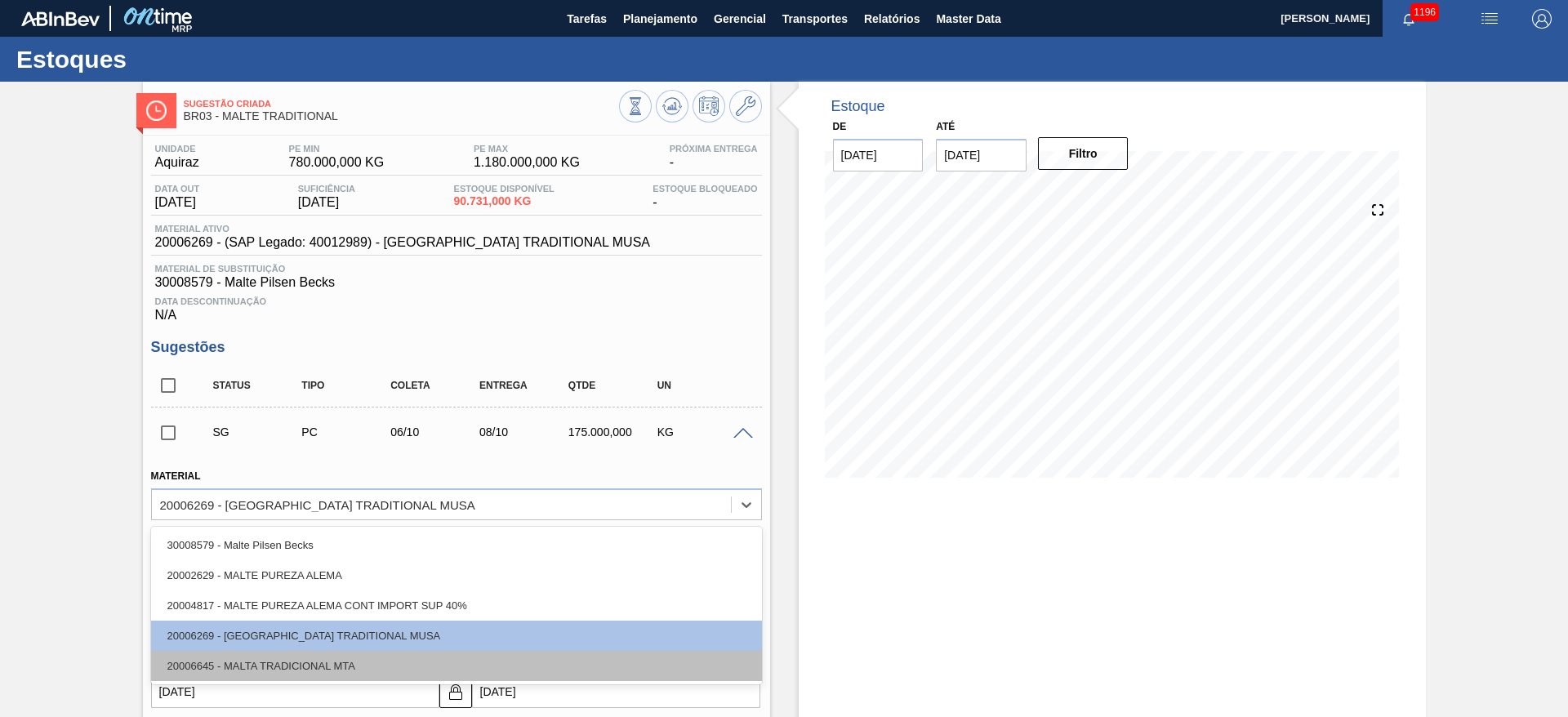
click at [204, 662] on div "20006645 - MALTA TRADICIONAL MTA" at bounding box center [457, 666] width 611 height 30
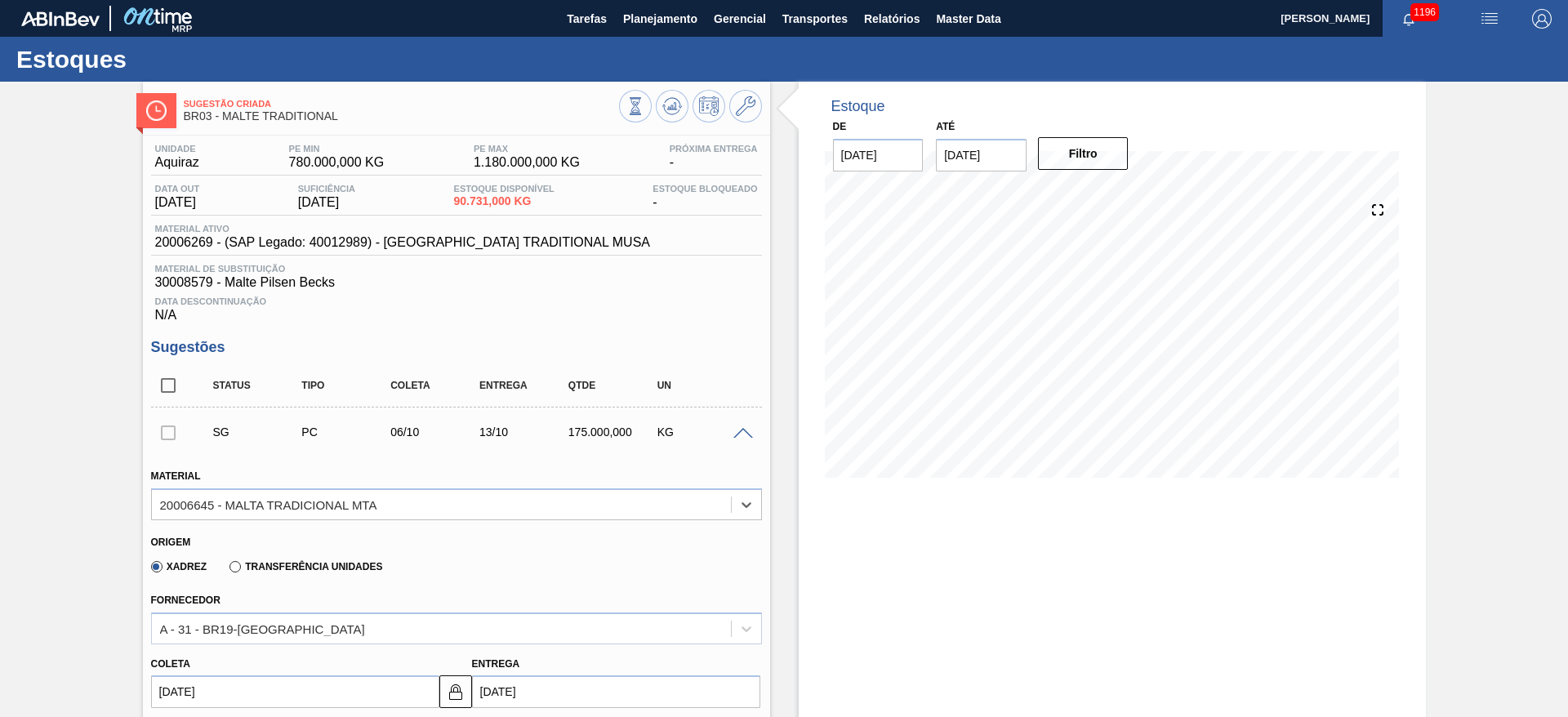
type input "13/10/2025"
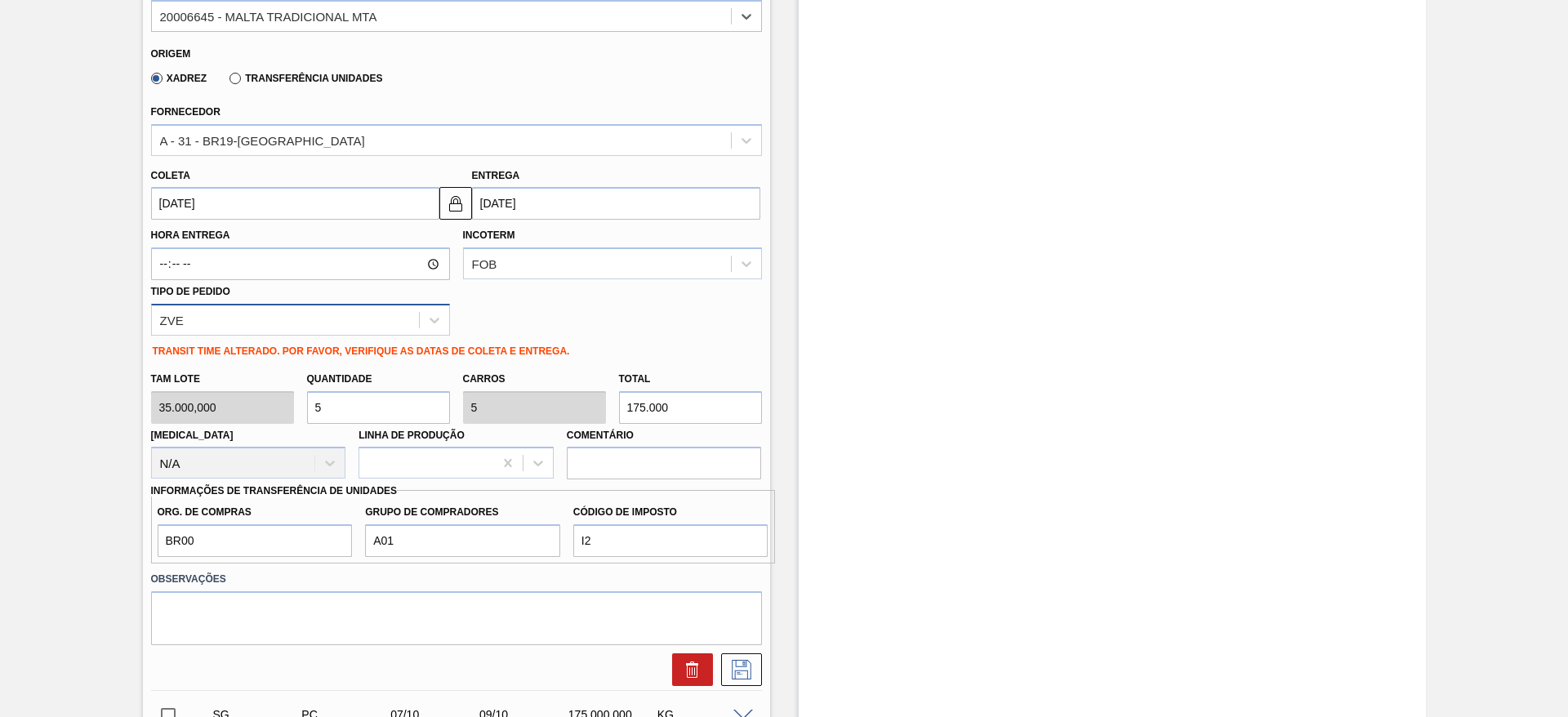
scroll to position [490, 0]
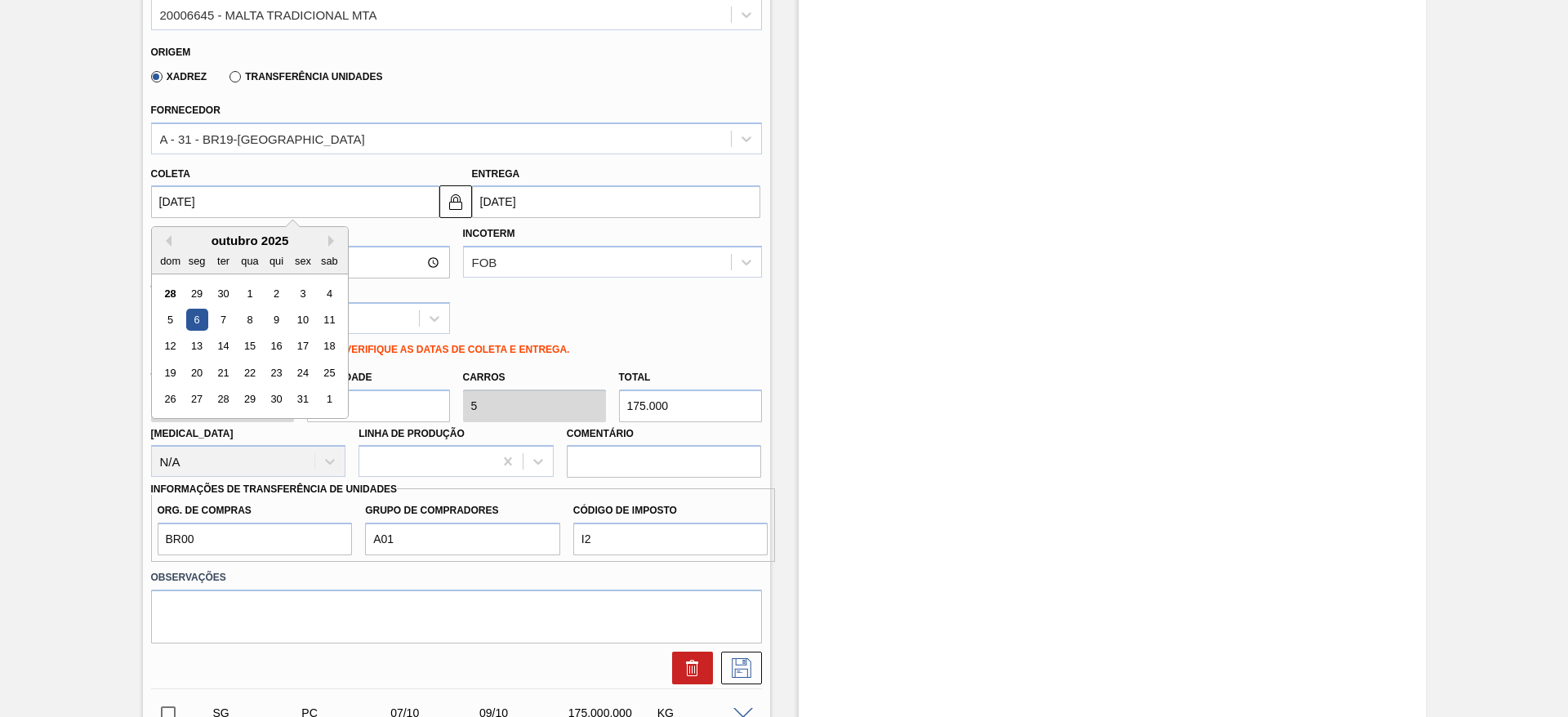
click at [159, 191] on input "[DATE]" at bounding box center [296, 202] width 288 height 33
click at [225, 286] on div "30" at bounding box center [223, 294] width 22 height 22
type input "[DATE]"
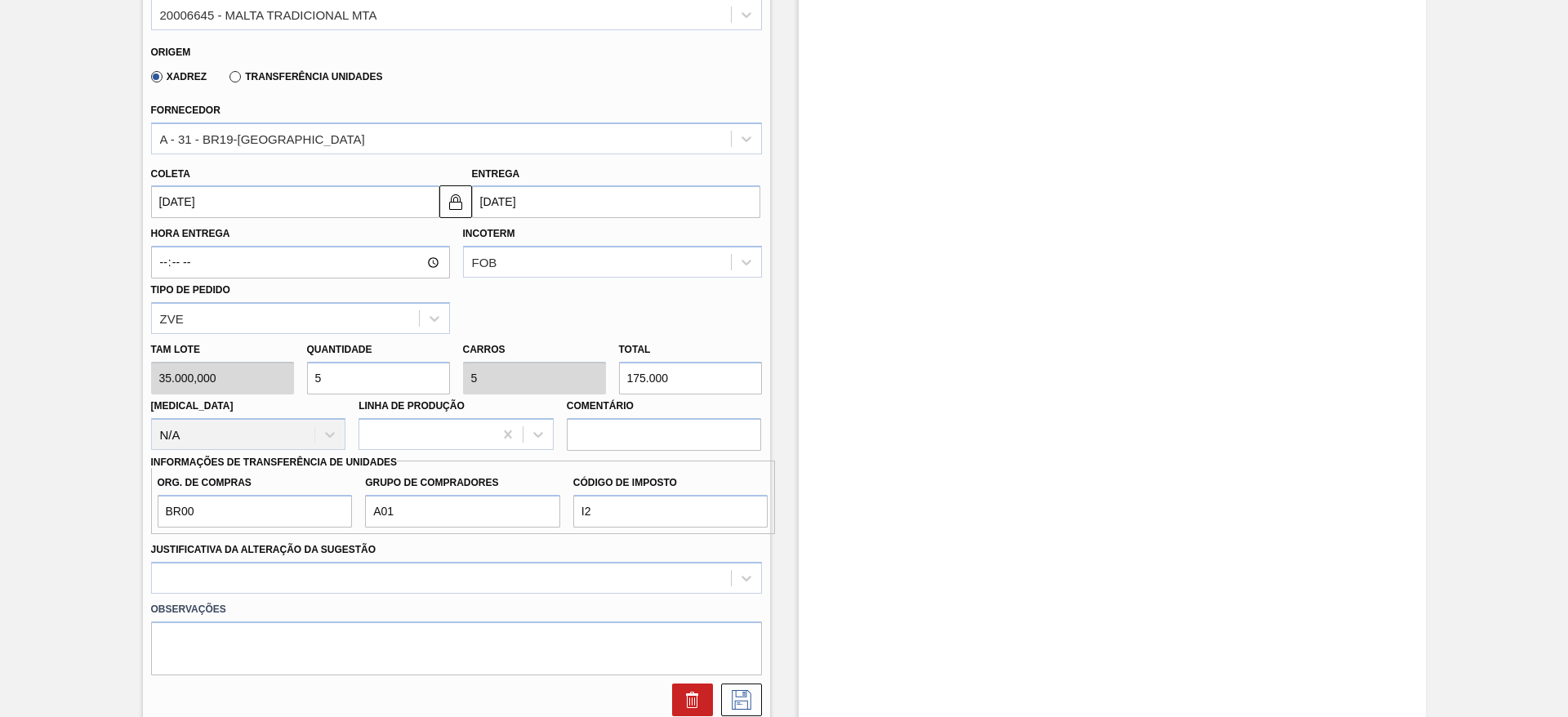
click at [206, 385] on div "Tam lote 35.000,000 Quantidade 5 Carros 5 Total 175.000 Doca N/A Linha de Produ…" at bounding box center [456, 392] width 624 height 117
type input "6"
type input "210.000"
type input "6"
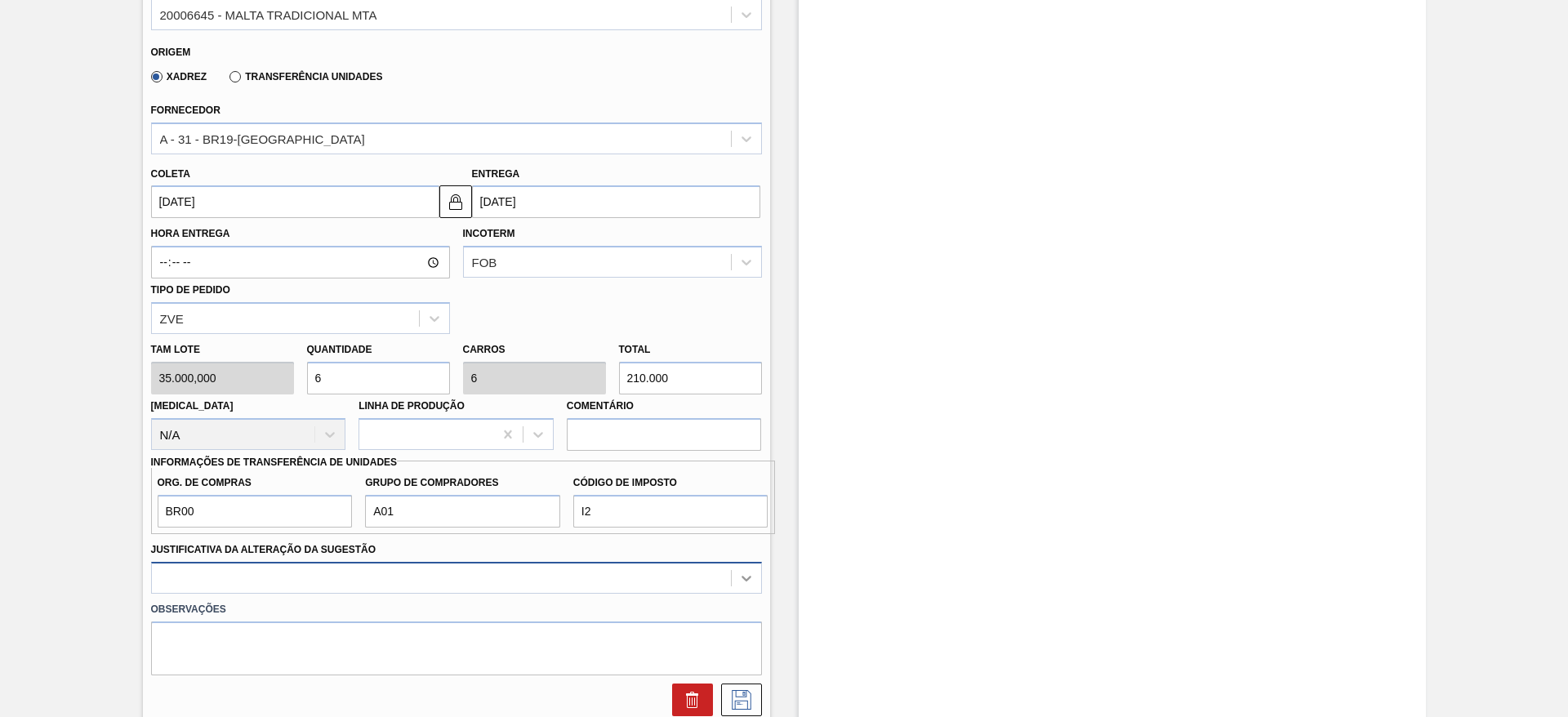
click at [749, 577] on div at bounding box center [457, 577] width 611 height 32
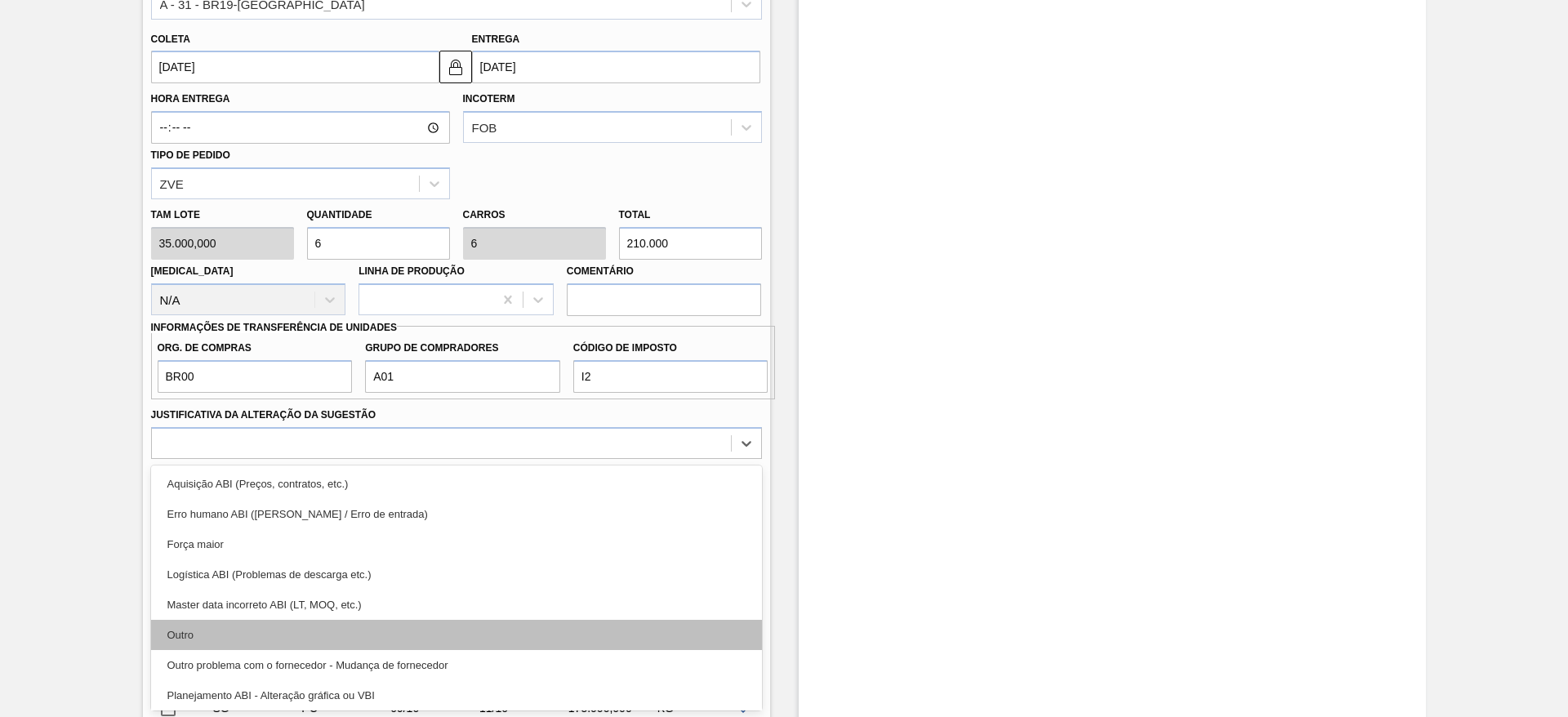
click at [249, 636] on div "Outro" at bounding box center [457, 634] width 611 height 30
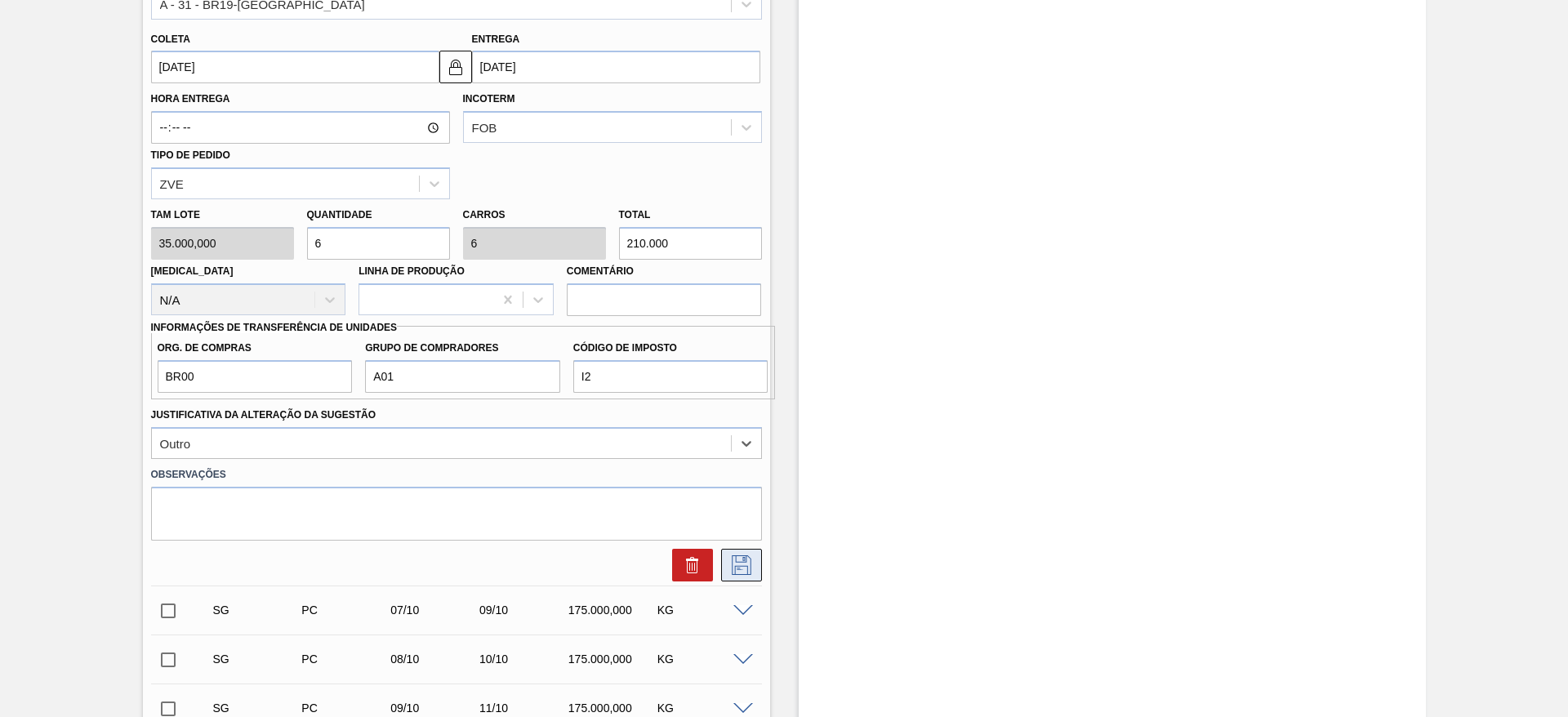
click at [737, 565] on icon at bounding box center [742, 565] width 26 height 19
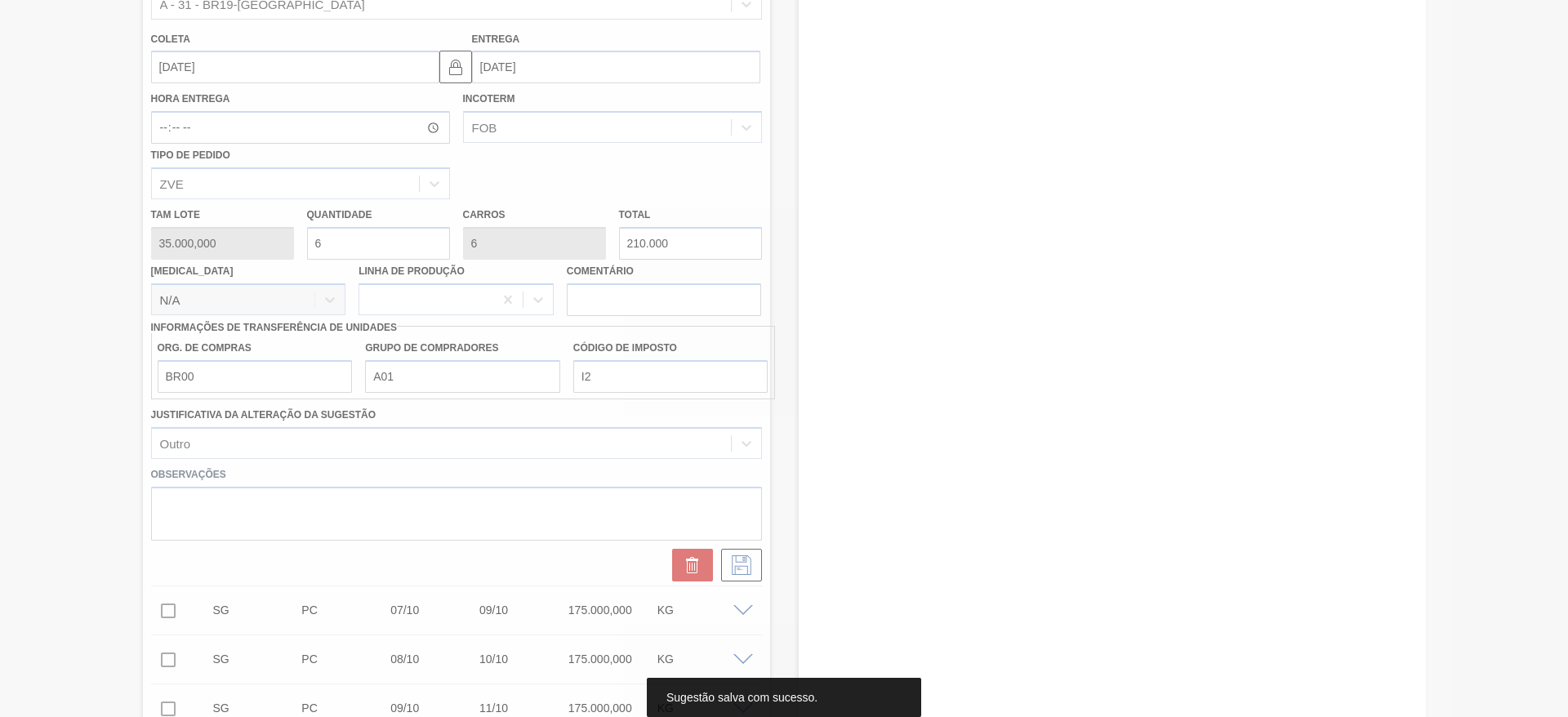
scroll to position [298, 0]
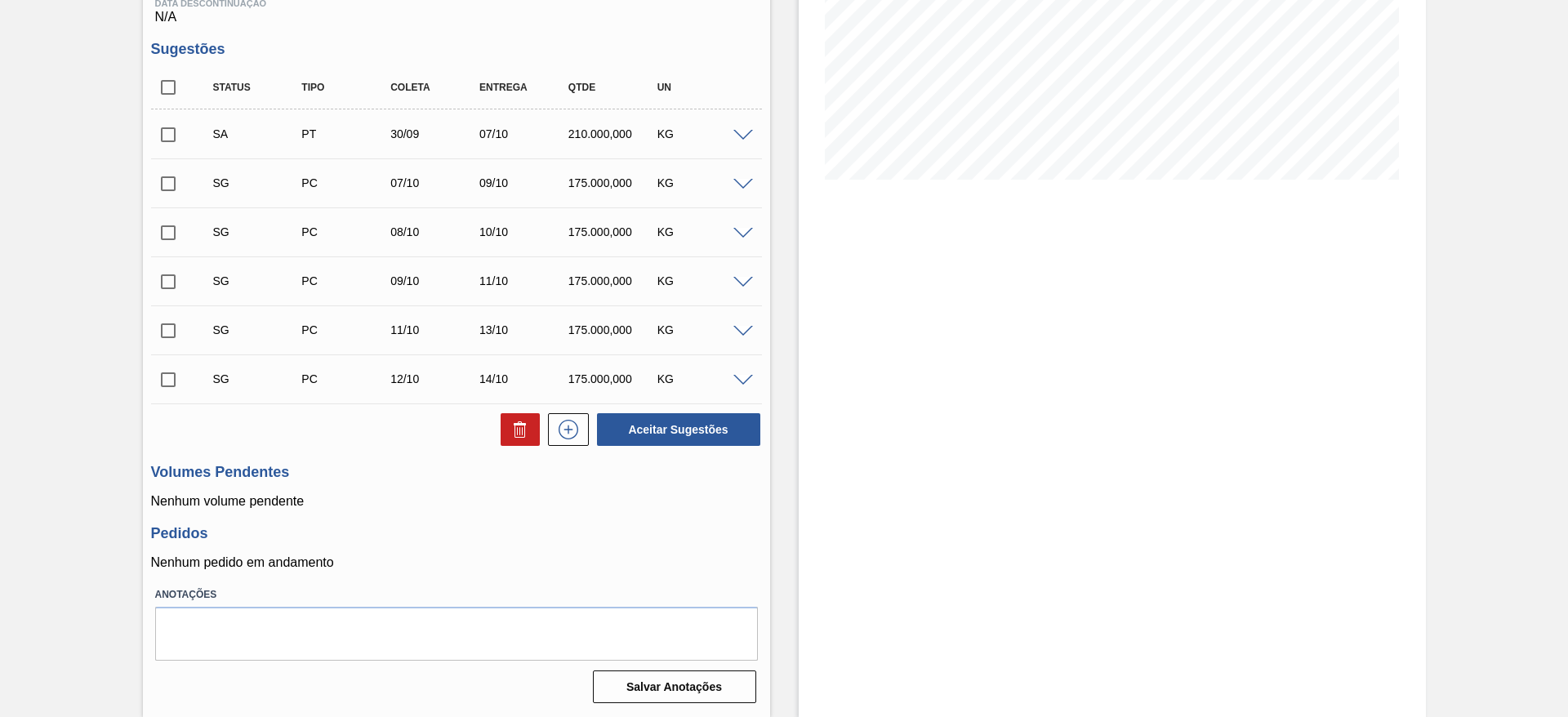
click at [170, 140] on input "checkbox" at bounding box center [169, 135] width 35 height 35
click at [741, 133] on span at bounding box center [742, 135] width 19 height 12
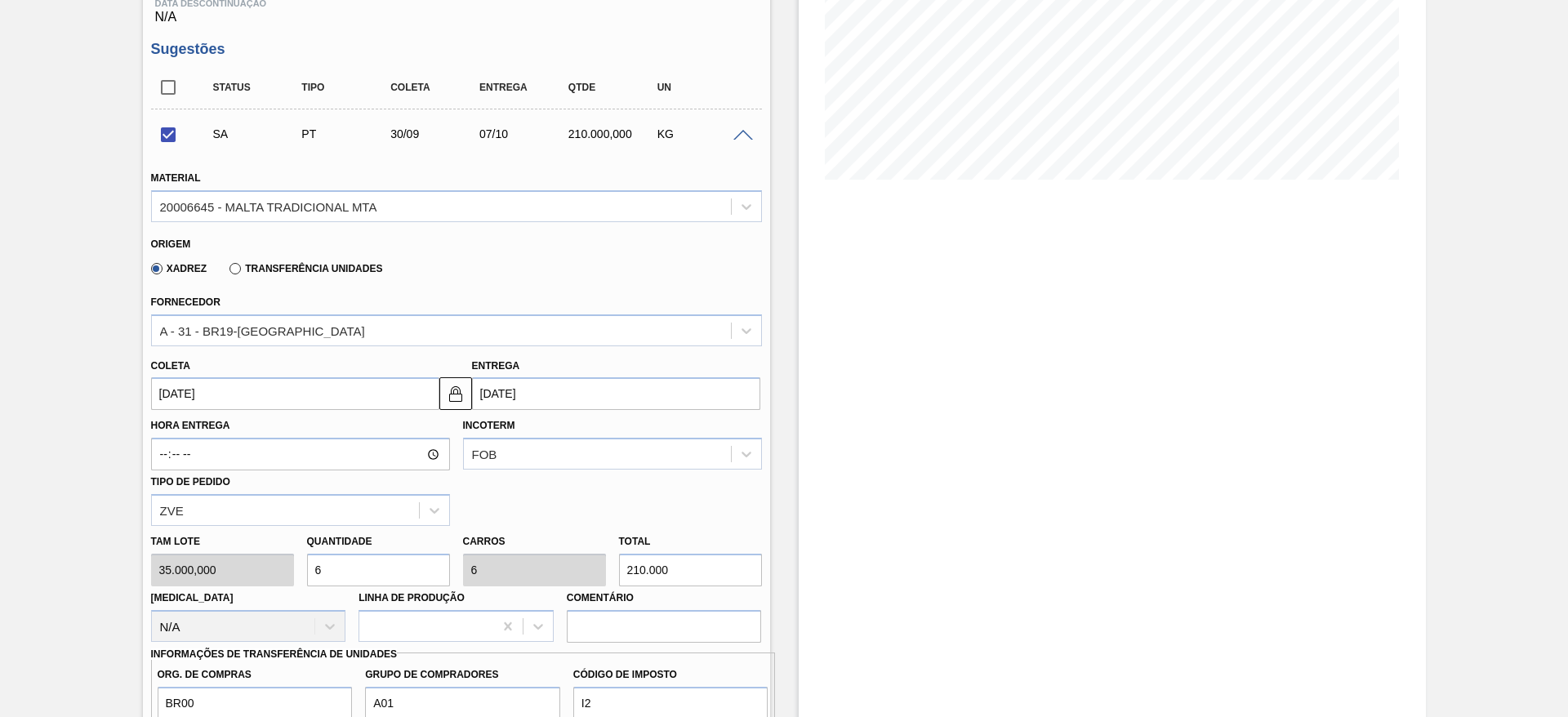
click at [742, 135] on span at bounding box center [742, 135] width 19 height 12
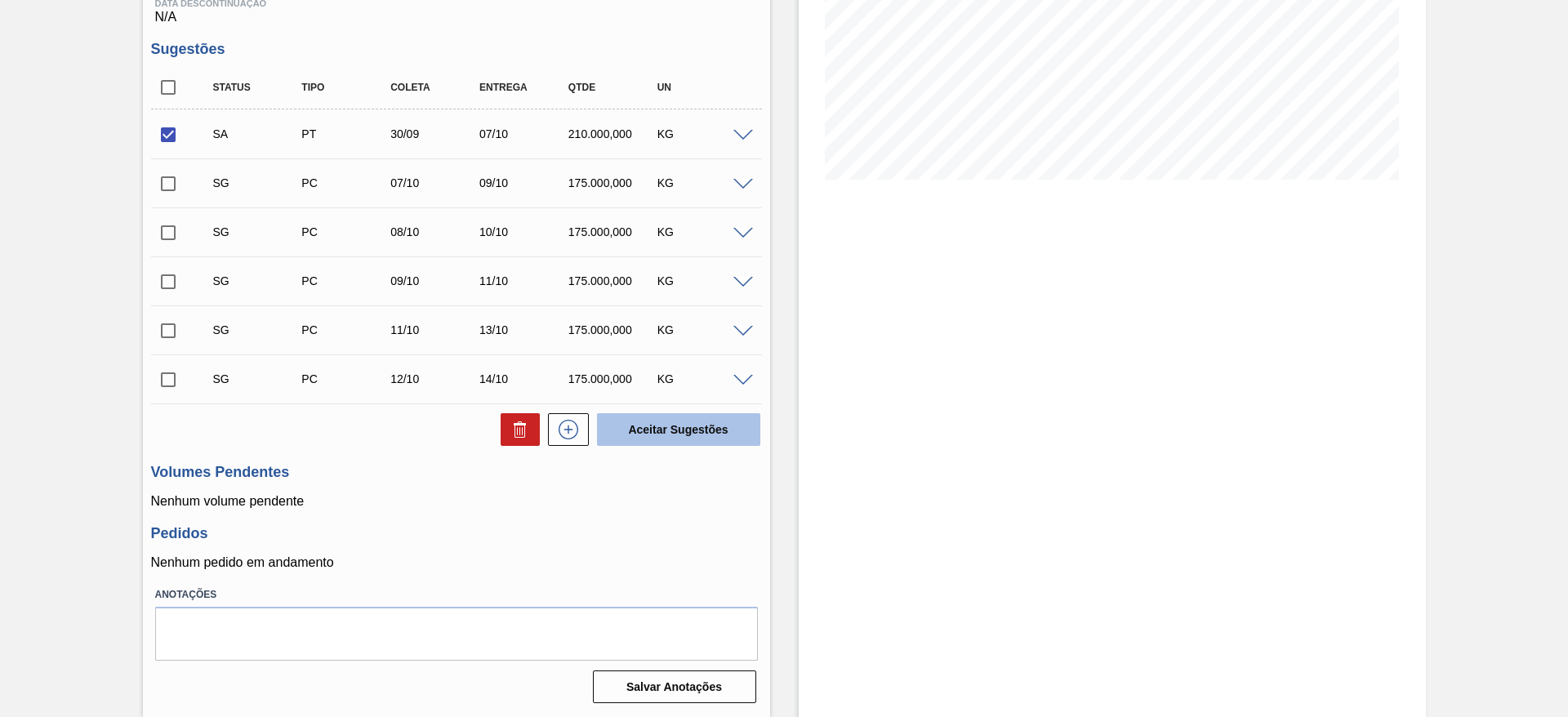
click at [642, 416] on button "Aceitar Sugestões" at bounding box center [678, 430] width 163 height 33
checkbox input "false"
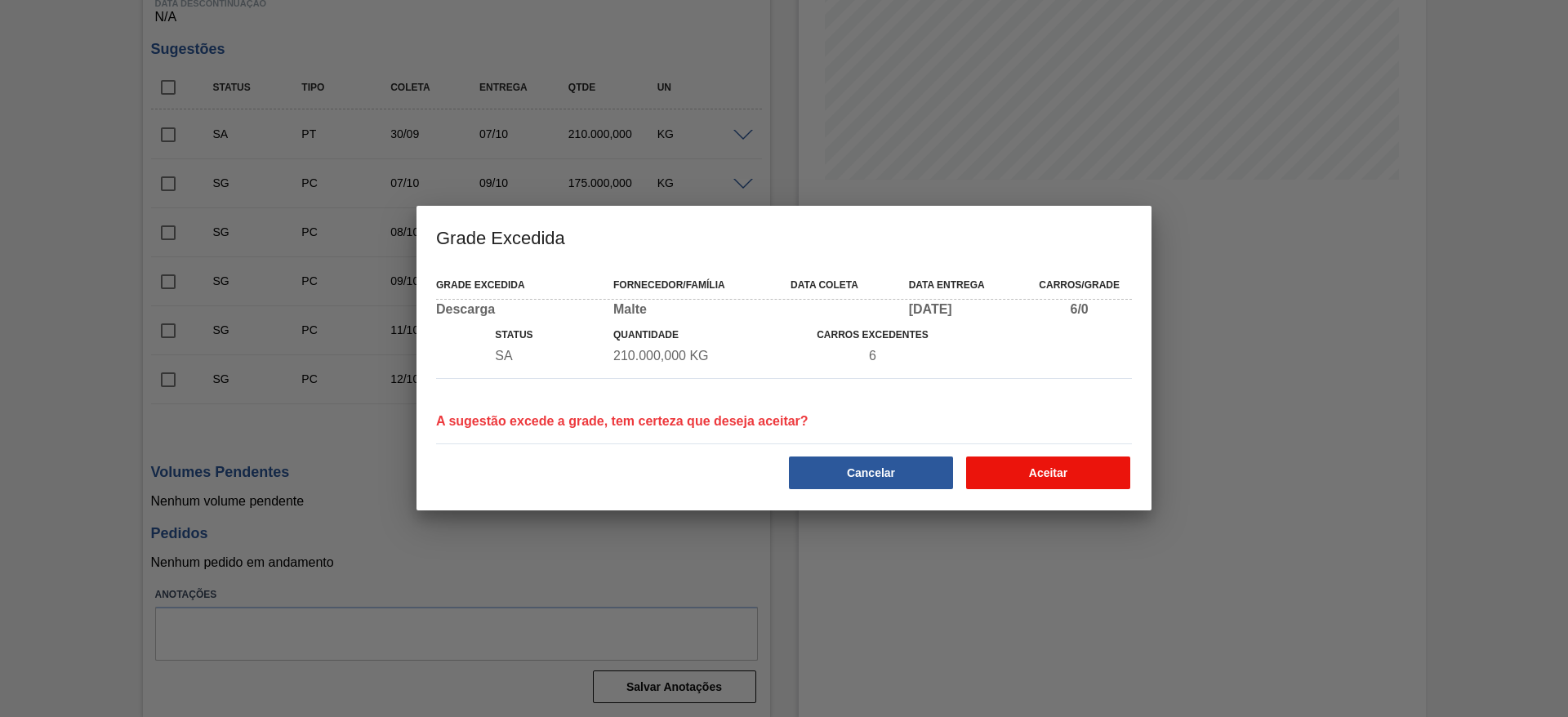
click at [1100, 472] on button "Aceitar" at bounding box center [1048, 473] width 164 height 33
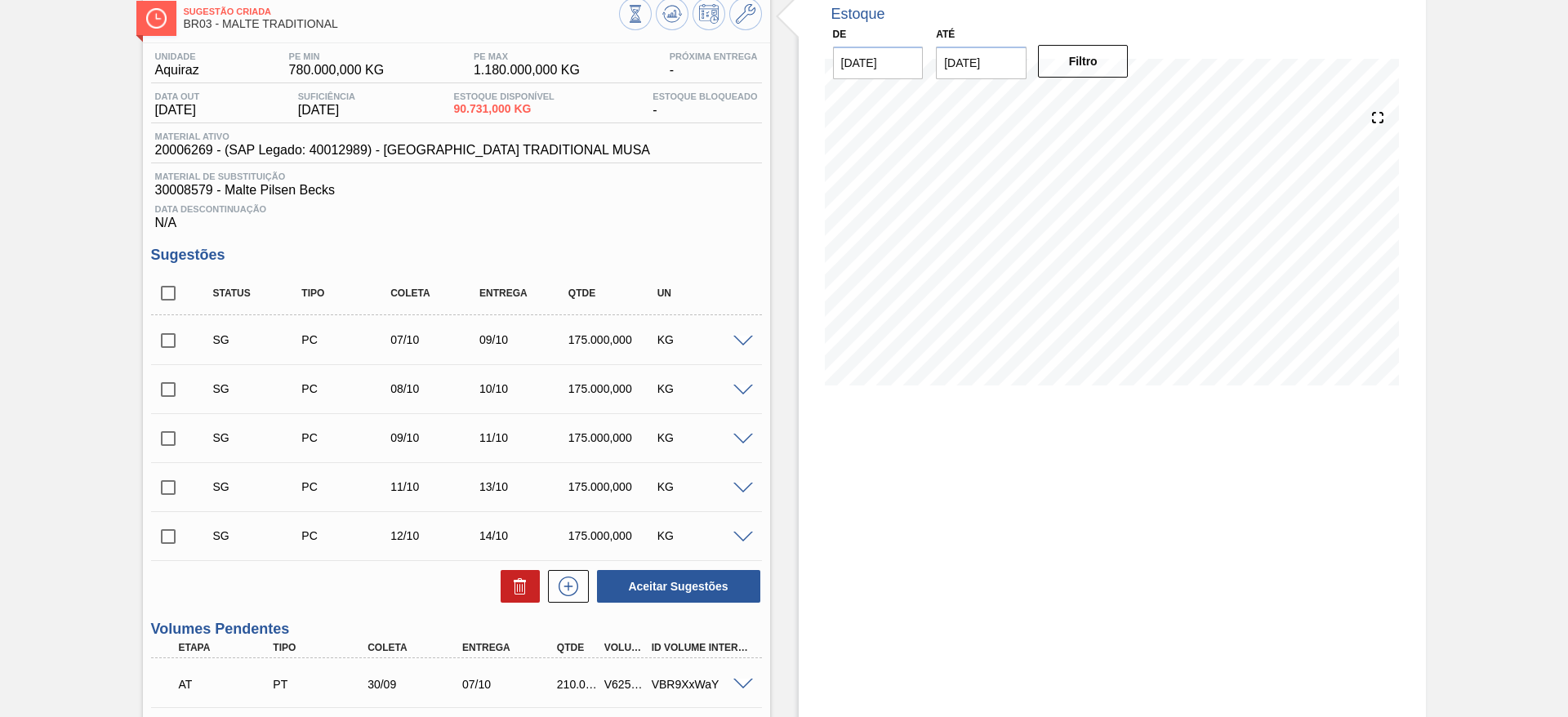
scroll to position [0, 0]
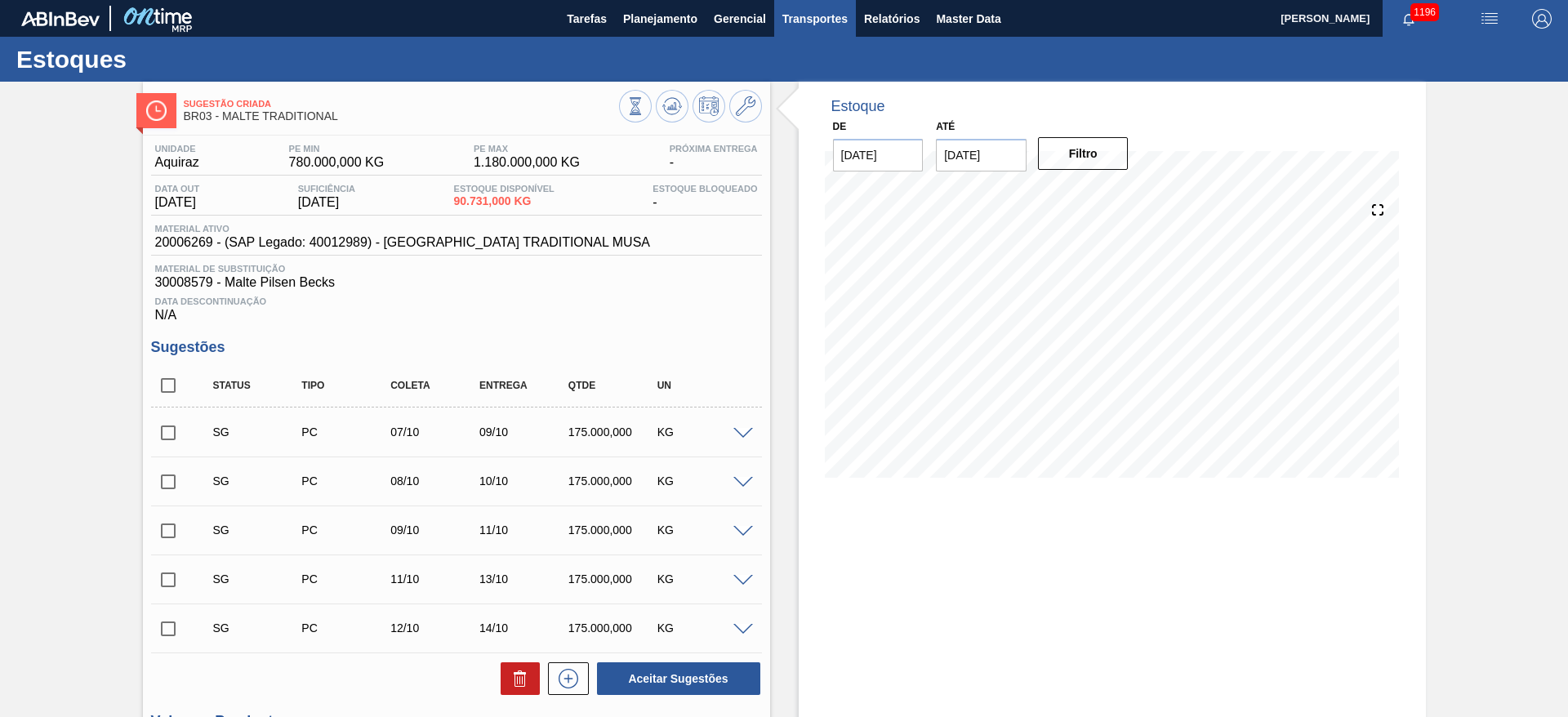
click at [825, 19] on span "Transportes" at bounding box center [815, 18] width 66 height 19
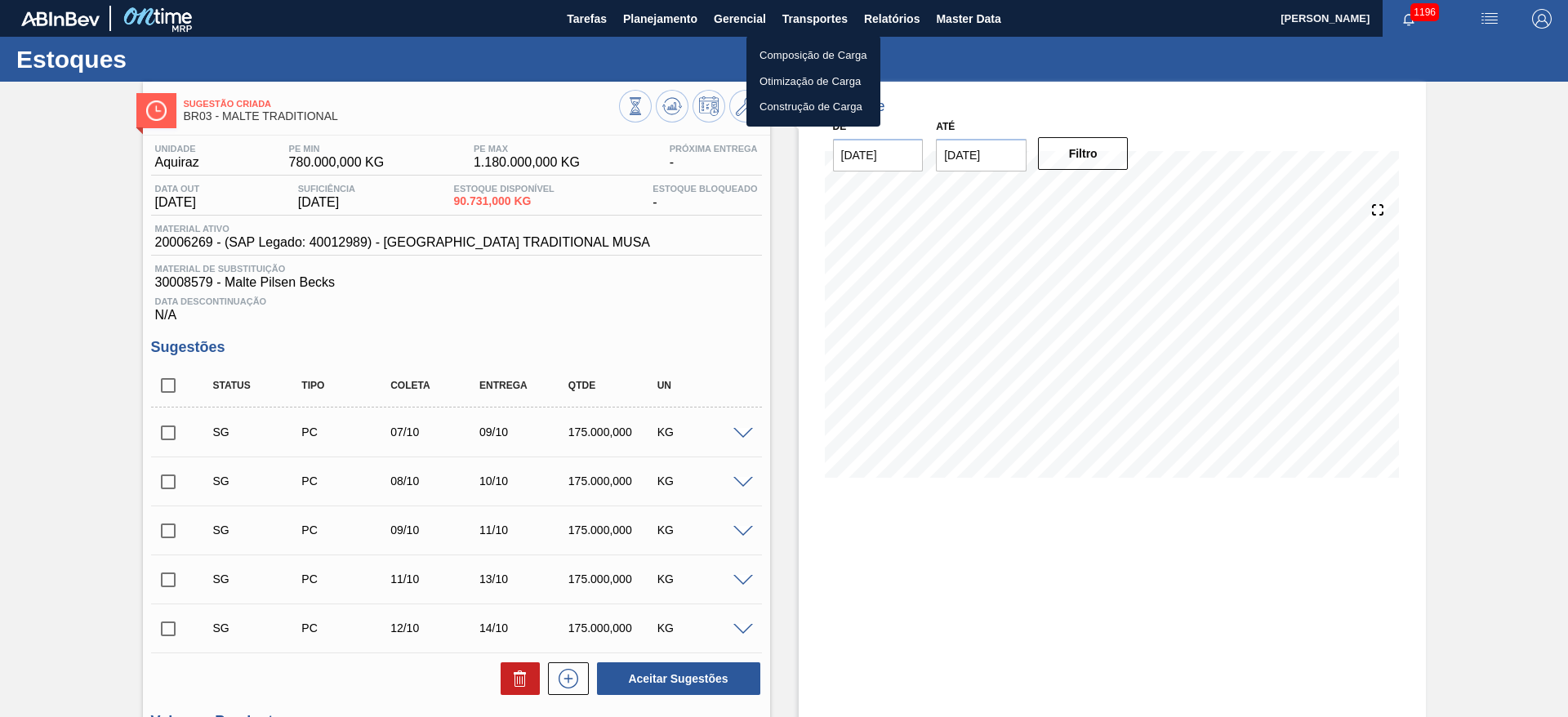
click at [777, 79] on li "Otimização de Carga" at bounding box center [813, 81] width 134 height 26
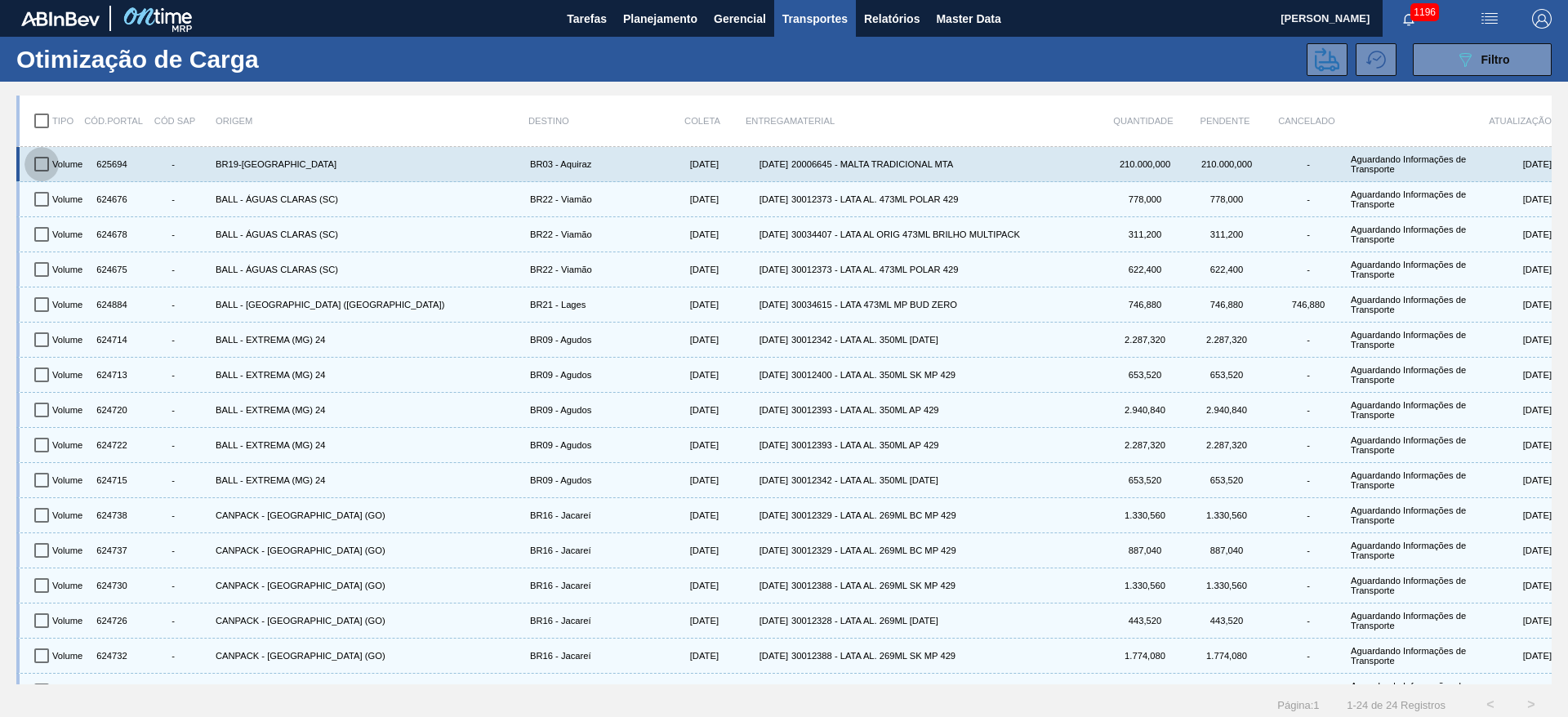
click at [38, 164] on input "checkbox" at bounding box center [42, 164] width 35 height 35
checkbox input "true"
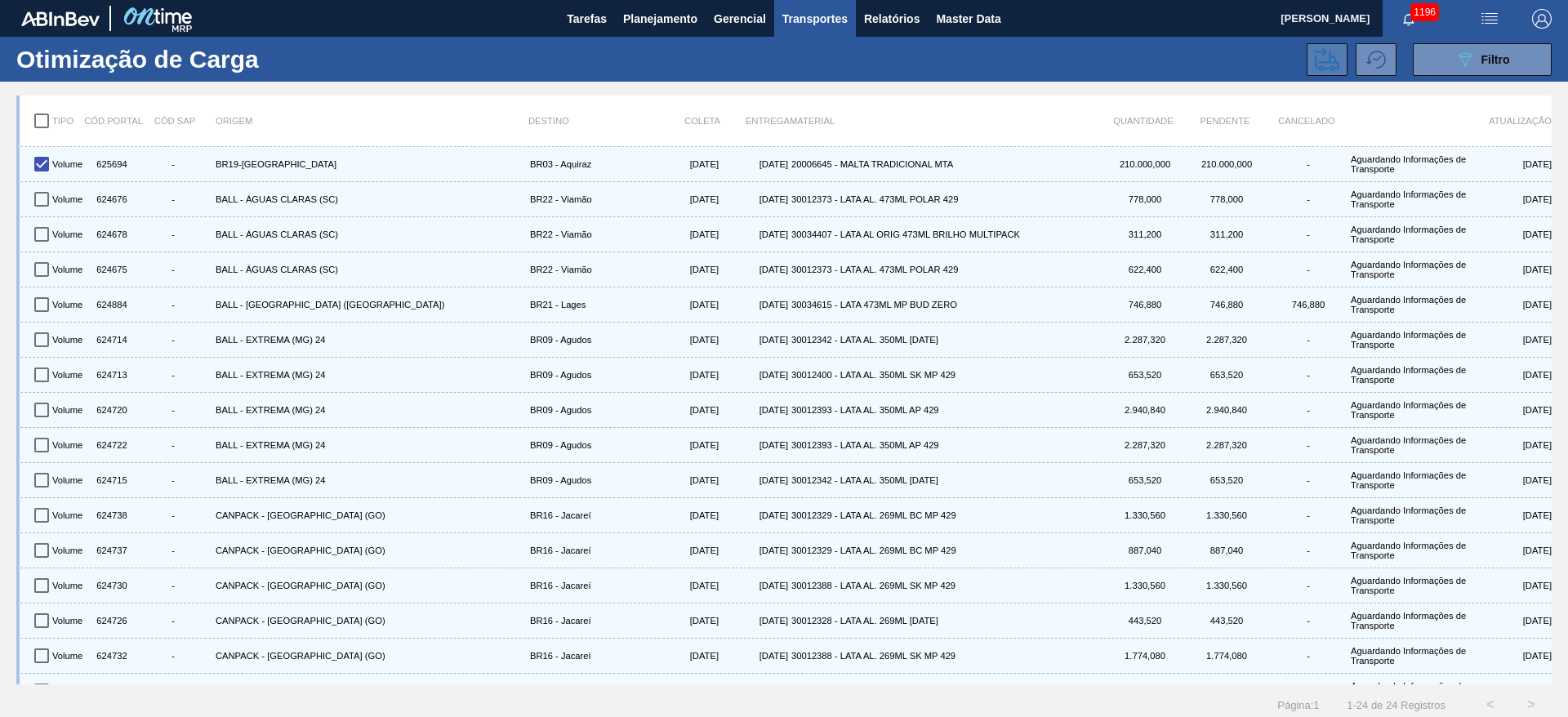
click at [1315, 58] on icon at bounding box center [1326, 59] width 25 height 25
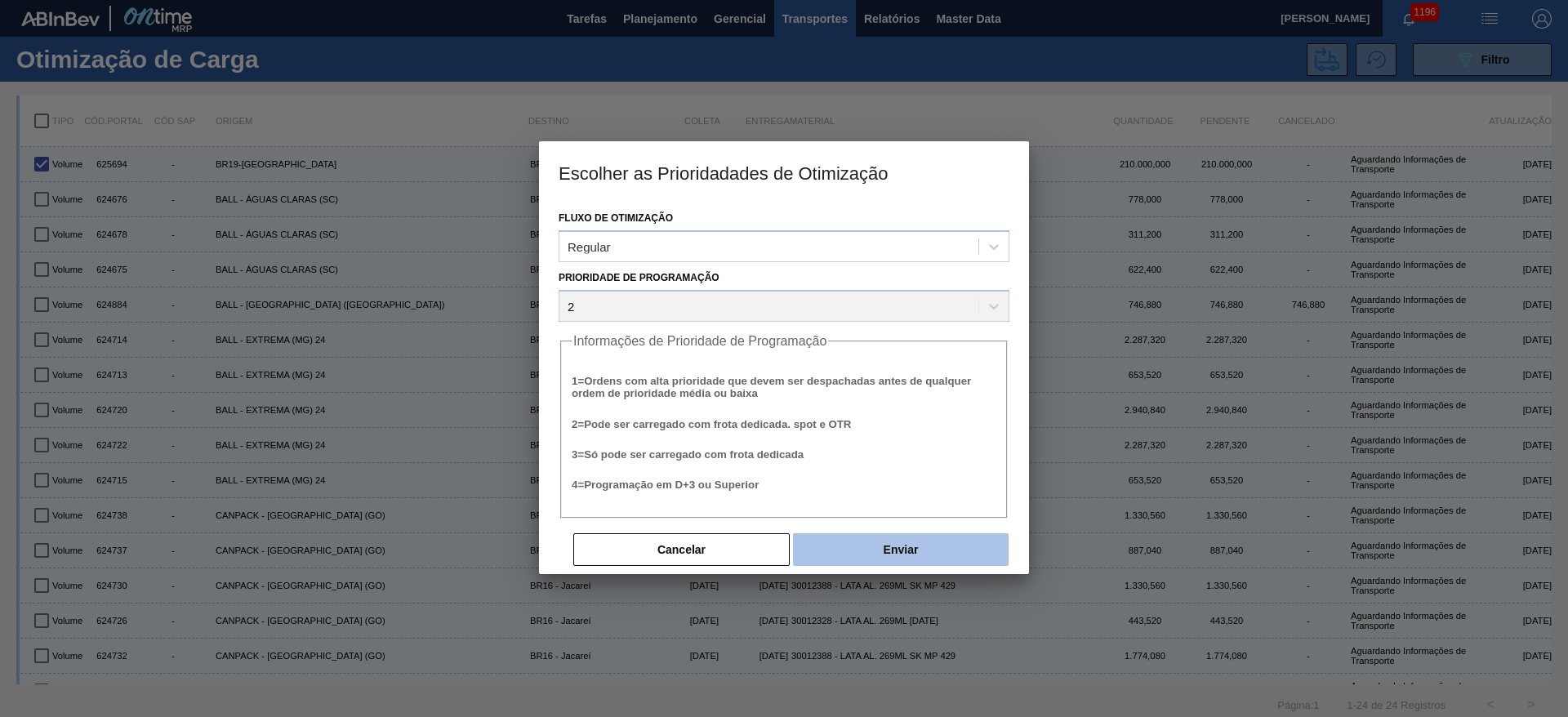
click at [947, 548] on button "Enviar" at bounding box center [900, 550] width 215 height 33
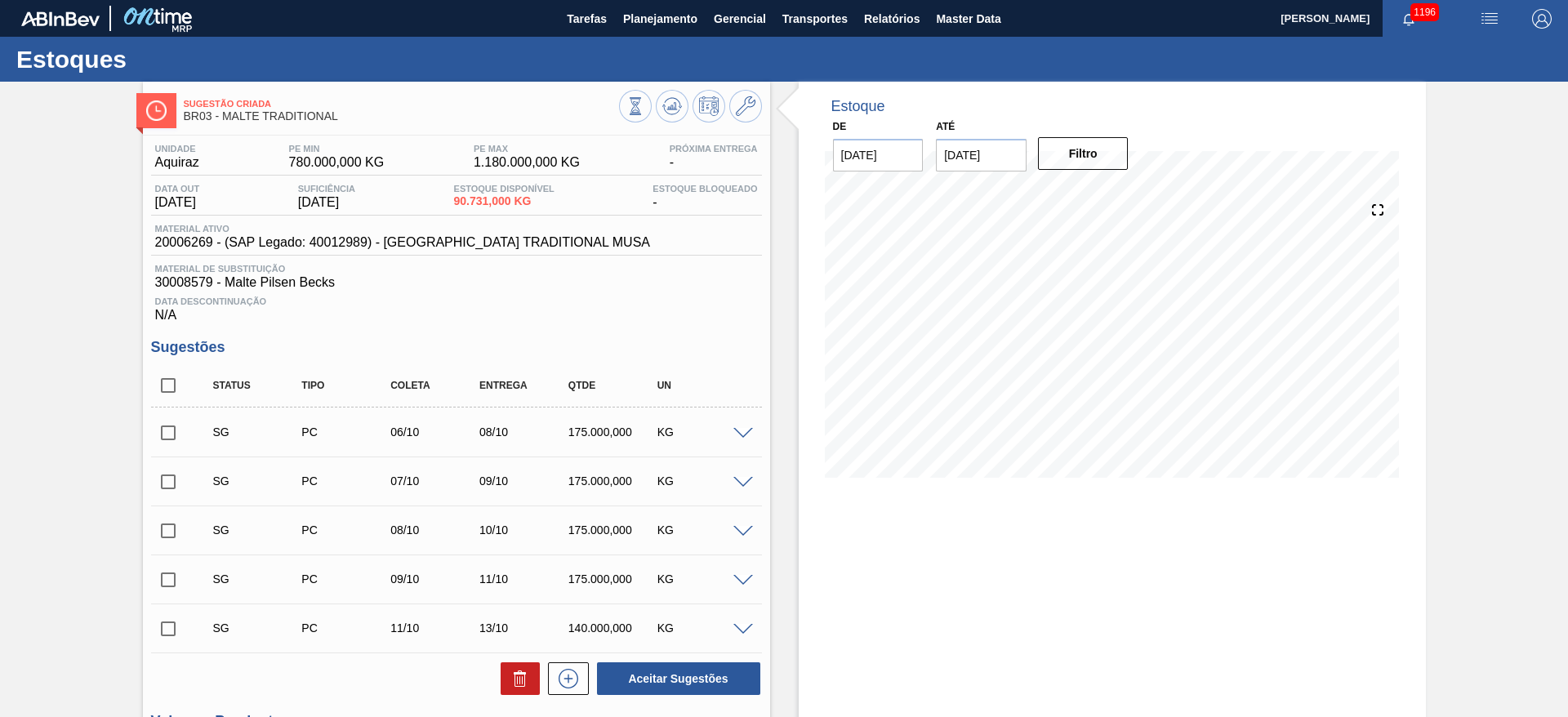
scroll to position [291, 0]
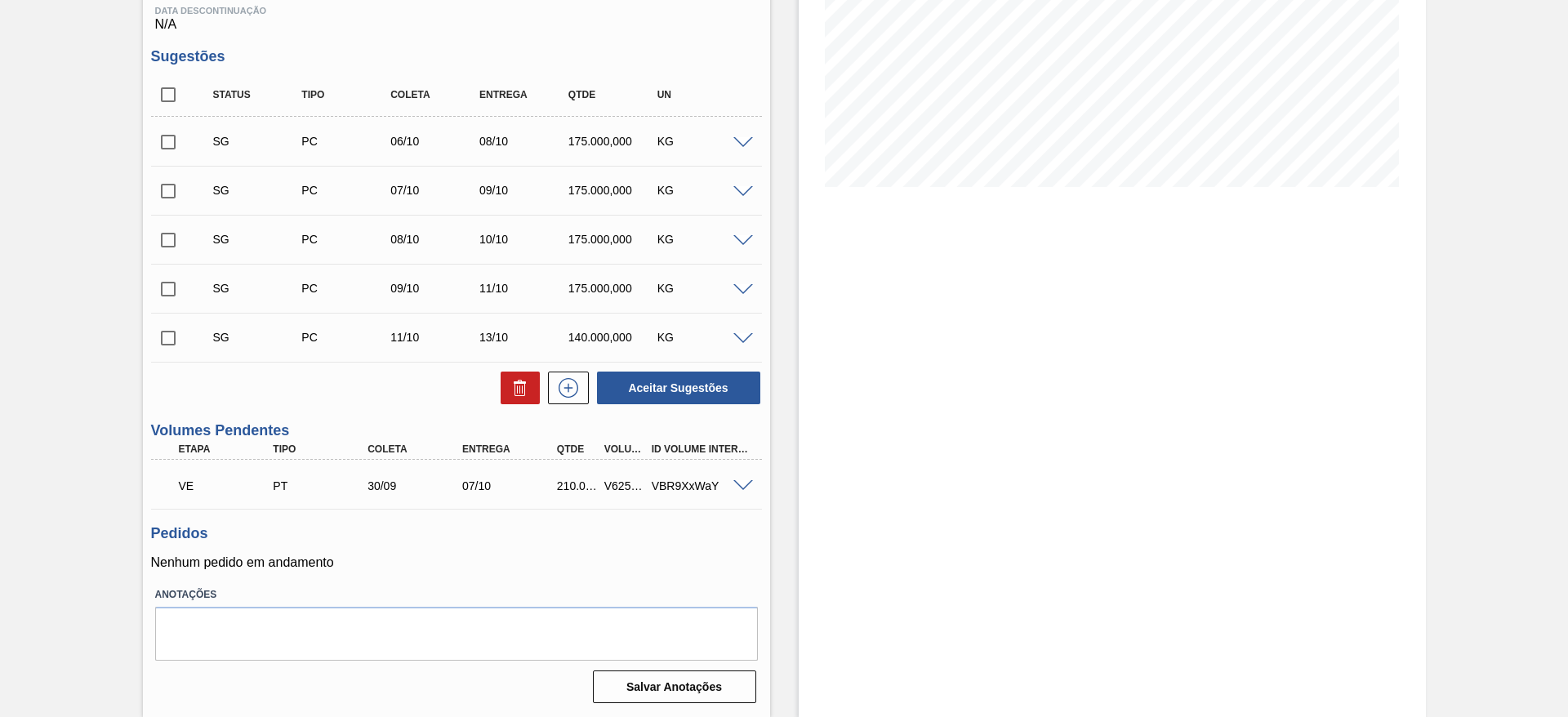
click at [742, 481] on span at bounding box center [742, 485] width 19 height 12
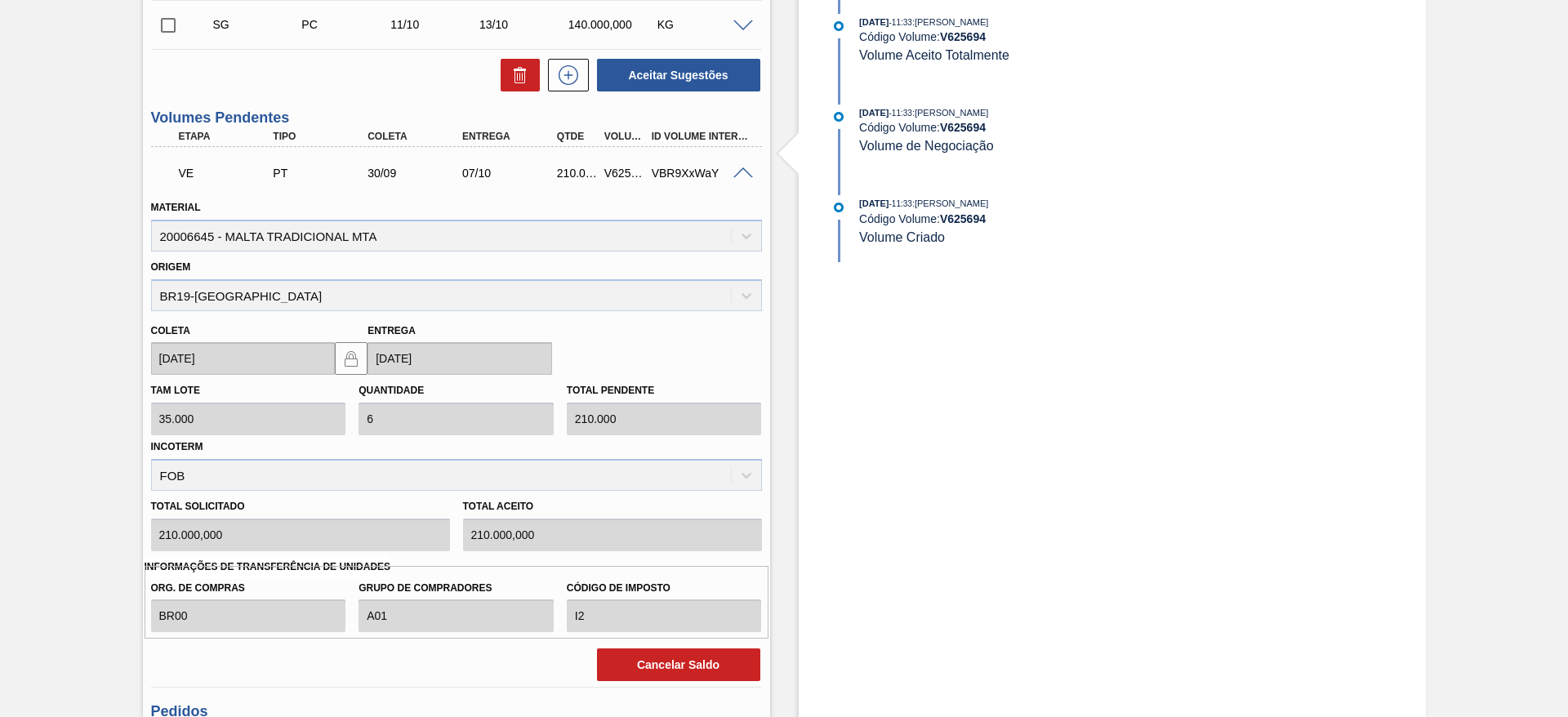
scroll to position [659, 0]
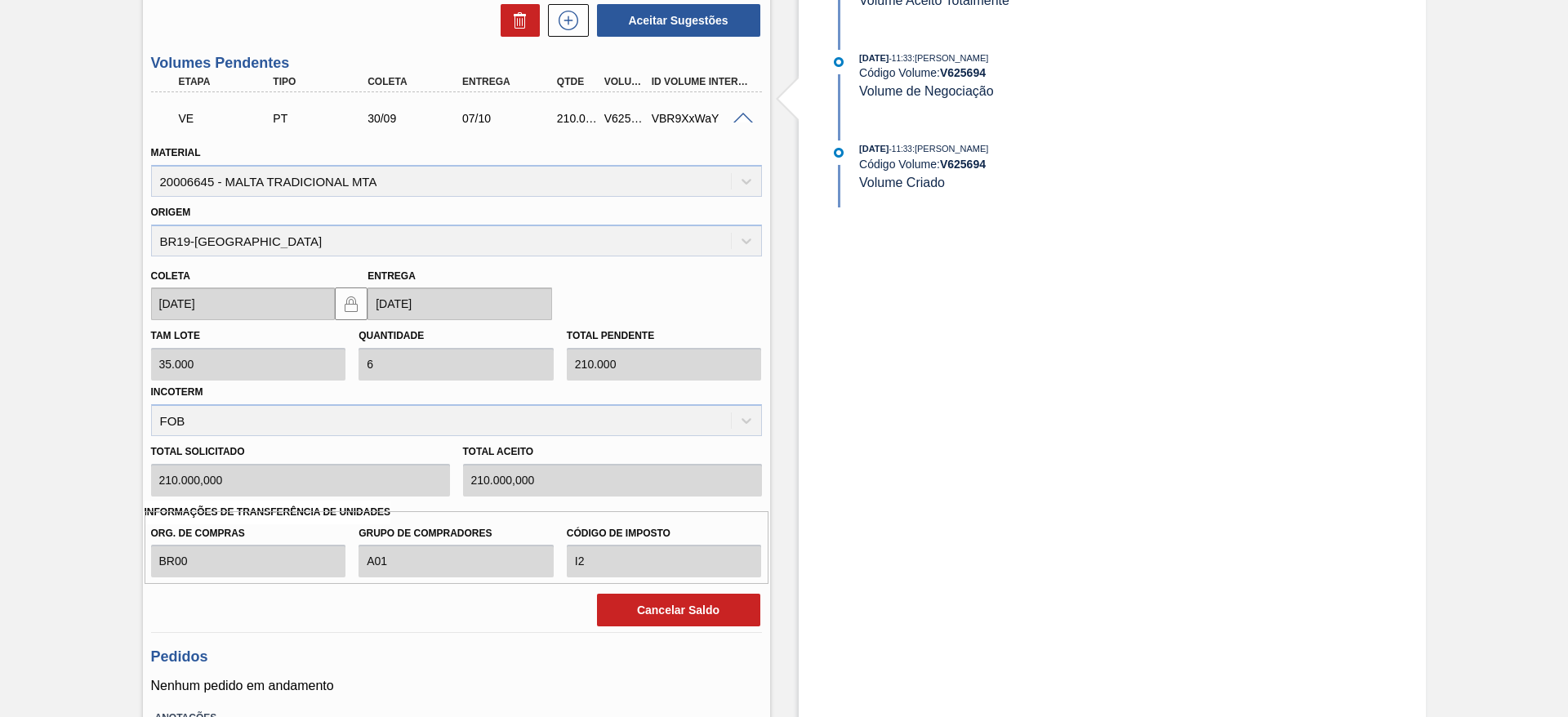
click at [619, 114] on div "V625694" at bounding box center [625, 119] width 49 height 13
copy div "V625694"
click at [737, 115] on span at bounding box center [742, 119] width 19 height 12
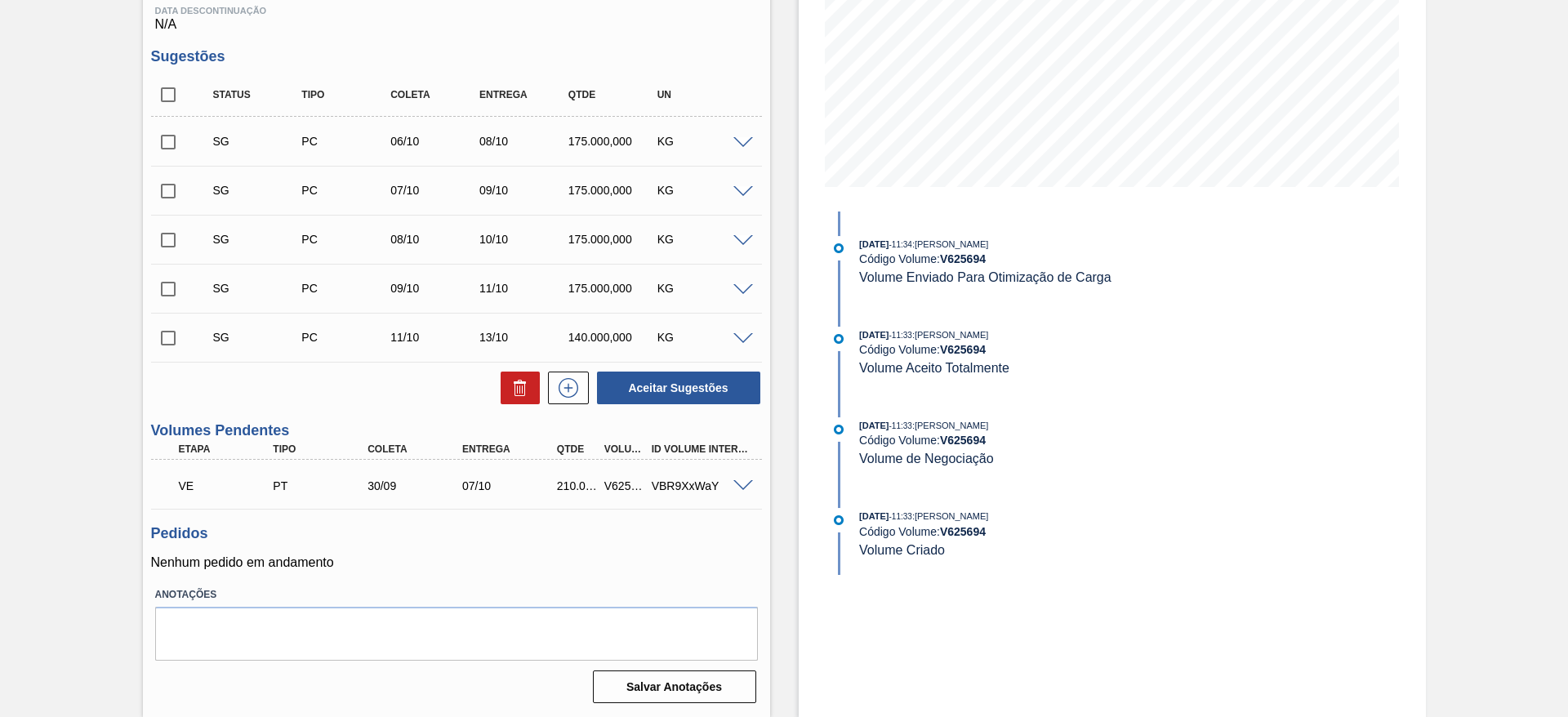
scroll to position [0, 0]
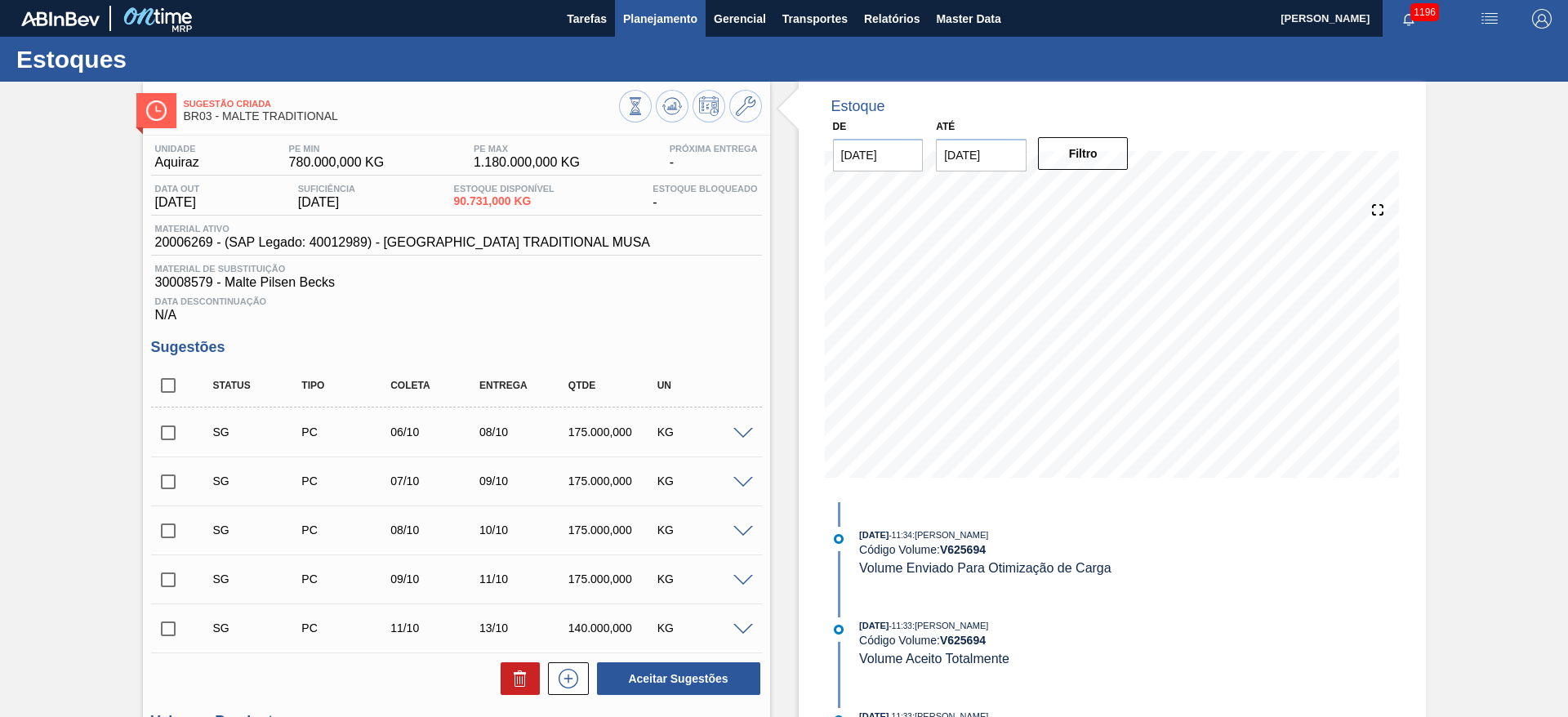
click at [626, 20] on span "Planejamento" at bounding box center [659, 18] width 74 height 19
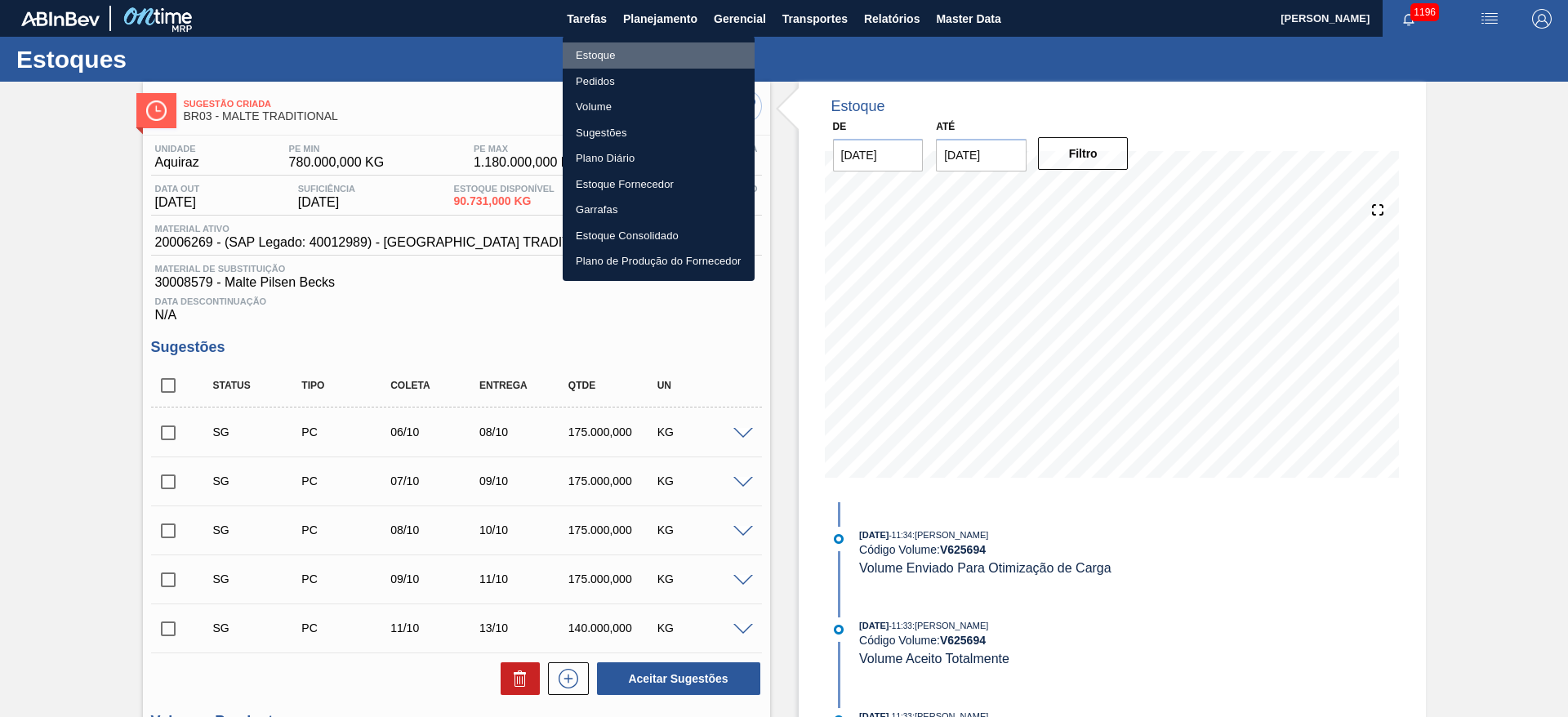
click at [583, 51] on li "Estoque" at bounding box center [659, 56] width 192 height 26
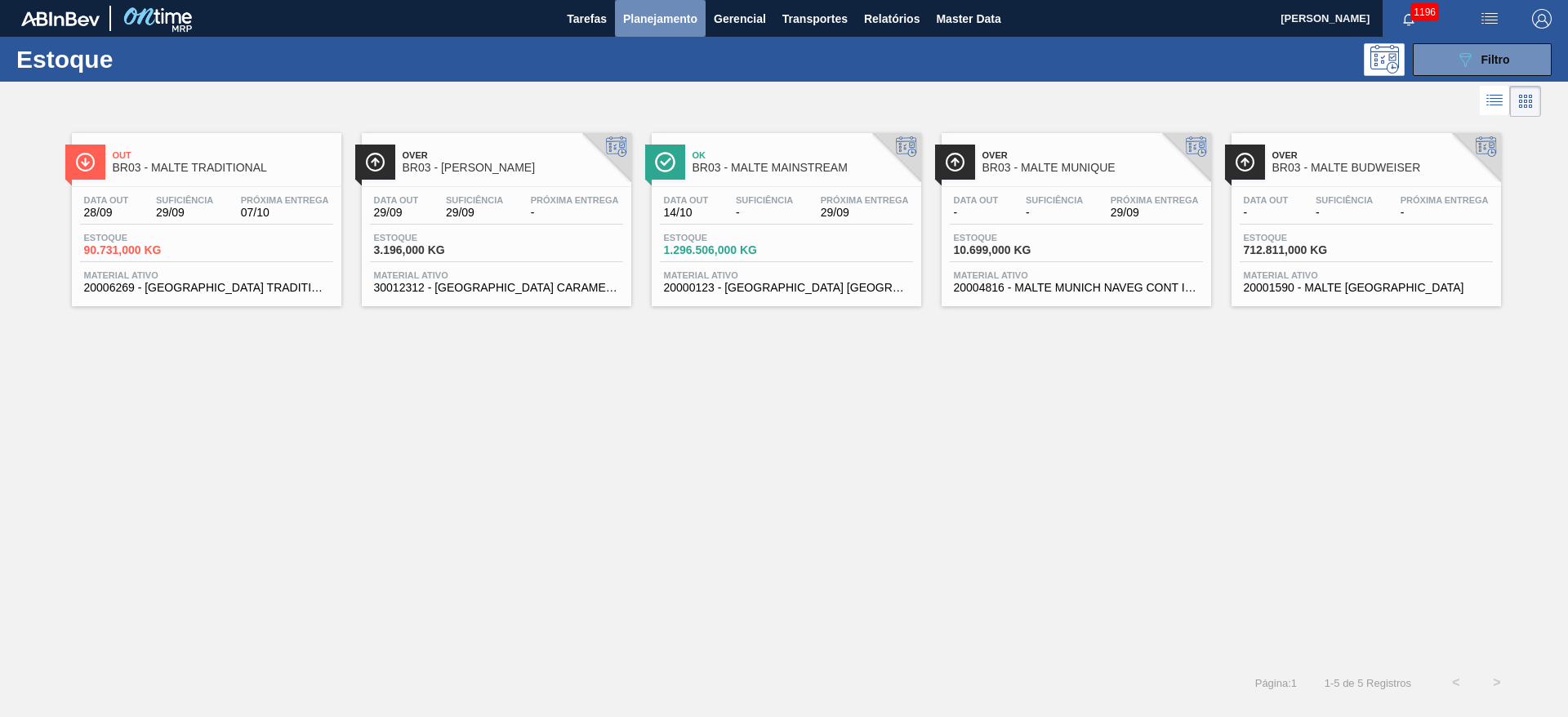
click at [656, 15] on span "Planejamento" at bounding box center [659, 18] width 74 height 19
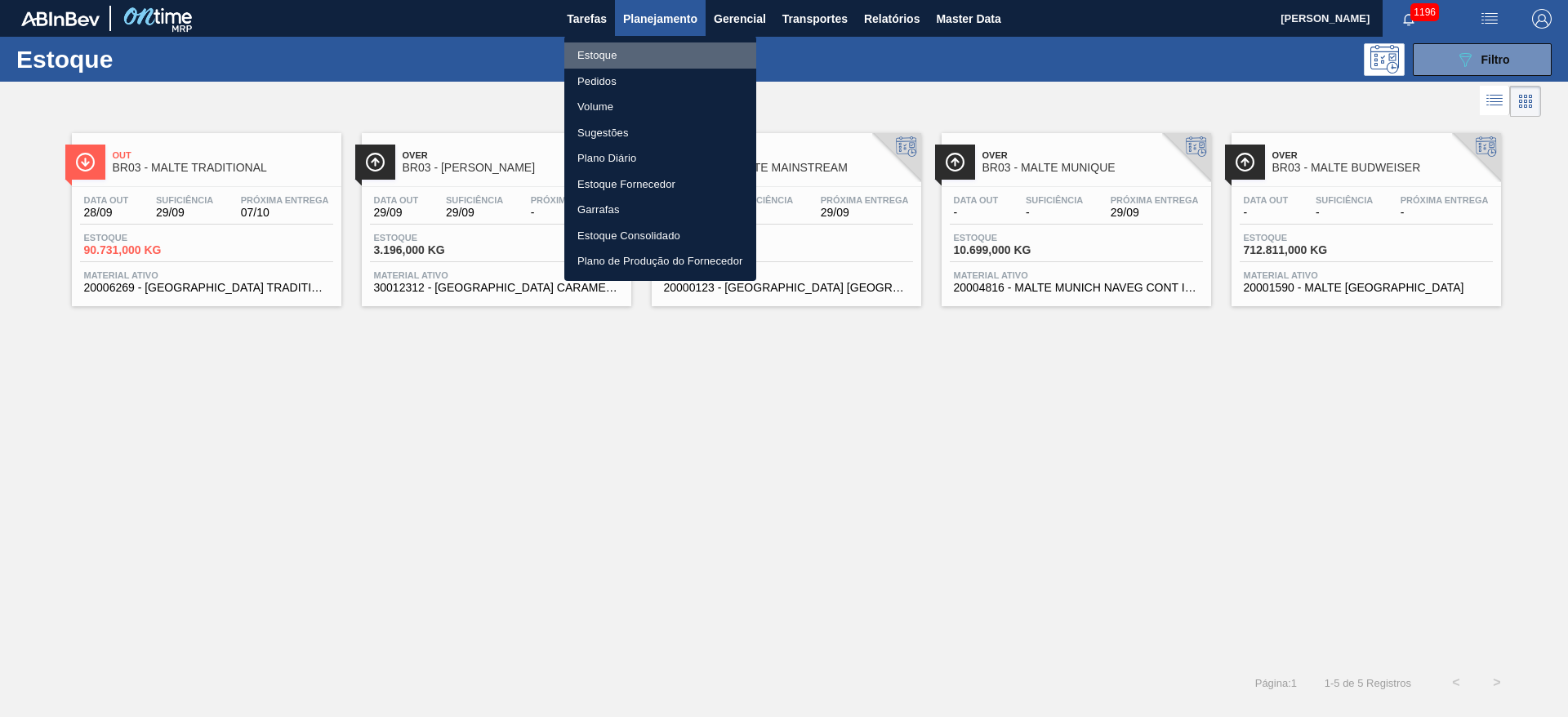
drag, startPoint x: 604, startPoint y: 48, endPoint x: 759, endPoint y: 78, distance: 157.9
click at [604, 48] on li "Estoque" at bounding box center [660, 56] width 192 height 26
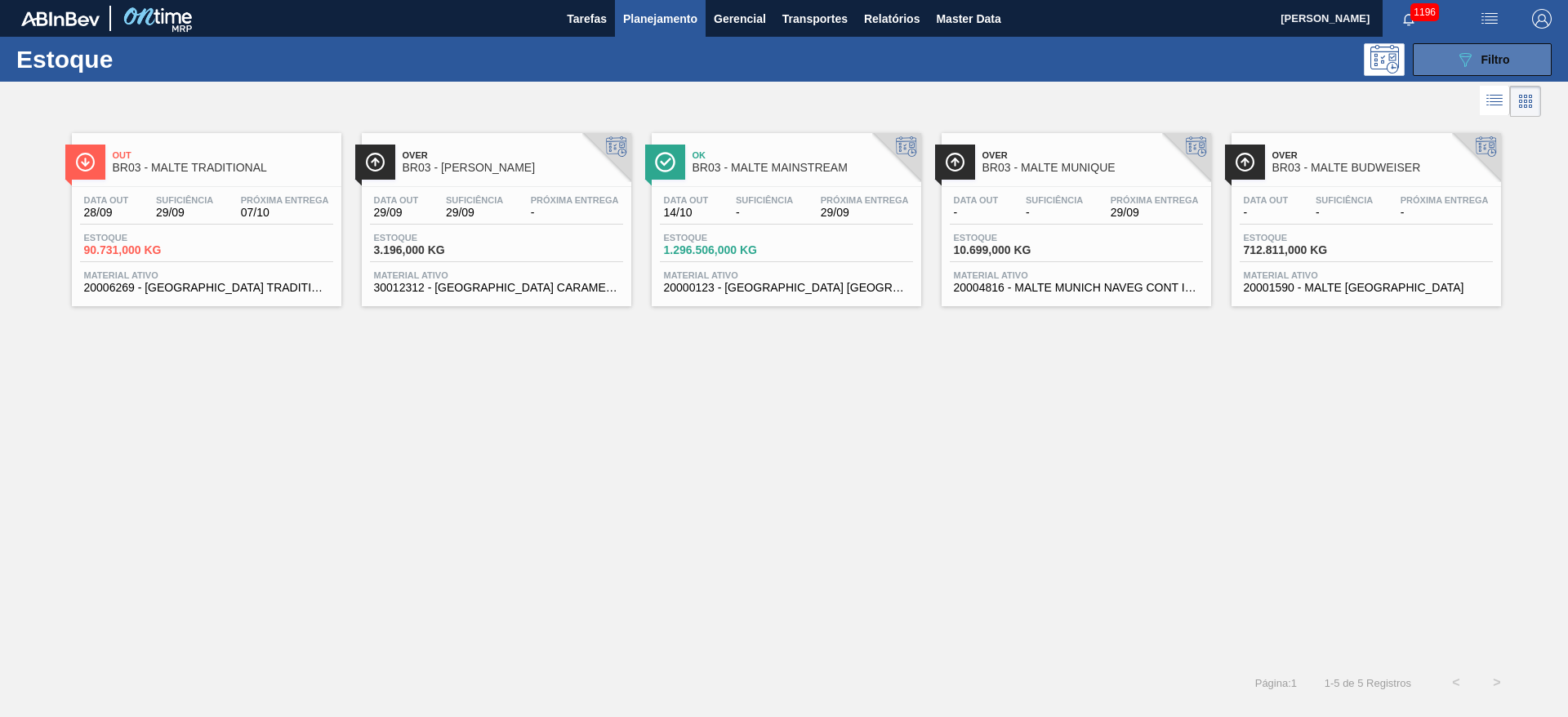
click at [1437, 57] on button "089F7B8B-B2A5-4AFE-B5C0-19BA573D28AC Filtro" at bounding box center [1482, 59] width 139 height 33
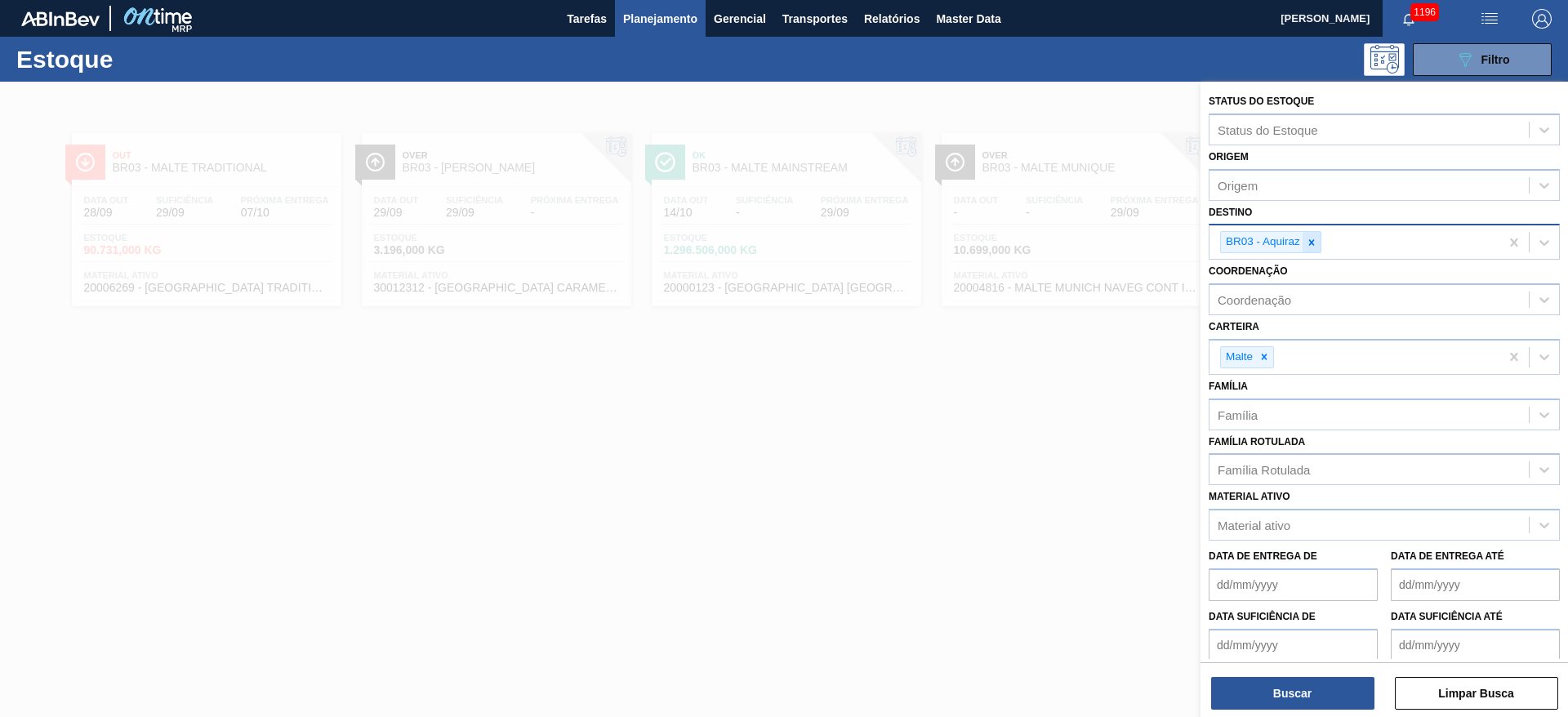
click at [1314, 244] on icon at bounding box center [1312, 242] width 5 height 5
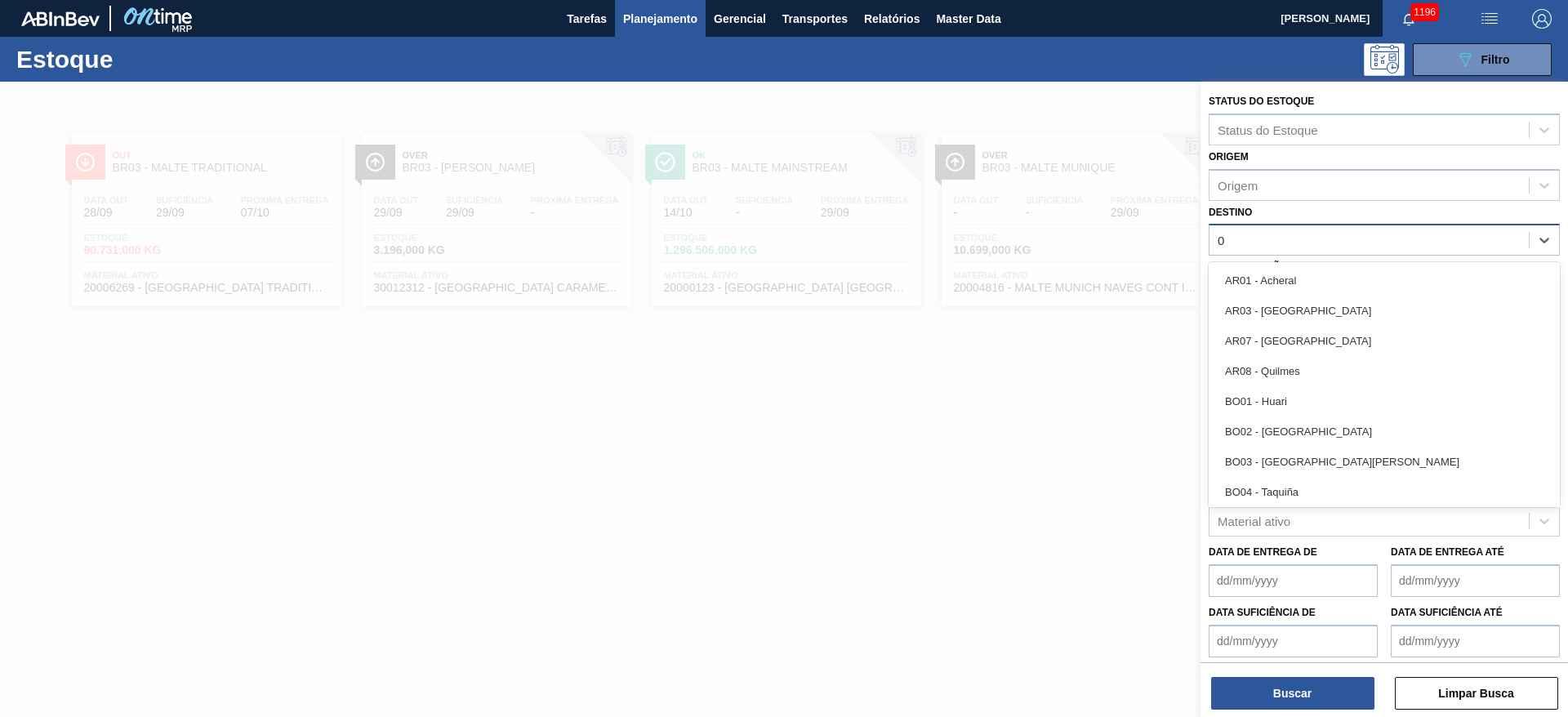
type input "08"
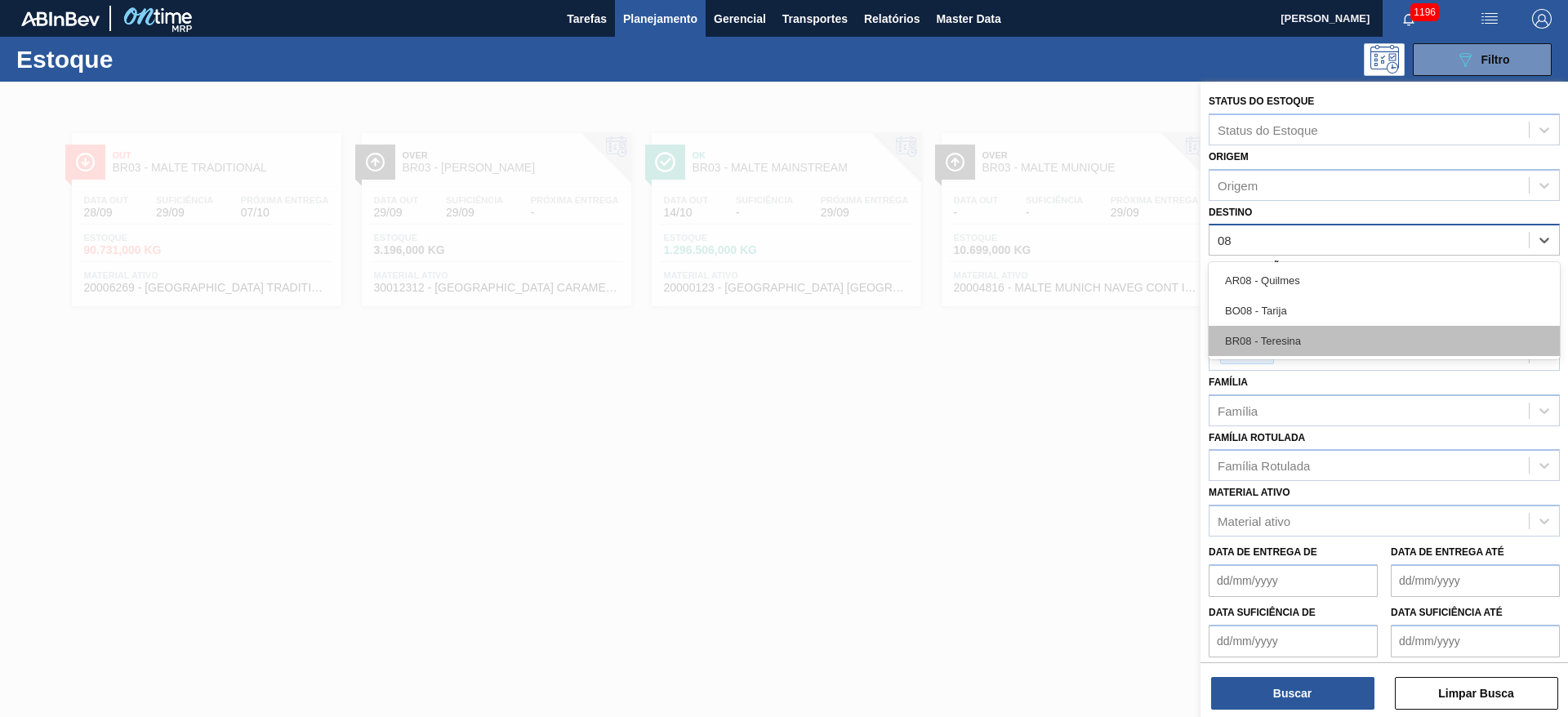
click at [1235, 344] on div "BR08 - Teresina" at bounding box center [1384, 340] width 351 height 30
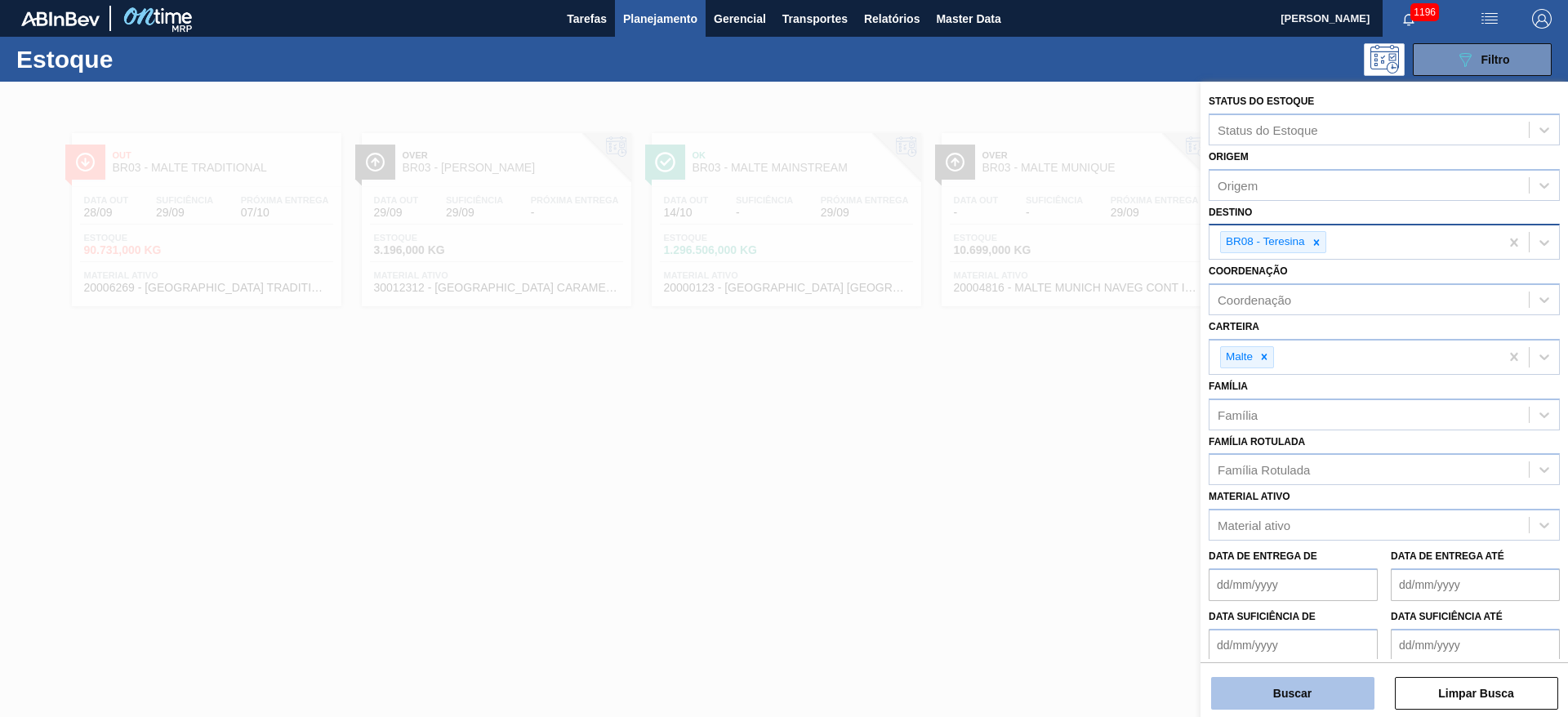
click at [1263, 689] on button "Buscar" at bounding box center [1293, 693] width 163 height 33
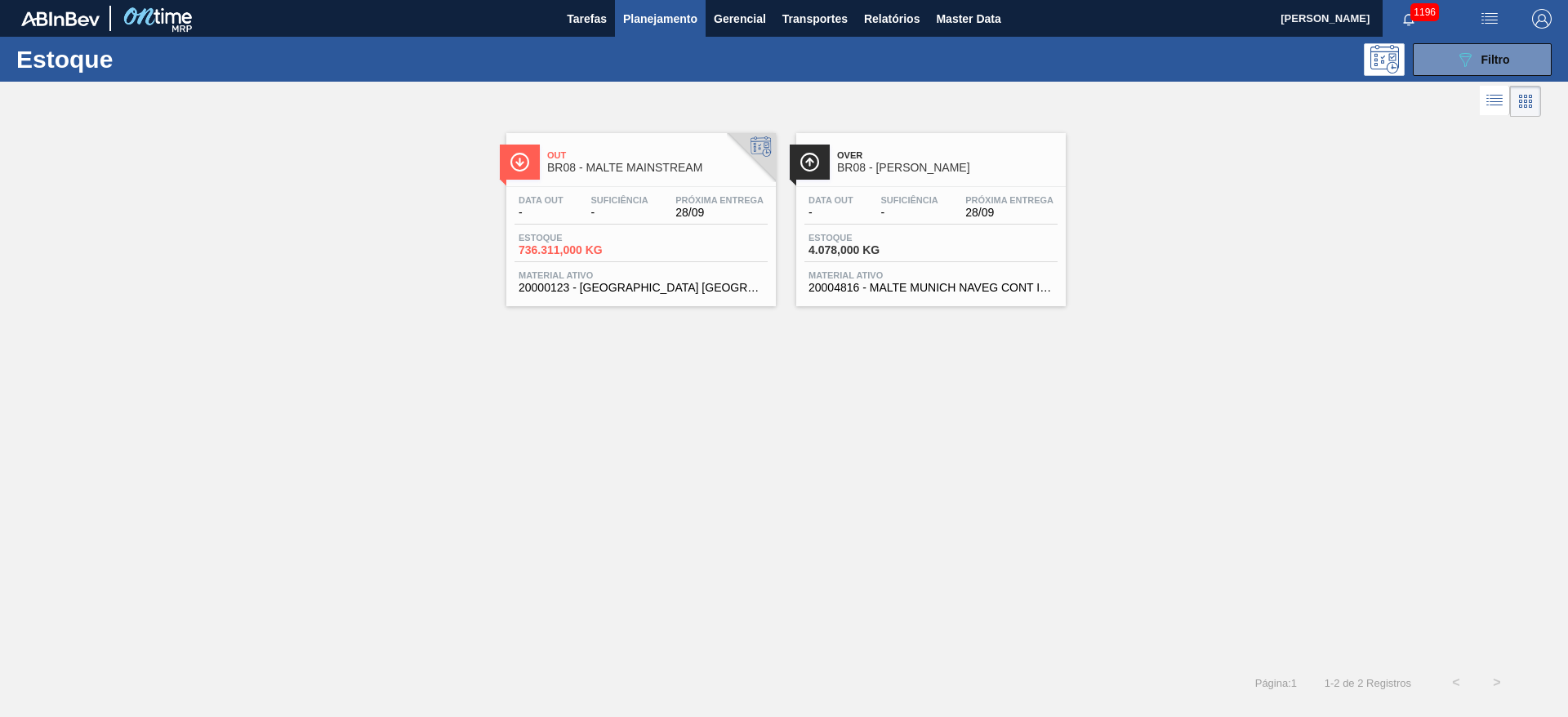
click at [621, 228] on div "Data out - Suficiência - Próxima Entrega 28/09 Estoque 736.311,000 KG Material …" at bounding box center [640, 243] width 269 height 111
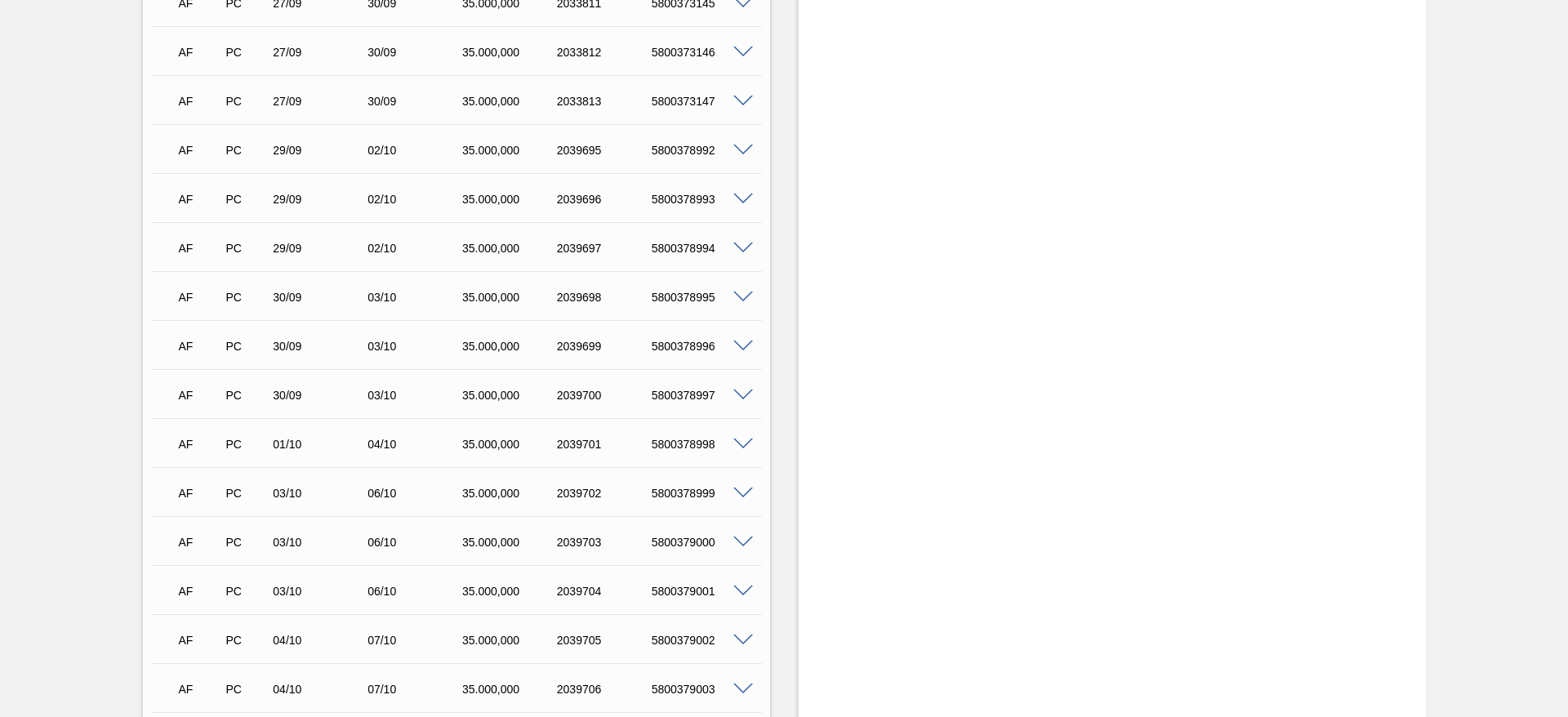
scroll to position [1018, 0]
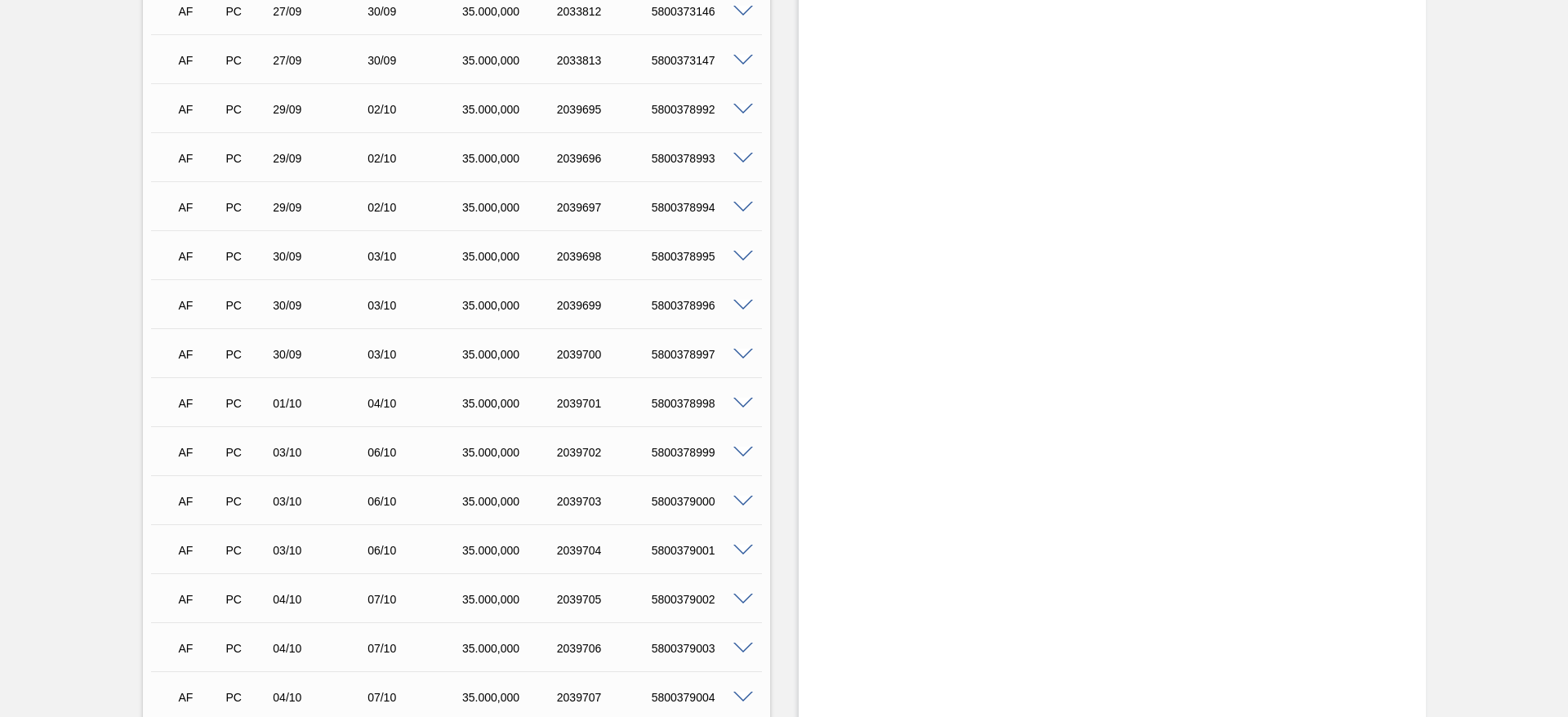
click at [740, 104] on span at bounding box center [742, 109] width 19 height 12
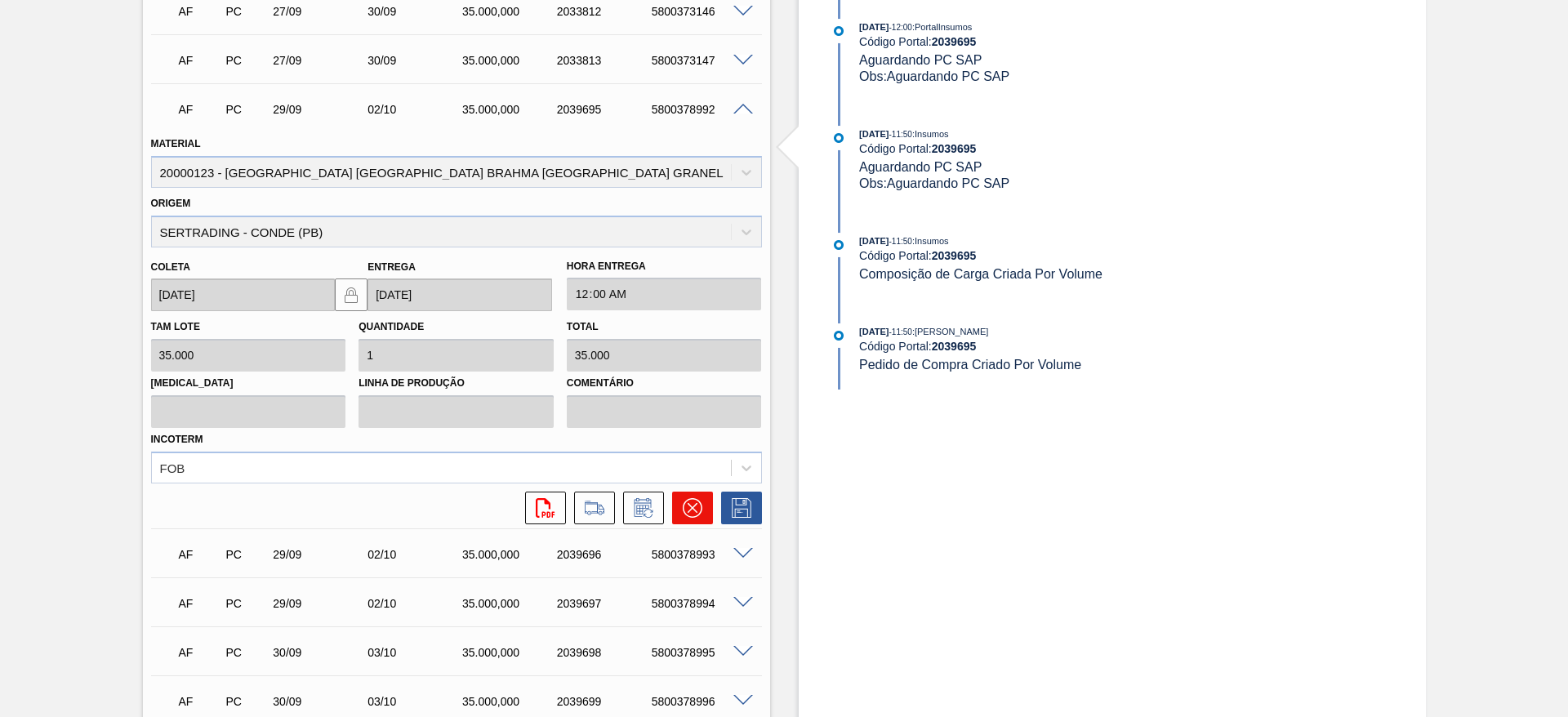
click at [695, 498] on icon at bounding box center [691, 507] width 19 height 19
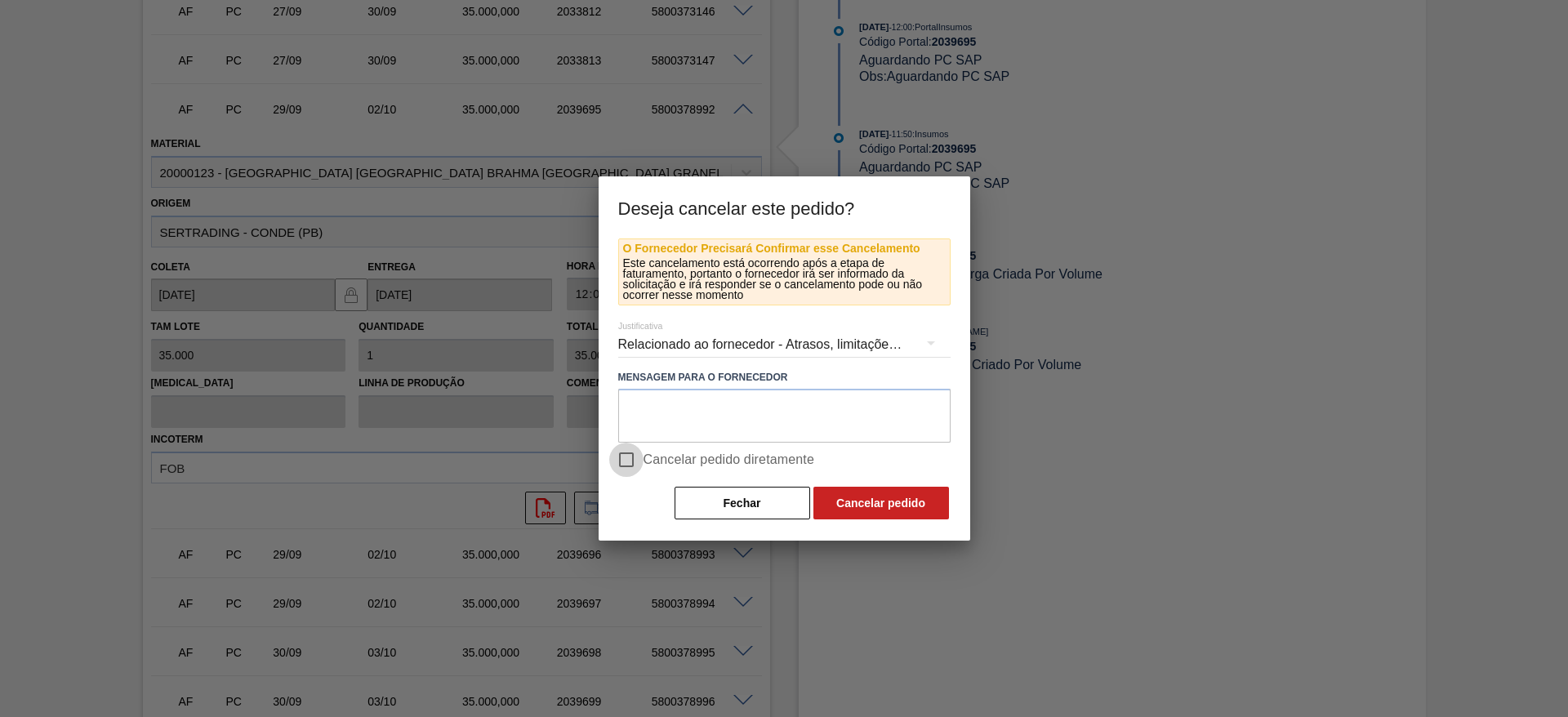
click at [632, 459] on input "Cancelar pedido diretamente" at bounding box center [627, 460] width 35 height 35
checkbox input "true"
click at [886, 505] on button "Cancelar pedido" at bounding box center [881, 504] width 136 height 33
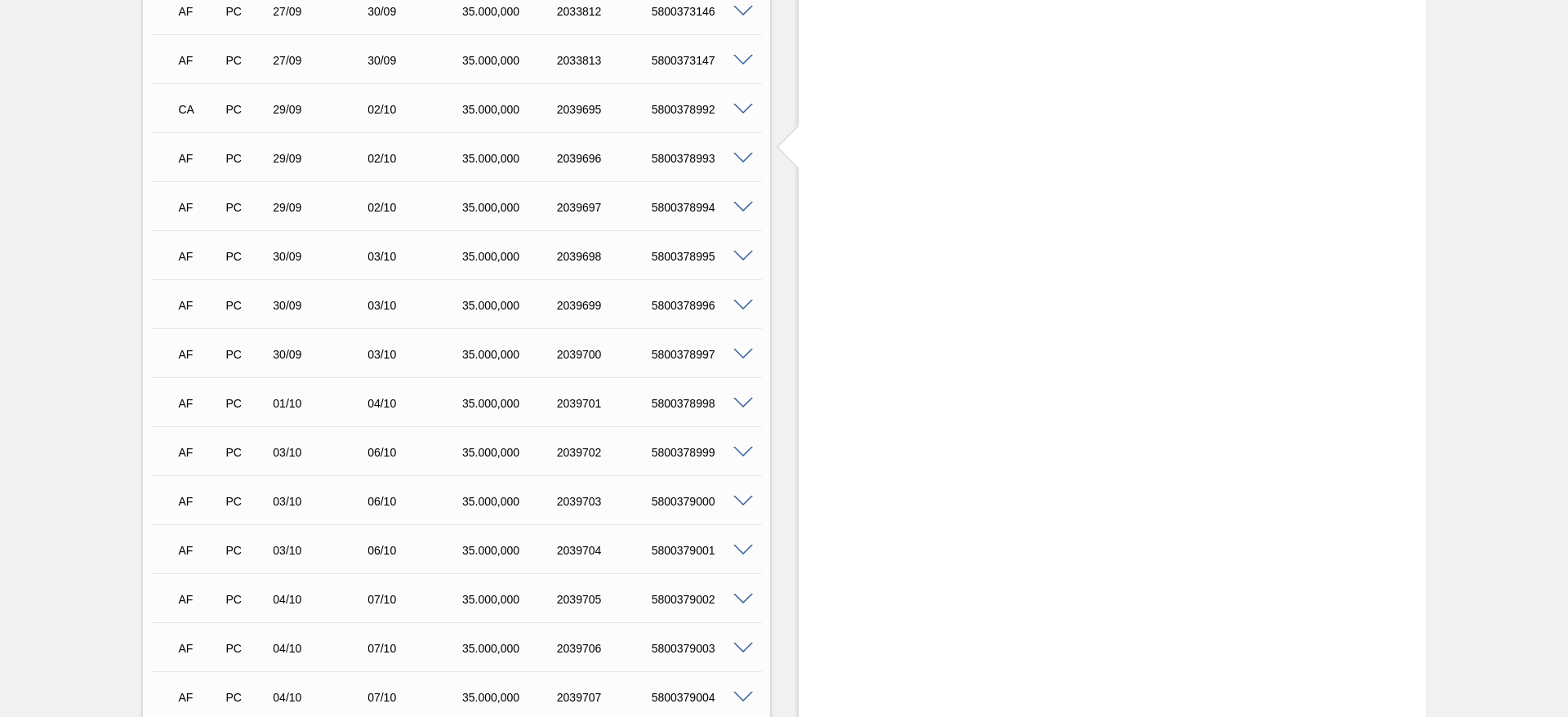
click at [742, 152] on span at bounding box center [742, 158] width 19 height 12
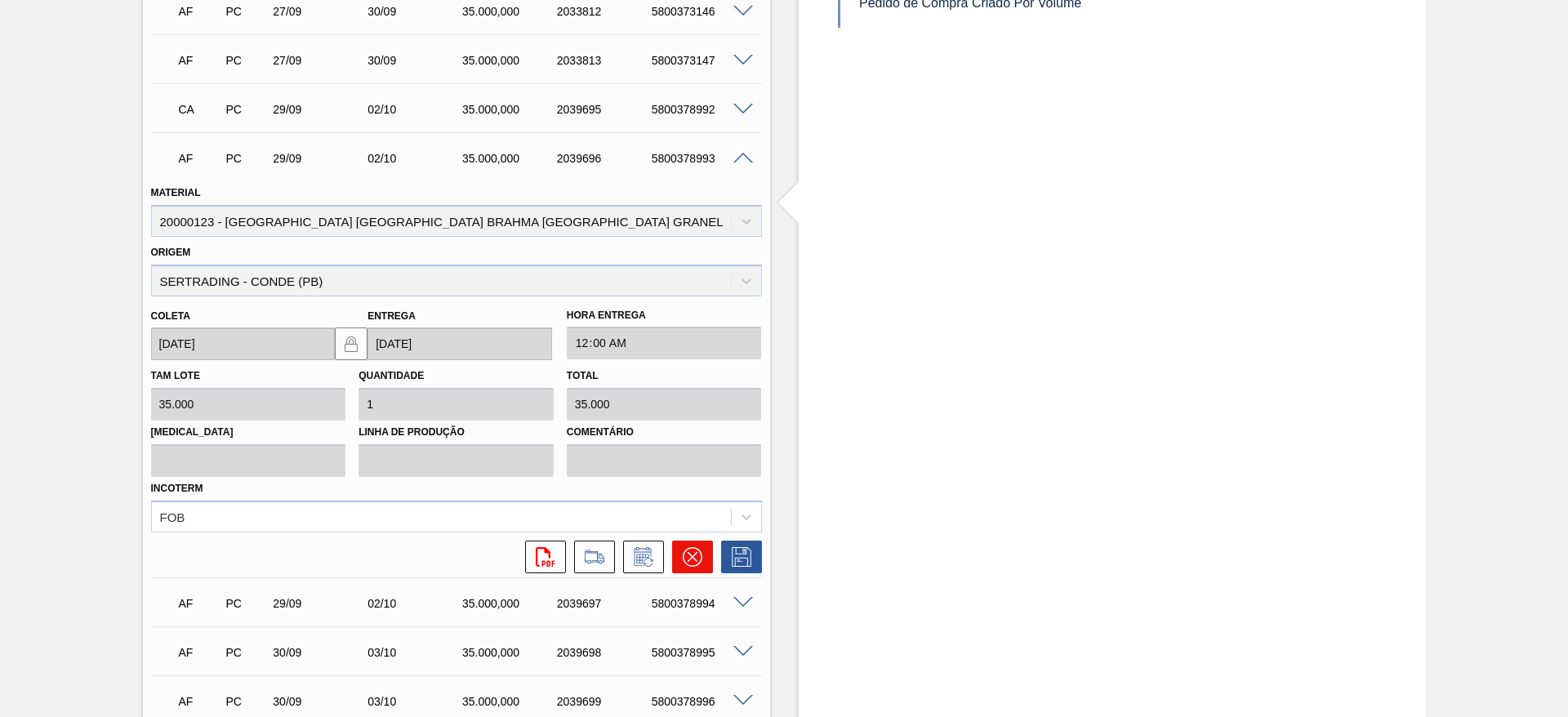
click at [690, 548] on icon at bounding box center [691, 556] width 19 height 19
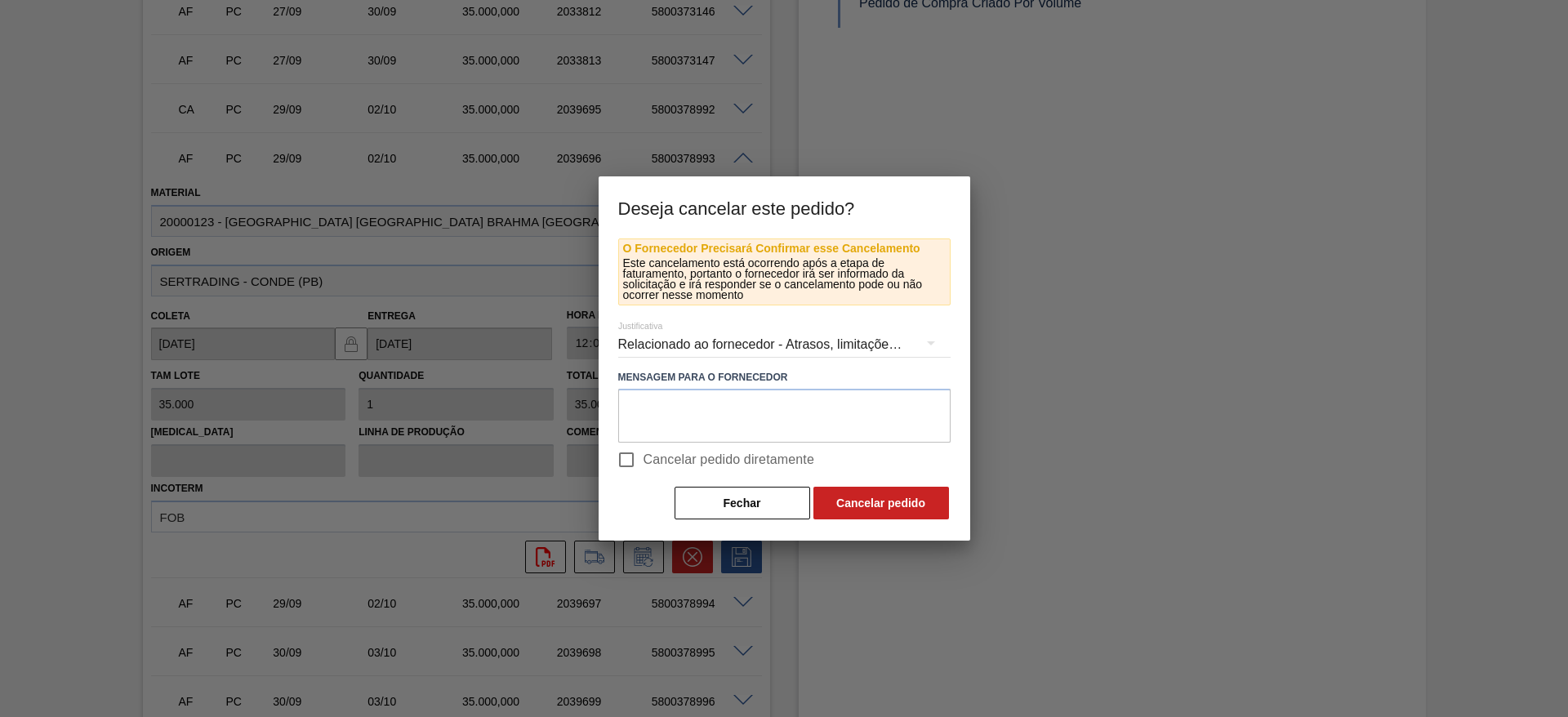
click at [627, 449] on input "Cancelar pedido diretamente" at bounding box center [627, 460] width 35 height 35
checkbox input "true"
click at [861, 505] on button "Cancelar pedido" at bounding box center [881, 504] width 136 height 33
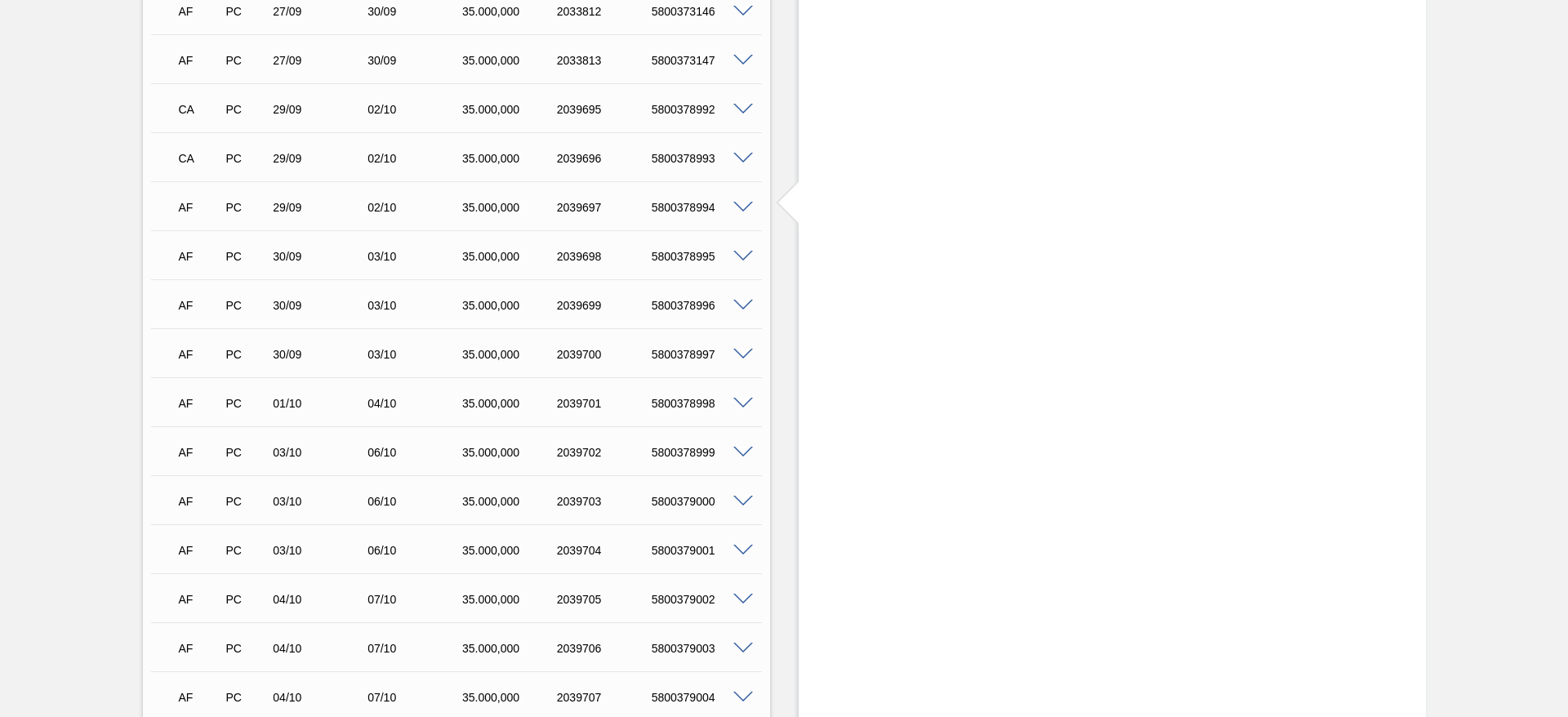
click at [734, 202] on span at bounding box center [742, 207] width 19 height 12
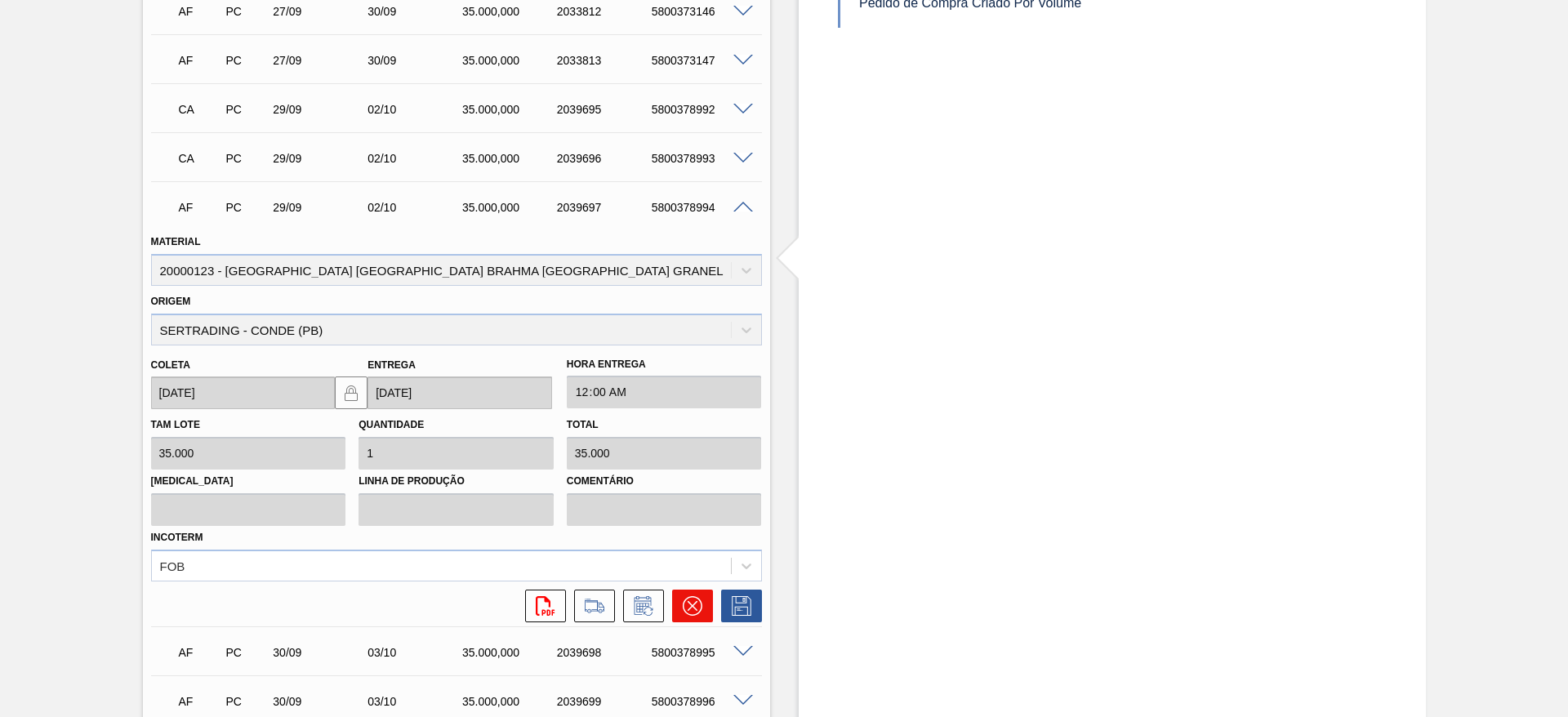
click at [691, 597] on icon at bounding box center [691, 606] width 19 height 19
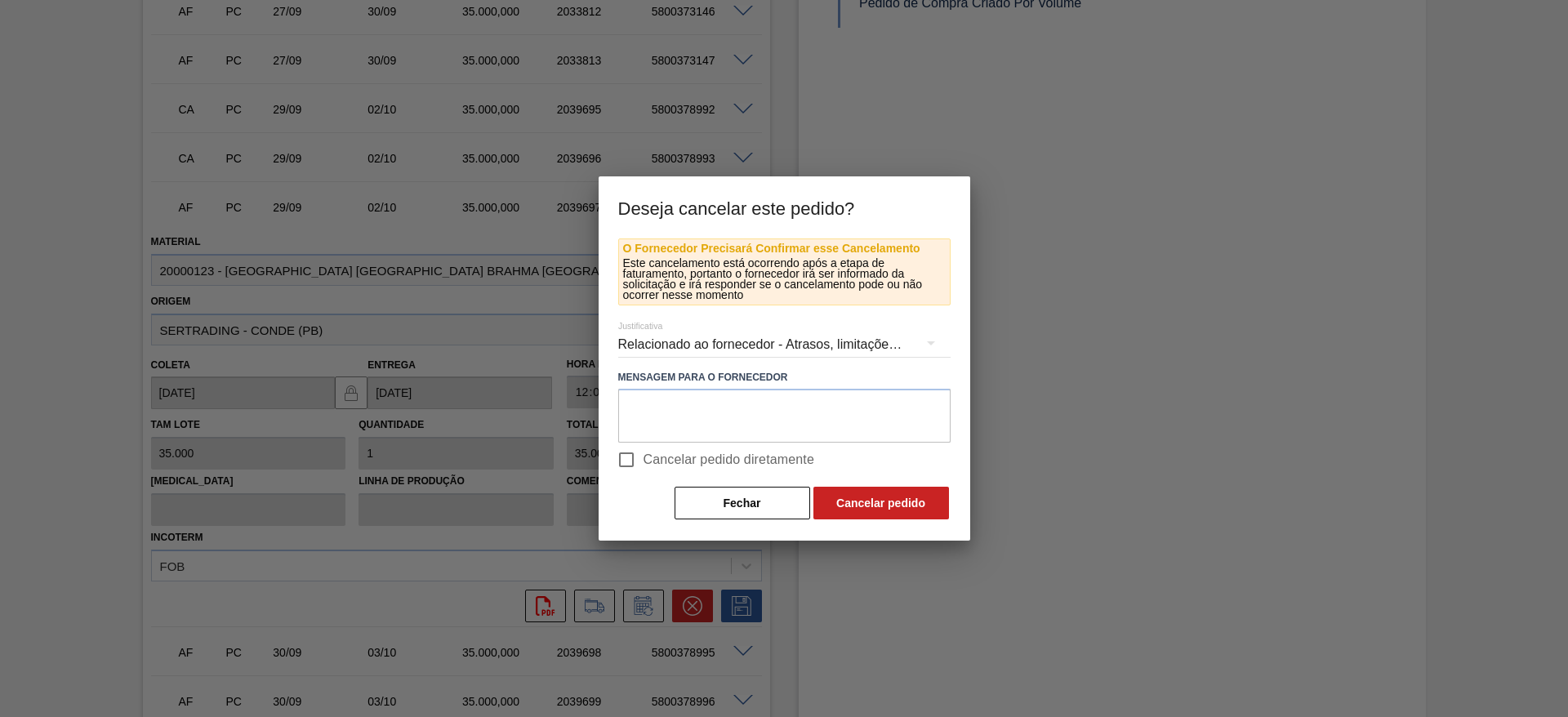
click at [637, 460] on input "Cancelar pedido diretamente" at bounding box center [627, 460] width 35 height 35
checkbox input "true"
click at [871, 515] on button "Cancelar pedido" at bounding box center [881, 504] width 136 height 33
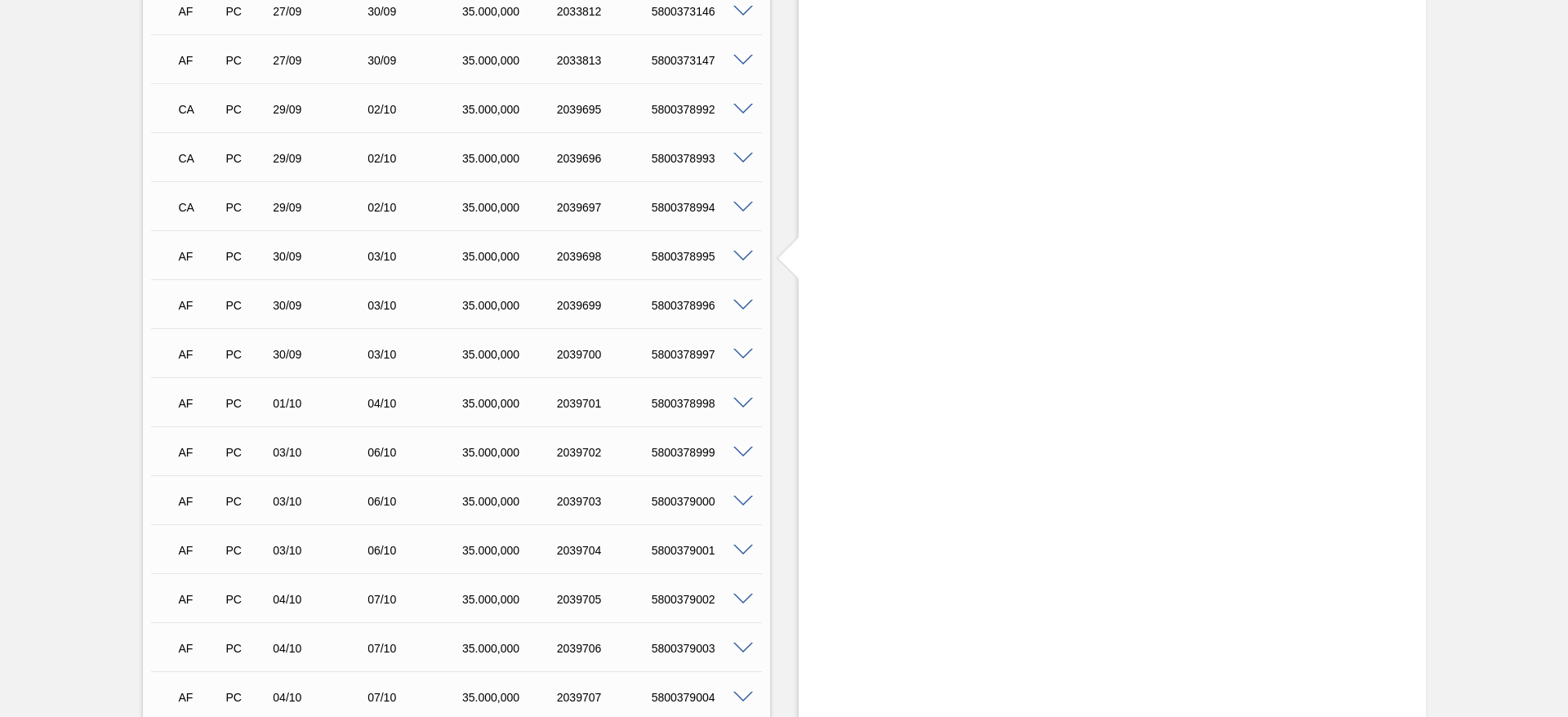
click at [742, 251] on span at bounding box center [742, 256] width 19 height 12
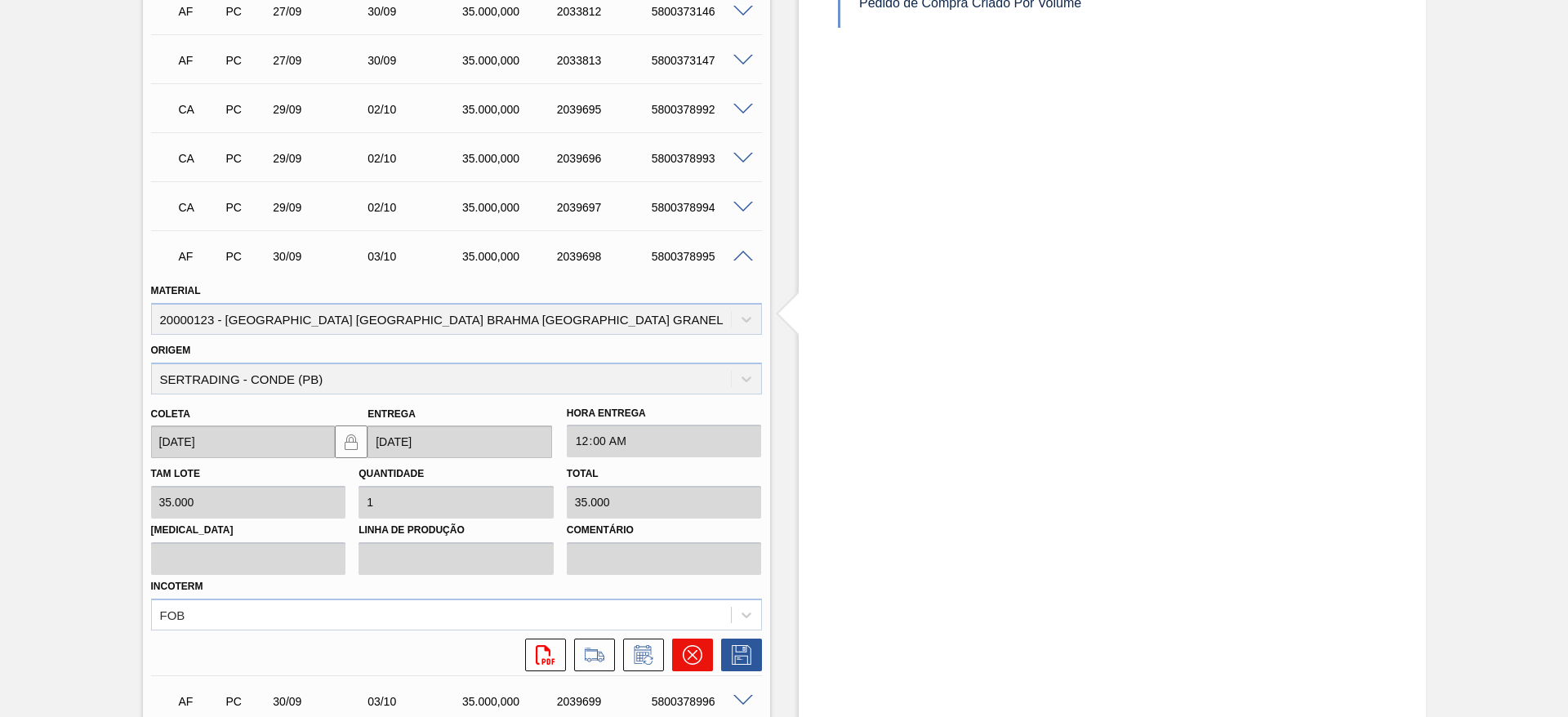
click at [690, 650] on icon at bounding box center [691, 655] width 10 height 10
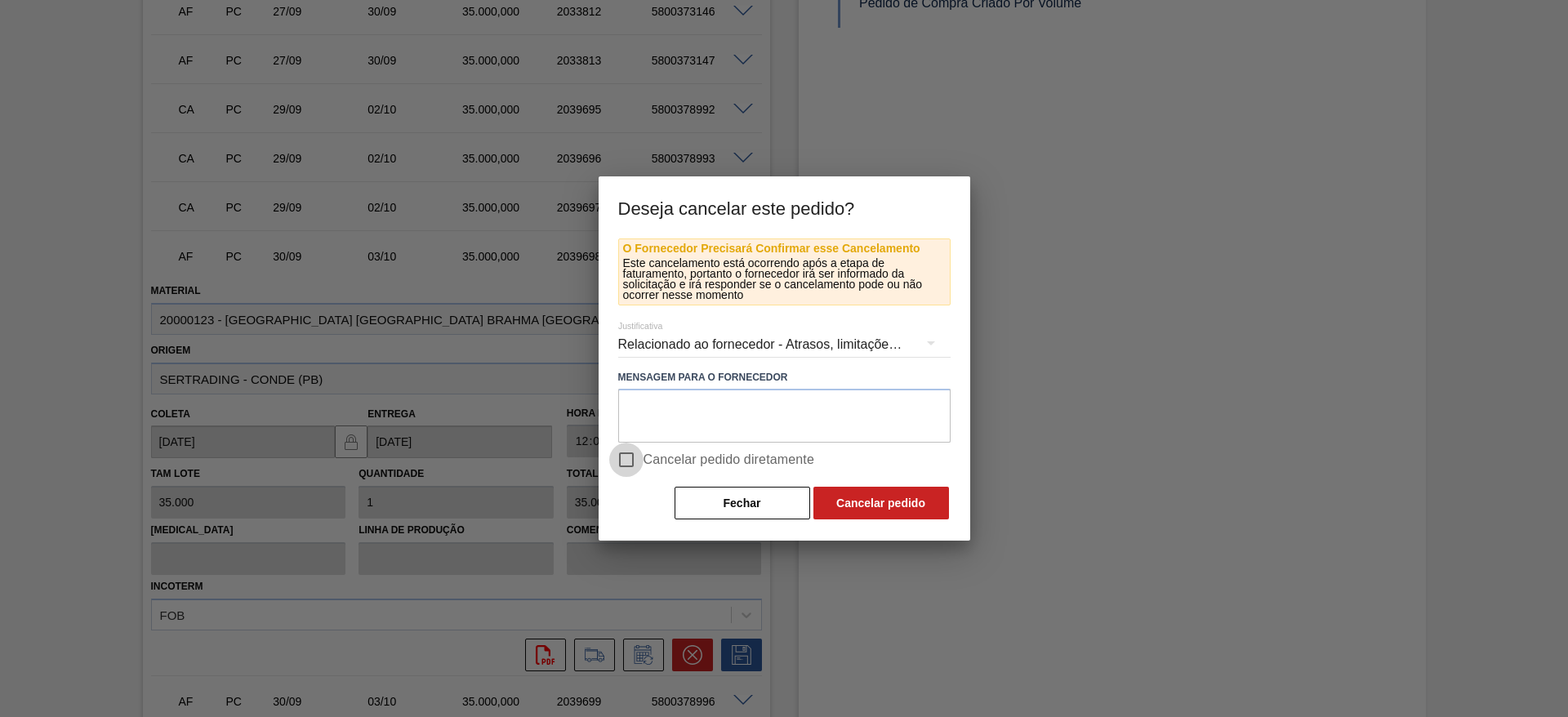
click at [620, 460] on input "Cancelar pedido diretamente" at bounding box center [627, 460] width 35 height 35
checkbox input "true"
click at [885, 502] on button "Cancelar pedido" at bounding box center [881, 504] width 136 height 33
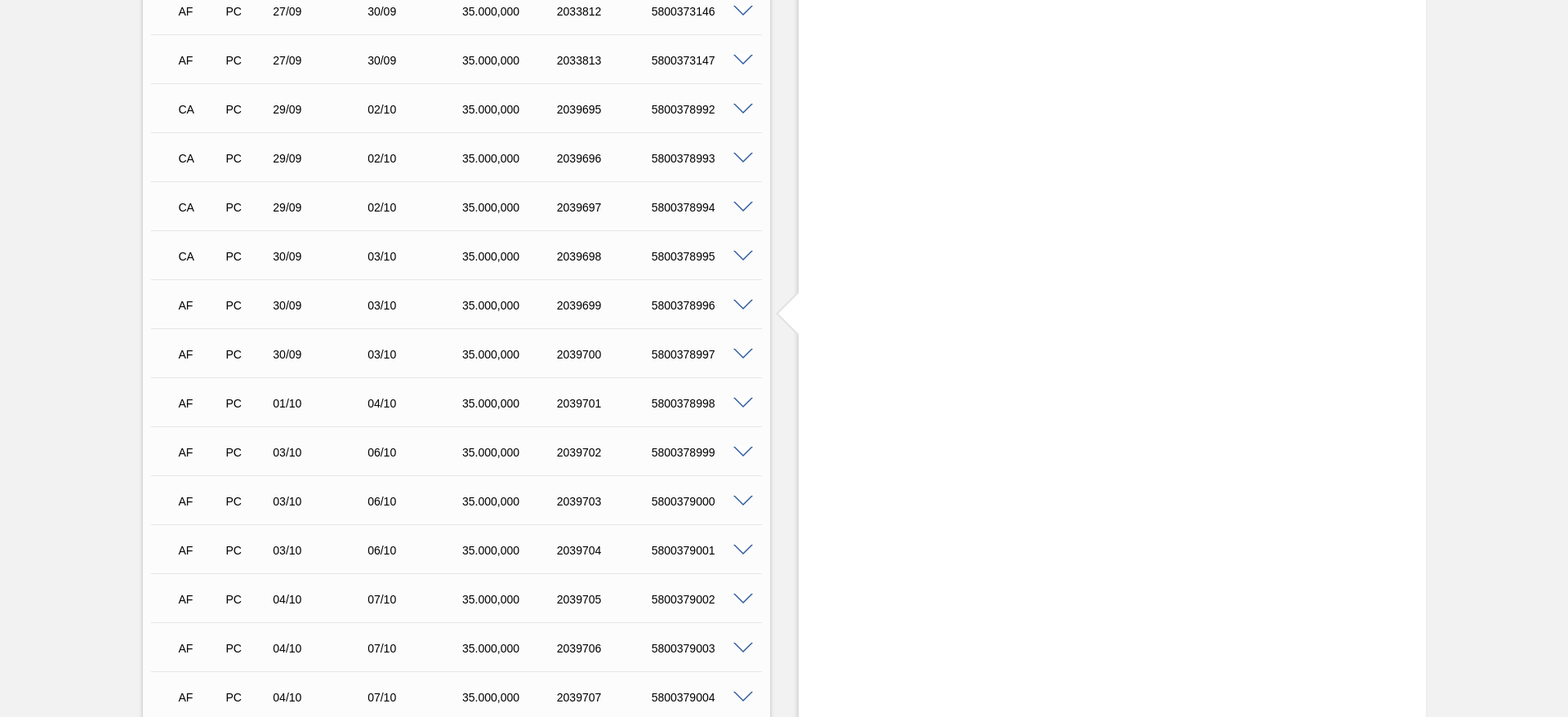
click at [743, 300] on span at bounding box center [742, 306] width 19 height 12
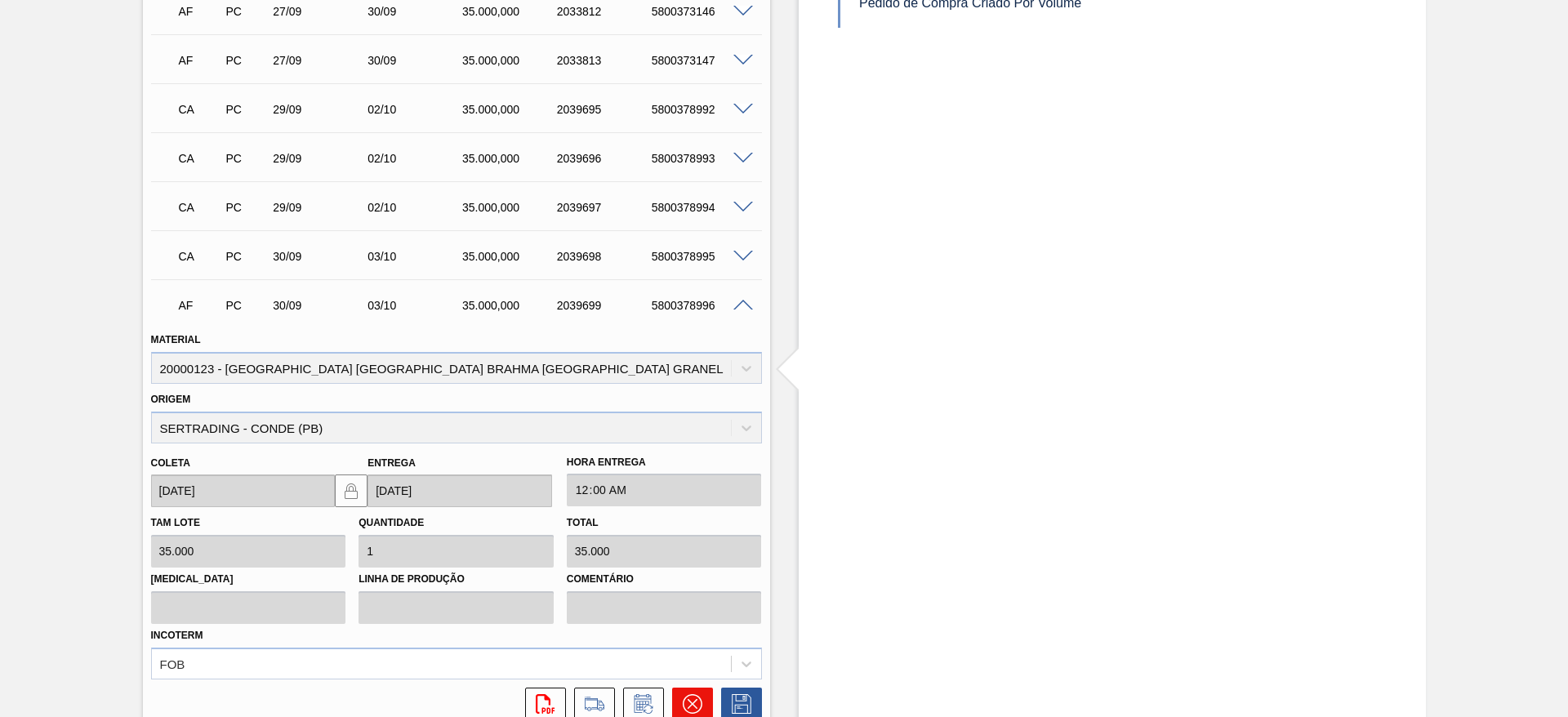
click at [682, 694] on icon at bounding box center [691, 703] width 19 height 19
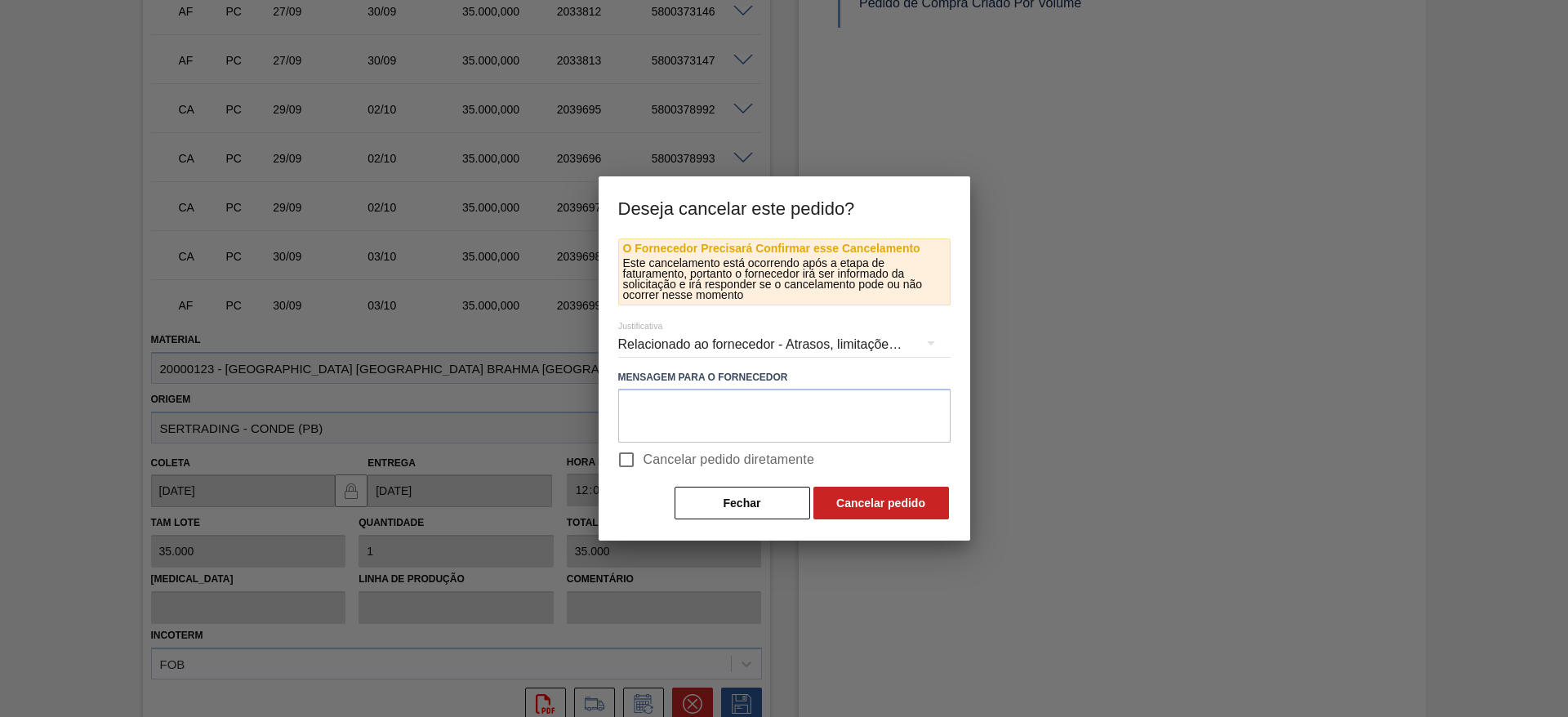
click at [628, 454] on input "Cancelar pedido diretamente" at bounding box center [627, 460] width 35 height 35
checkbox input "true"
click at [900, 498] on button "Cancelar pedido" at bounding box center [881, 504] width 136 height 33
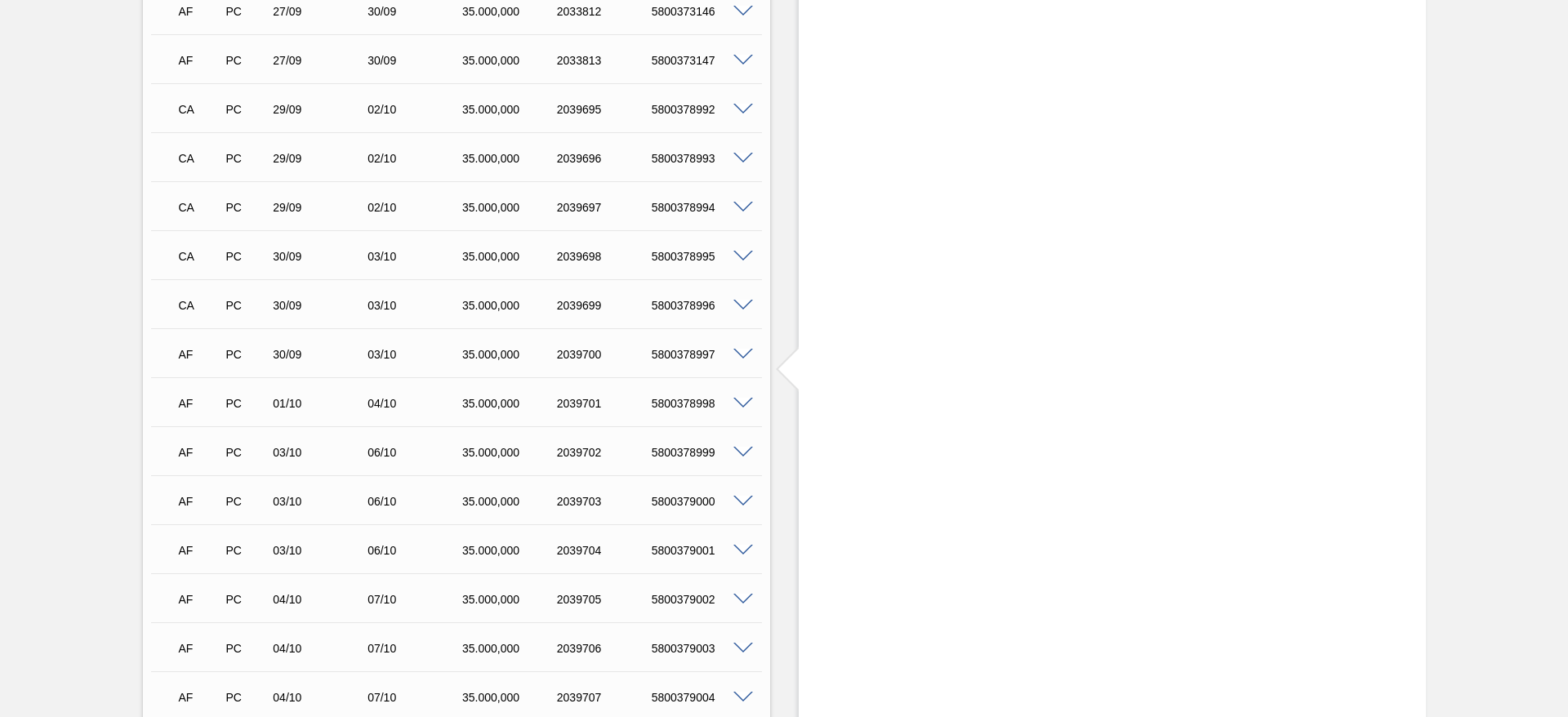
click at [742, 348] on span at bounding box center [742, 354] width 19 height 12
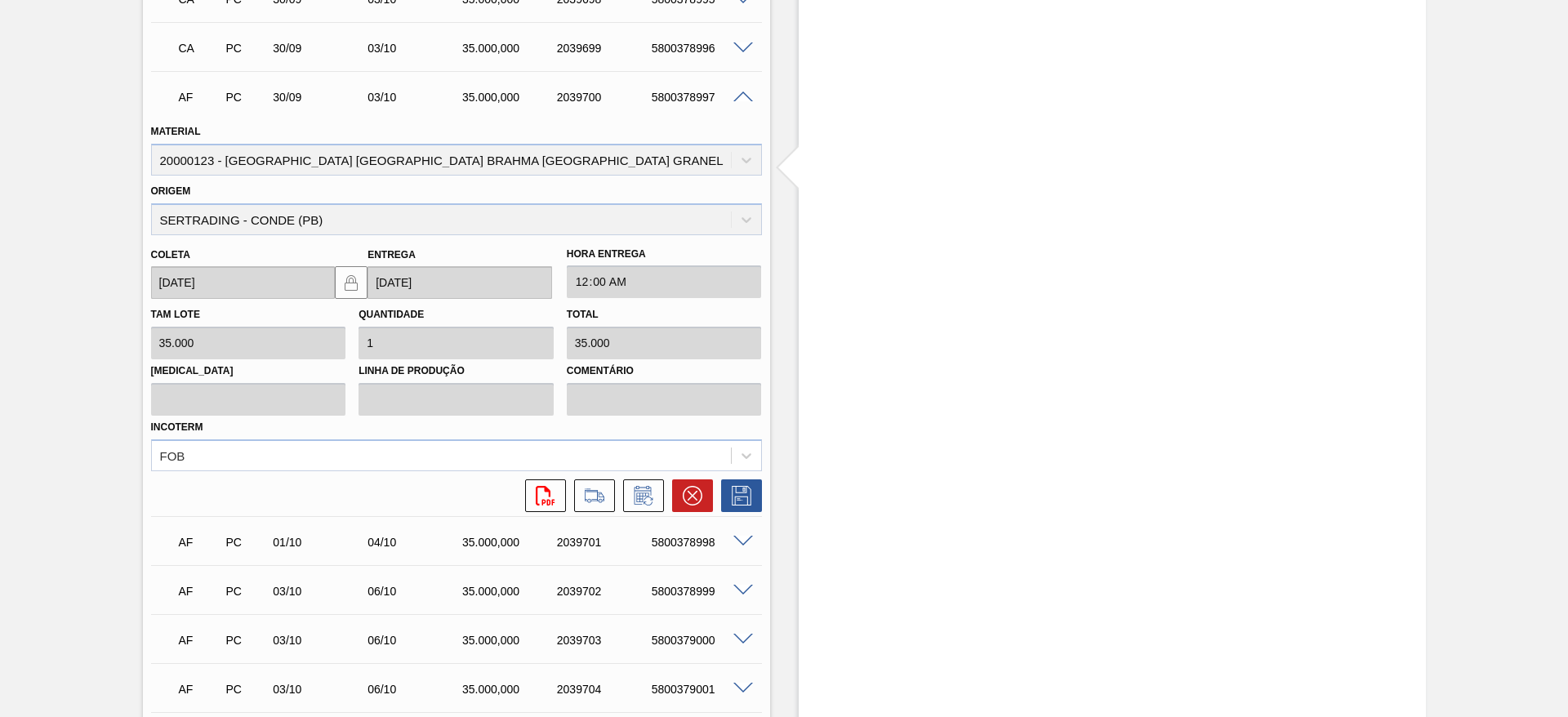
scroll to position [1386, 0]
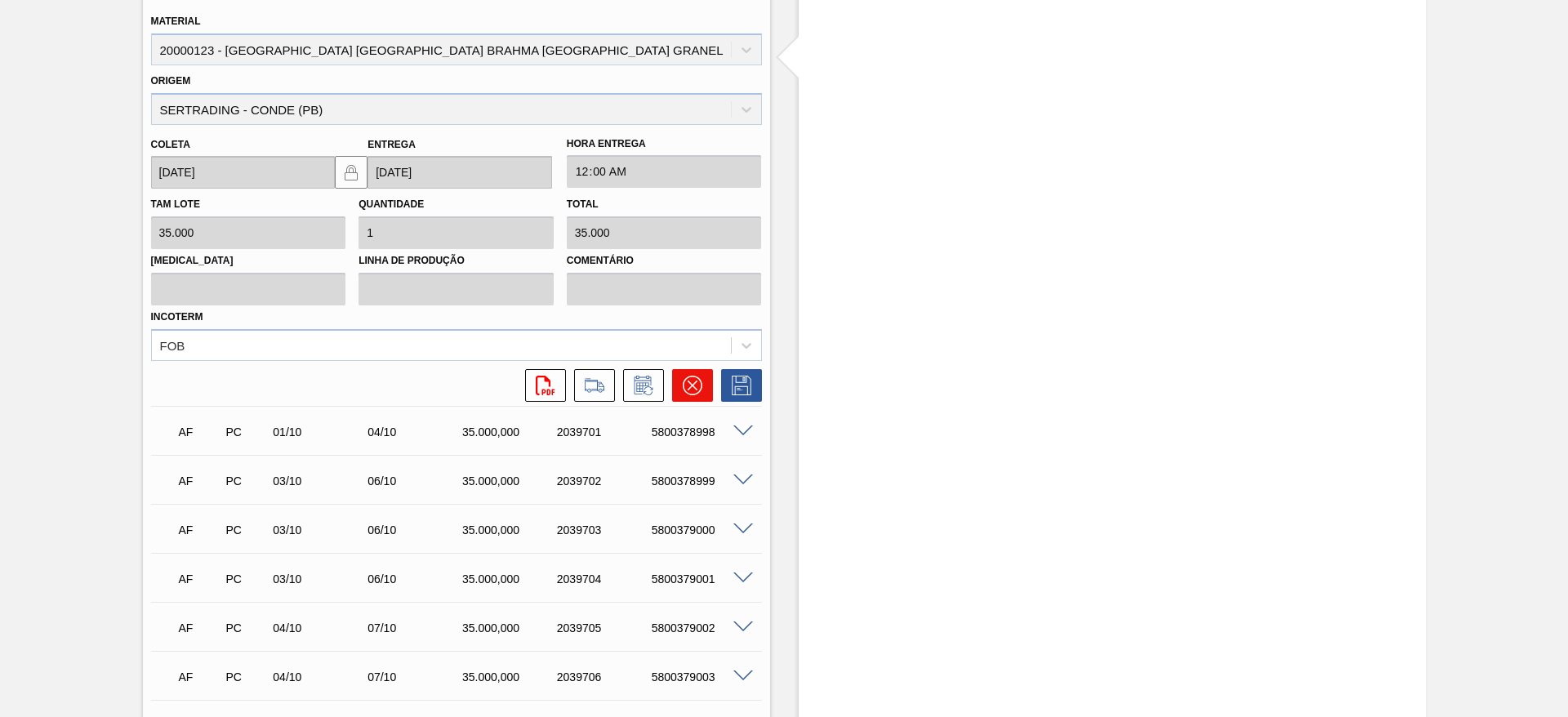
click at [686, 378] on icon at bounding box center [691, 385] width 19 height 19
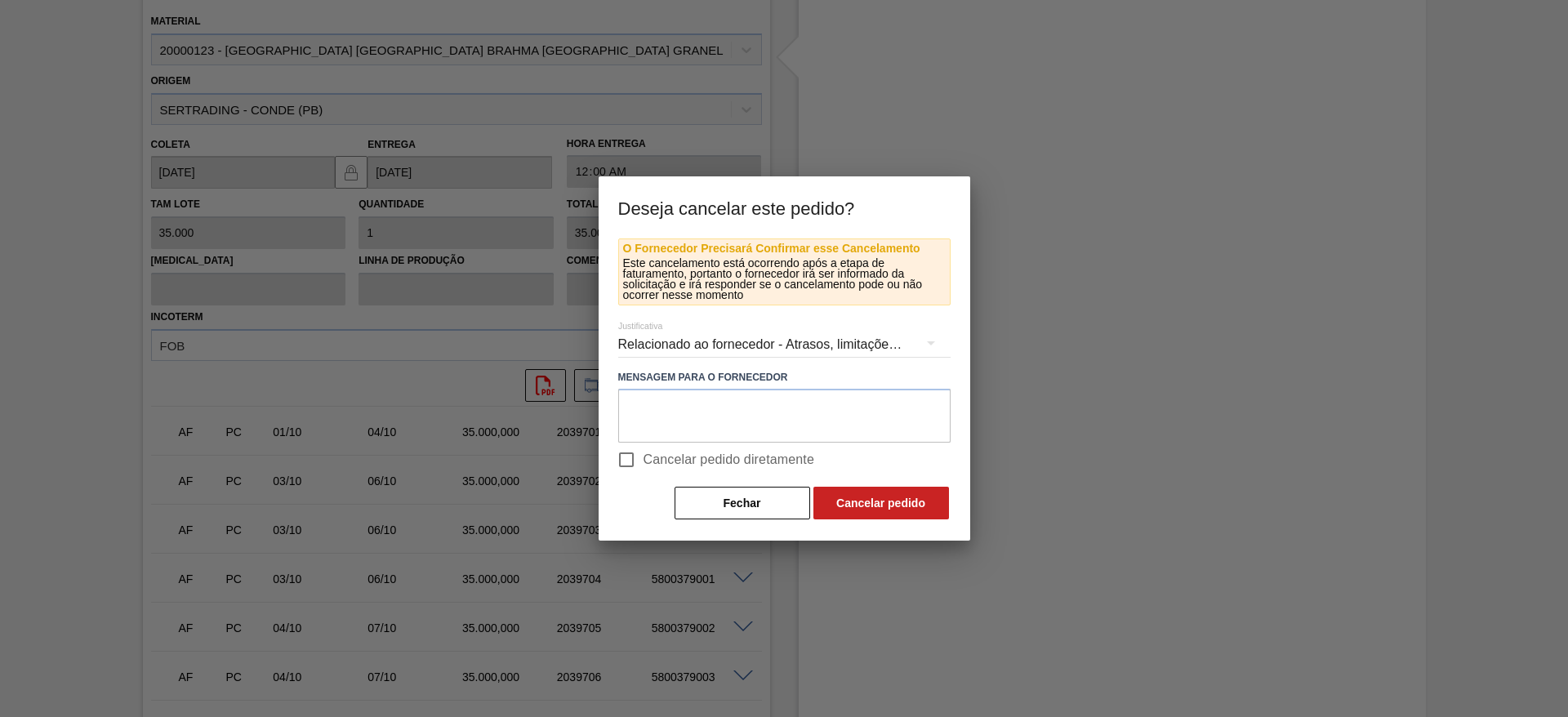
click at [628, 456] on input "Cancelar pedido diretamente" at bounding box center [627, 460] width 35 height 35
checkbox input "true"
click at [917, 504] on button "Cancelar pedido" at bounding box center [881, 504] width 136 height 33
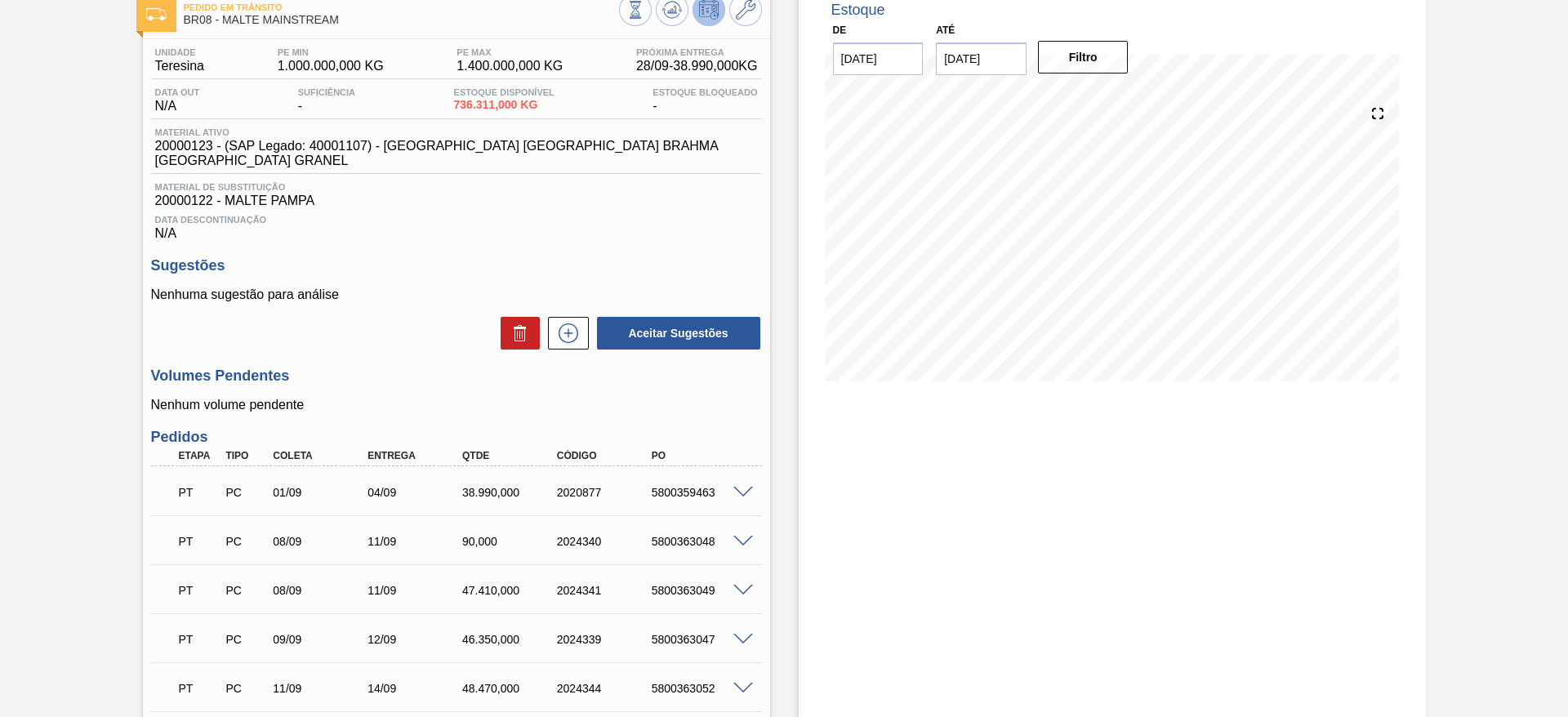
scroll to position [0, 0]
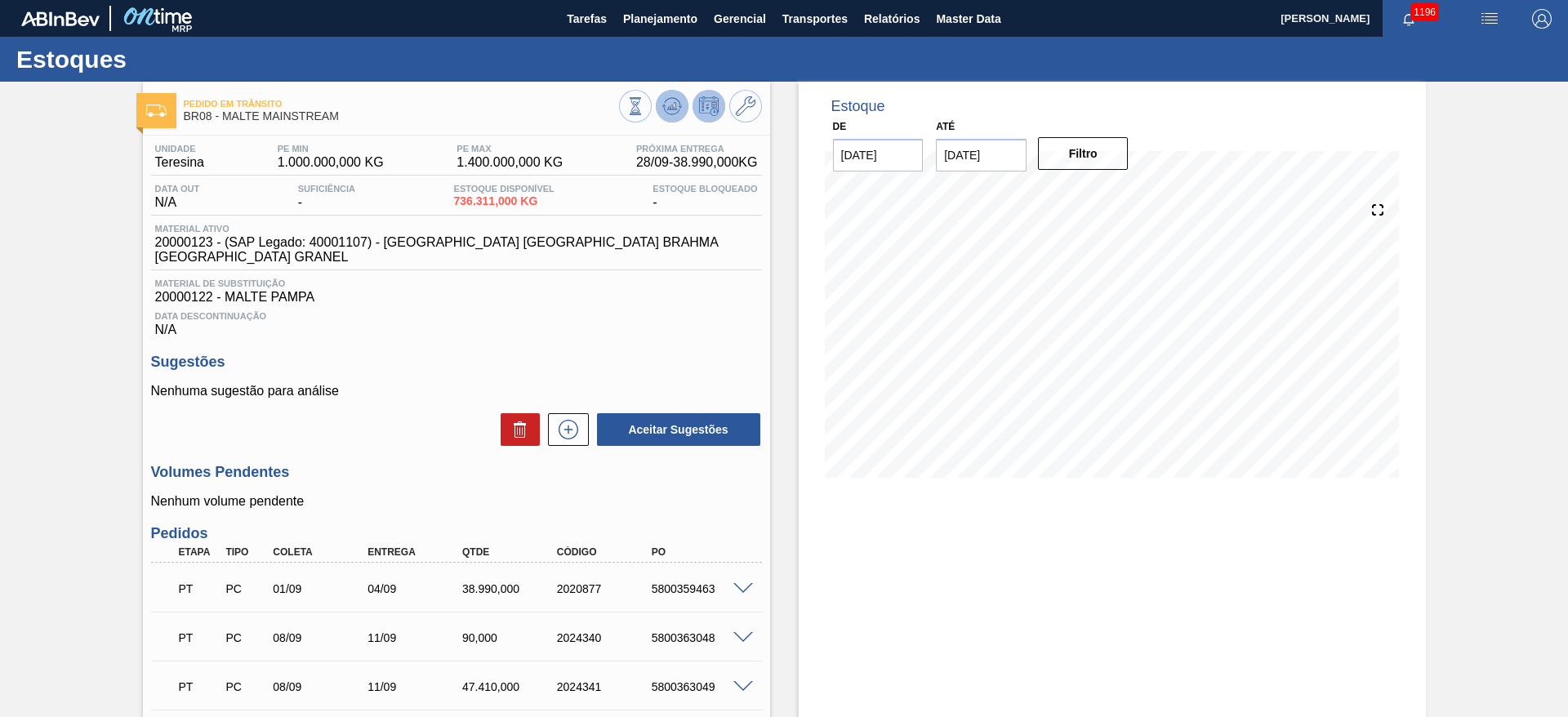
click at [670, 98] on icon at bounding box center [671, 106] width 19 height 19
